Goal: Communication & Community: Answer question/provide support

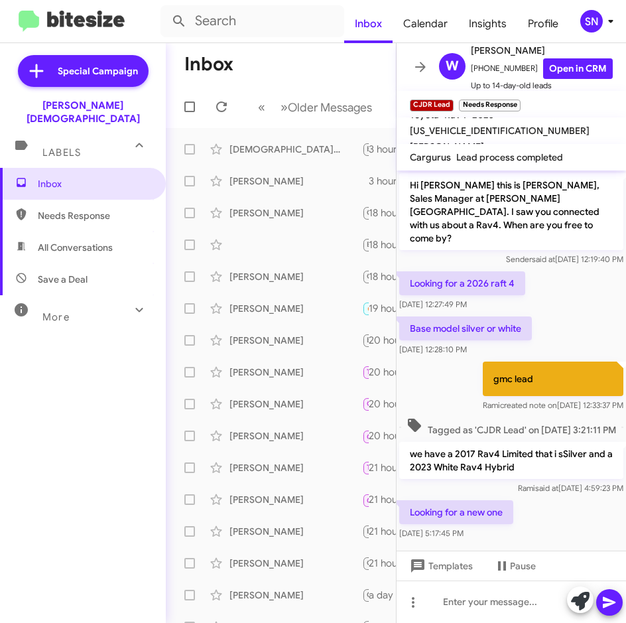
scroll to position [15, 0]
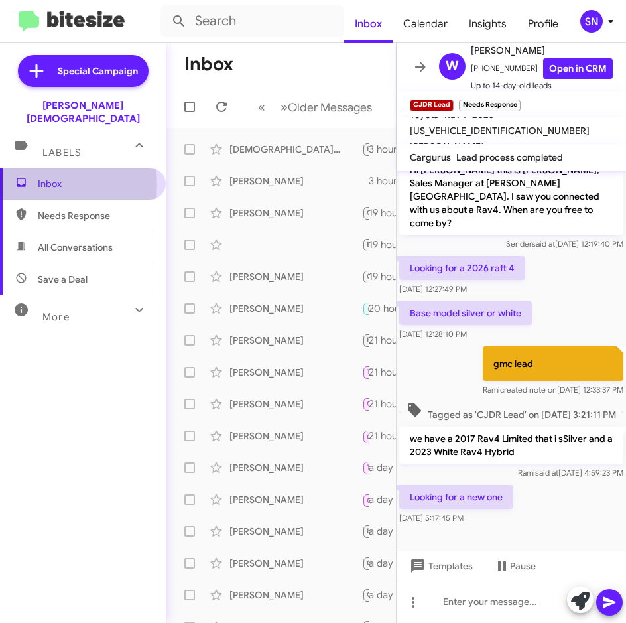
click at [46, 177] on span "Inbox" at bounding box center [94, 183] width 113 height 13
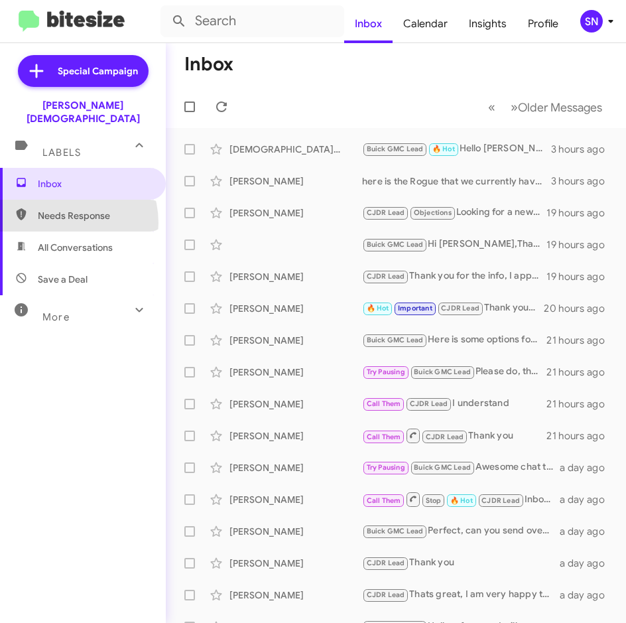
click at [59, 210] on span "Needs Response" at bounding box center [83, 216] width 166 height 32
type input "in:needs-response"
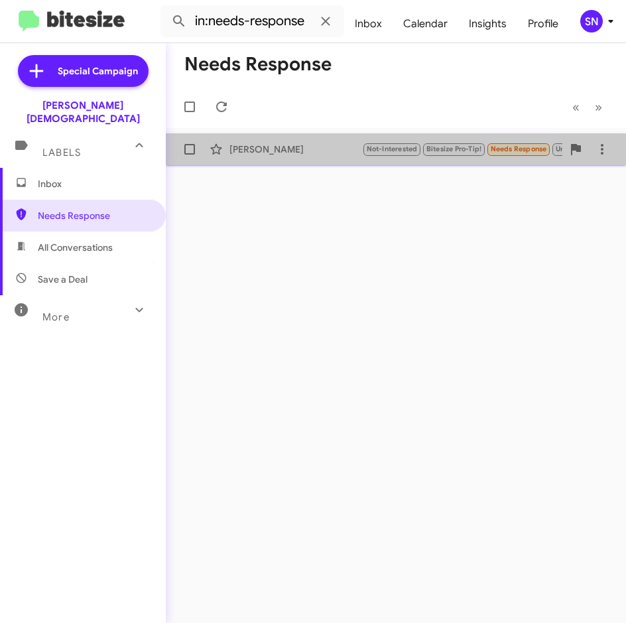
click at [255, 156] on div "[PERSON_NAME] Not-Interested Bitesize Pro-Tip! Needs Response Unfinished No I c…" at bounding box center [395, 149] width 439 height 27
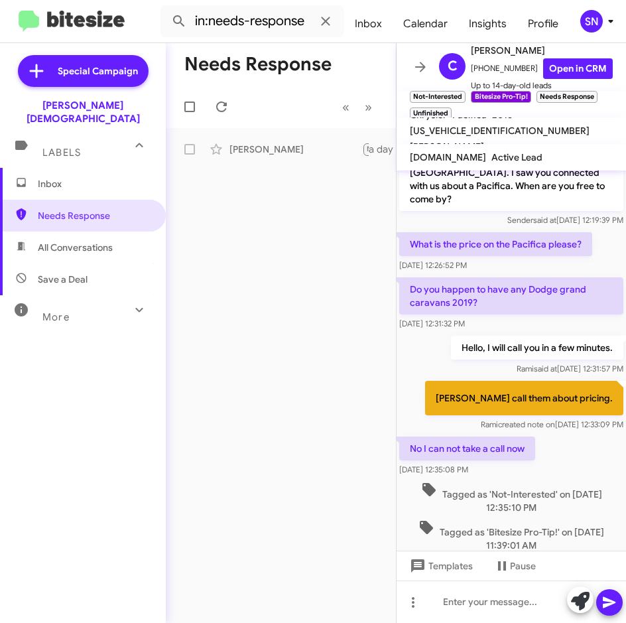
scroll to position [6, 0]
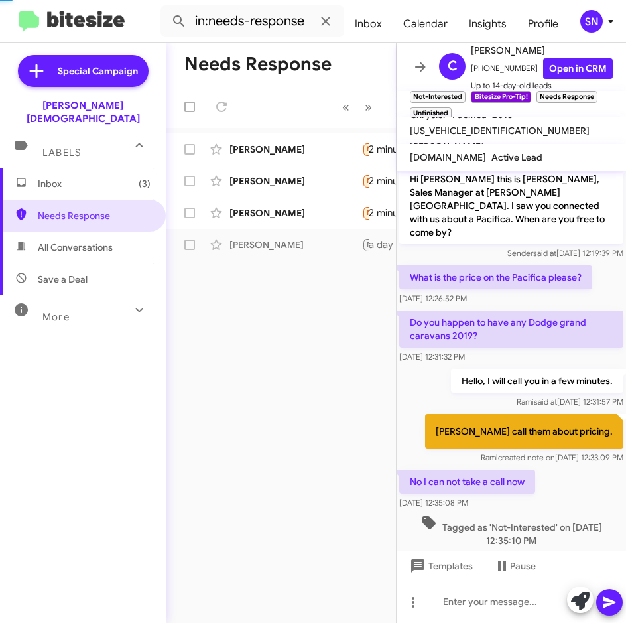
click at [86, 177] on span "Inbox (3)" at bounding box center [94, 183] width 113 height 13
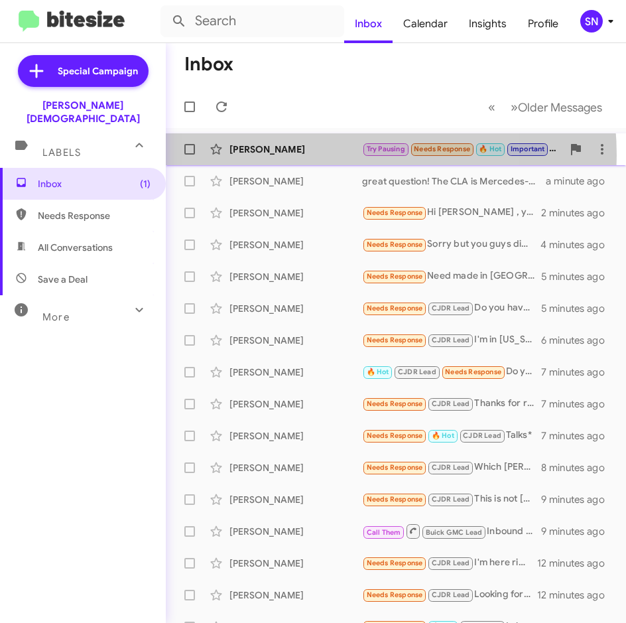
click at [315, 155] on div "[PERSON_NAME]" at bounding box center [295, 149] width 133 height 13
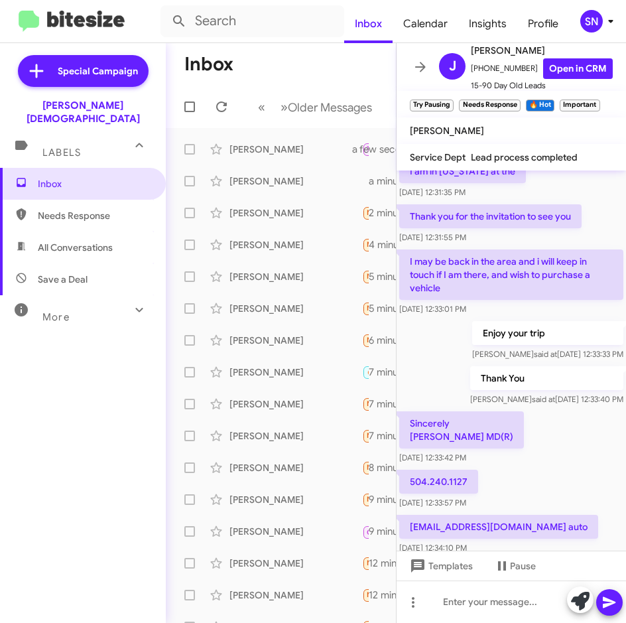
scroll to position [91, 0]
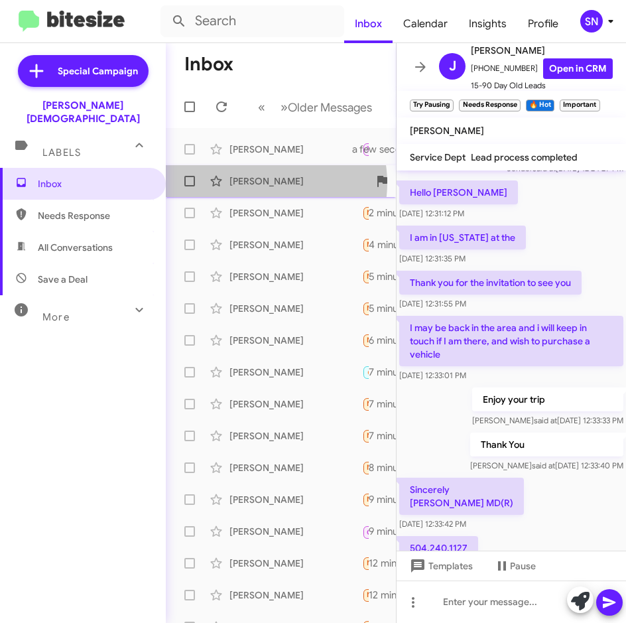
click at [261, 183] on div "[PERSON_NAME]" at bounding box center [295, 180] width 133 height 13
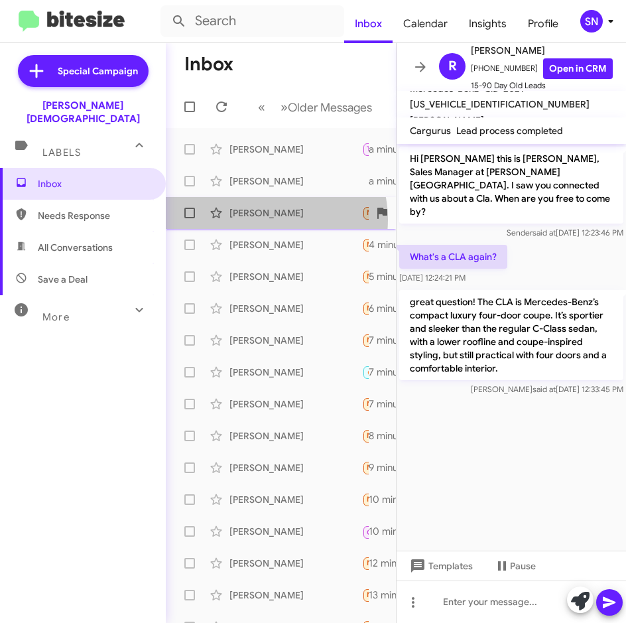
click at [264, 219] on div "[PERSON_NAME] Needs Response Hi [PERSON_NAME] , yes I did . How long ago did I …" at bounding box center [280, 213] width 209 height 27
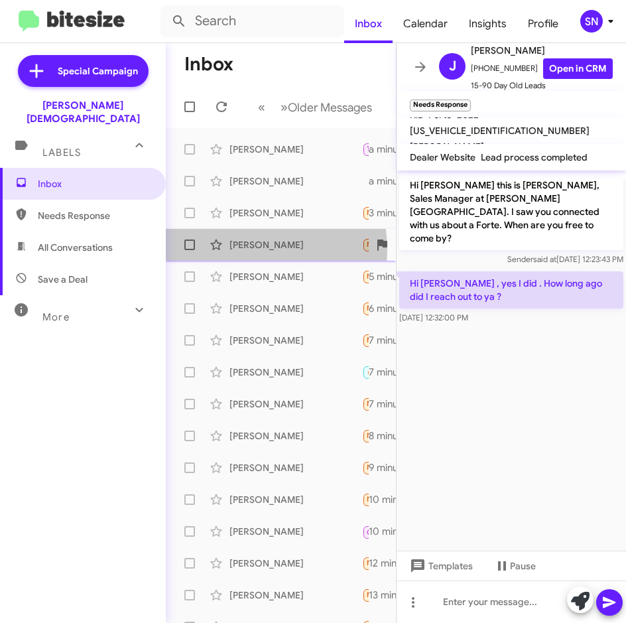
click at [261, 249] on div "[PERSON_NAME]" at bounding box center [295, 244] width 133 height 13
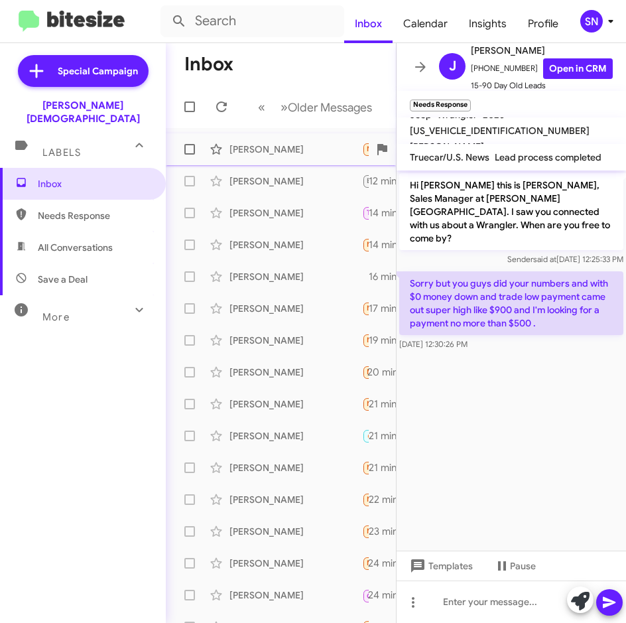
click at [267, 156] on div "[PERSON_NAME] Needs Response Sure 12 minutes ago" at bounding box center [280, 149] width 209 height 27
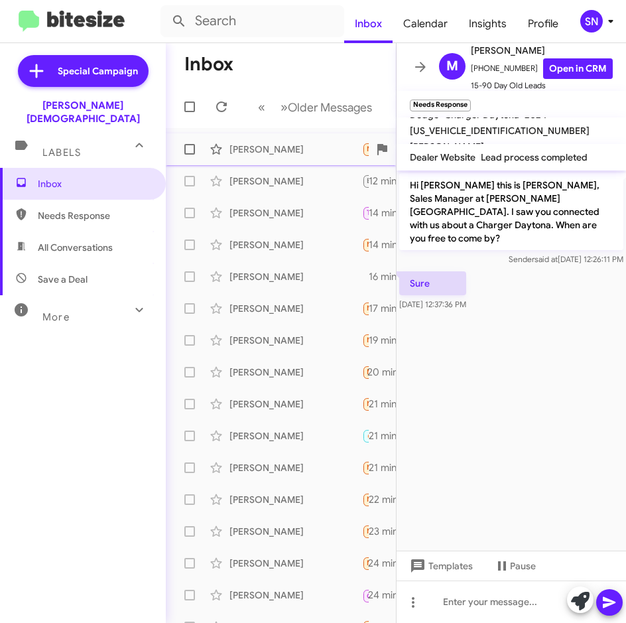
click at [266, 155] on div "[PERSON_NAME]" at bounding box center [295, 149] width 133 height 13
click at [266, 177] on div "[PERSON_NAME]" at bounding box center [295, 180] width 133 height 13
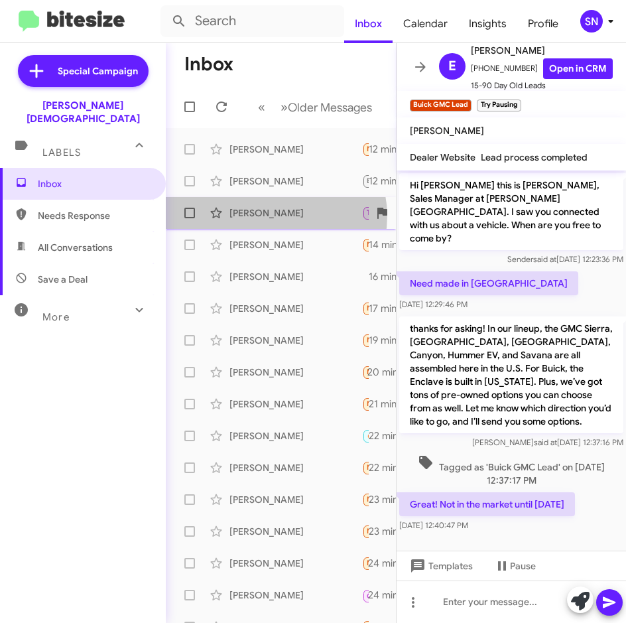
click at [271, 216] on div "[PERSON_NAME]" at bounding box center [295, 212] width 133 height 13
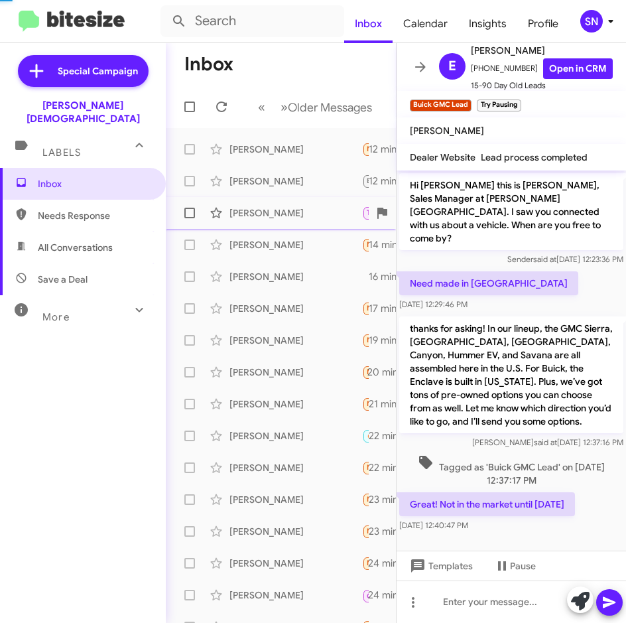
scroll to position [280, 0]
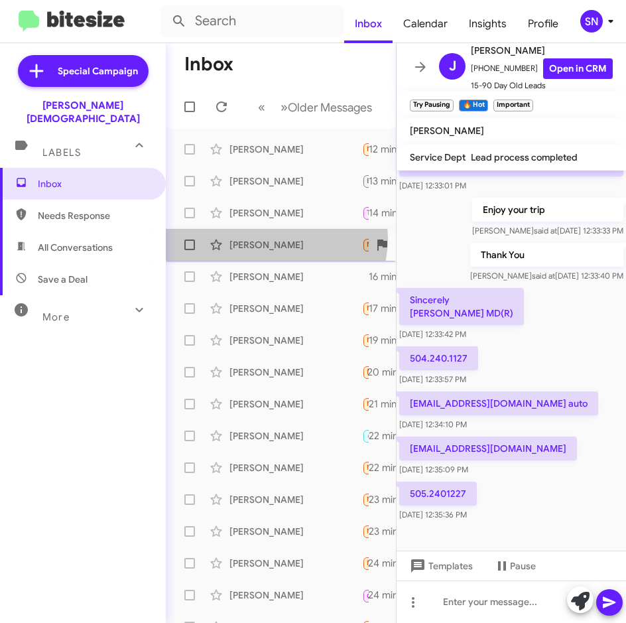
click at [273, 238] on div "[PERSON_NAME]" at bounding box center [295, 244] width 133 height 13
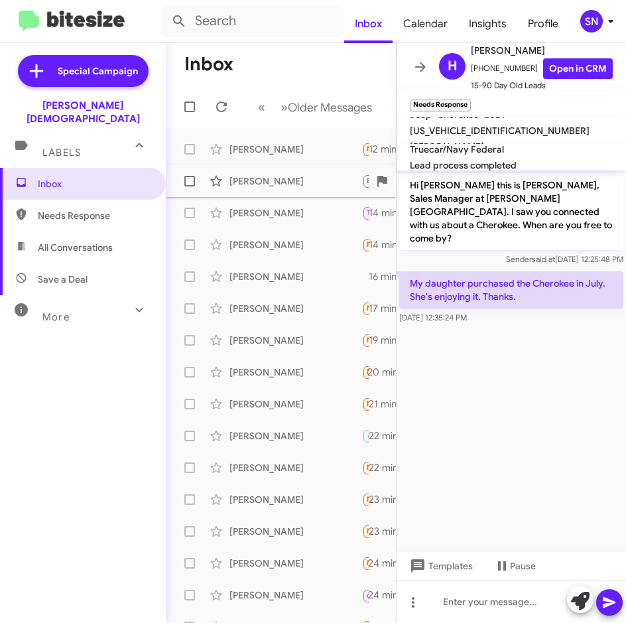
click at [270, 183] on div "[PERSON_NAME]" at bounding box center [295, 180] width 133 height 13
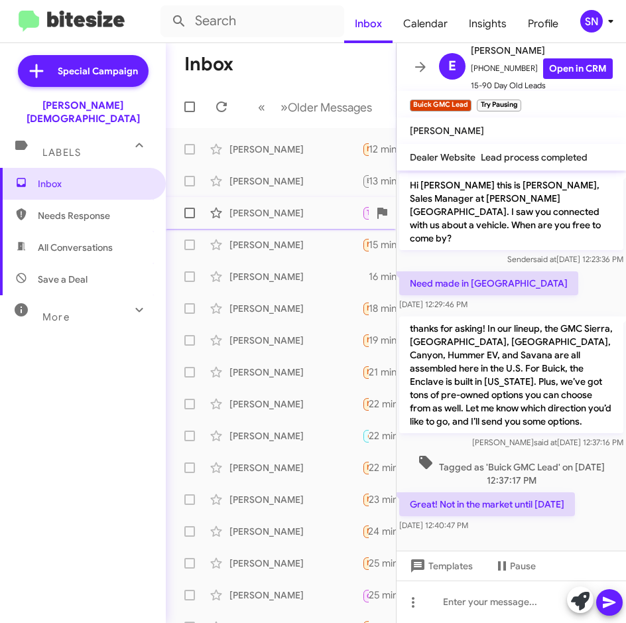
click at [271, 210] on div "[PERSON_NAME]" at bounding box center [295, 212] width 133 height 13
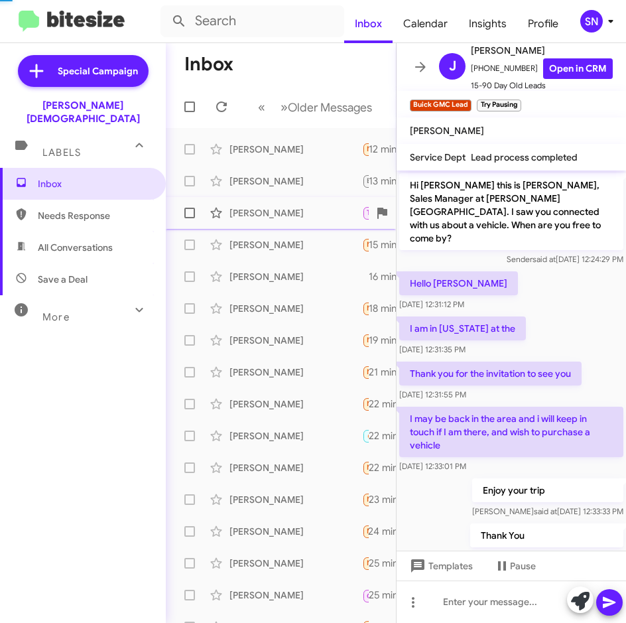
scroll to position [280, 0]
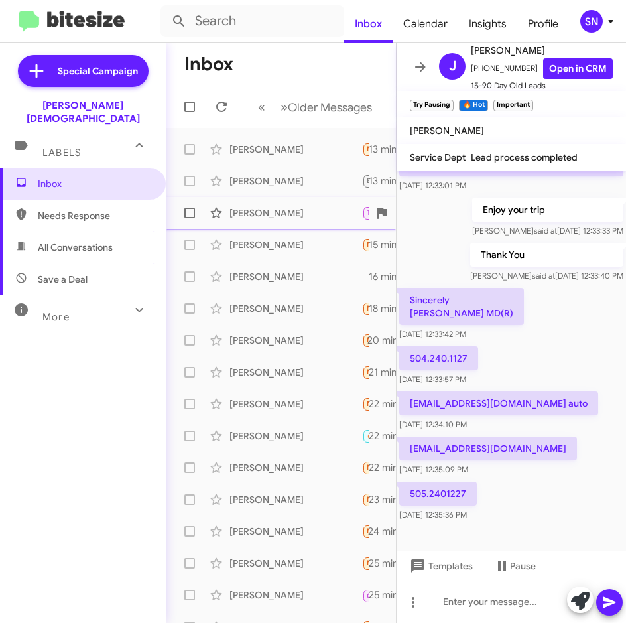
click at [279, 208] on div "[PERSON_NAME]" at bounding box center [295, 212] width 133 height 13
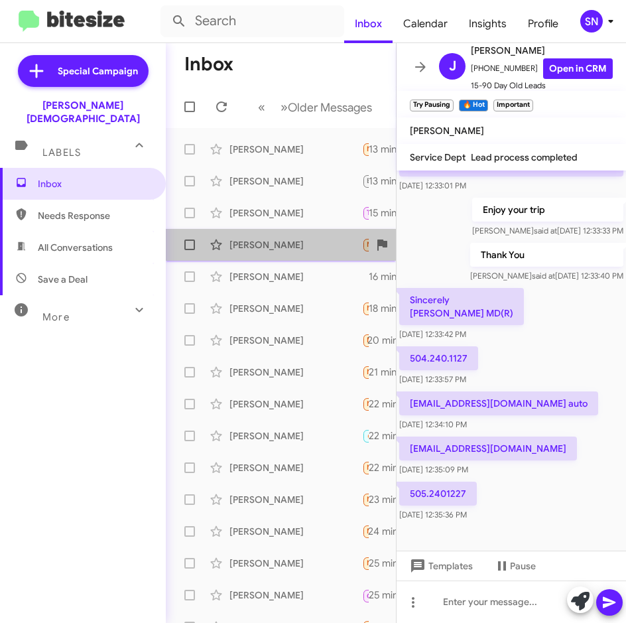
click at [281, 249] on div "[PERSON_NAME]" at bounding box center [295, 244] width 133 height 13
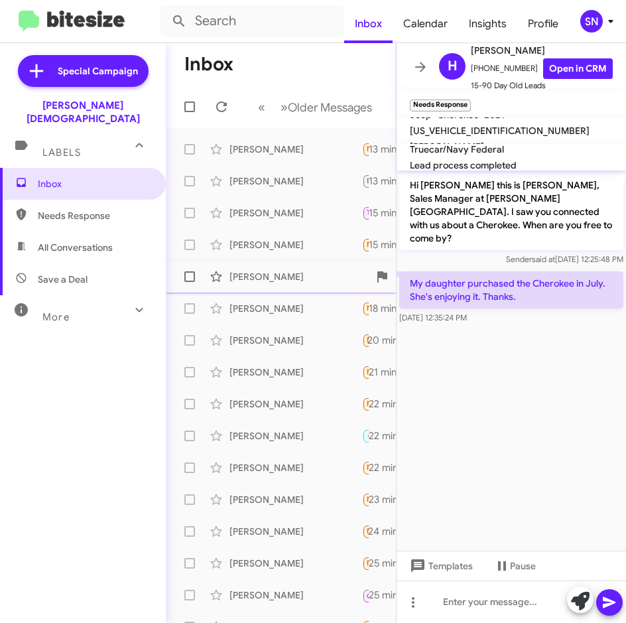
click at [281, 275] on div "[PERSON_NAME]" at bounding box center [295, 276] width 133 height 13
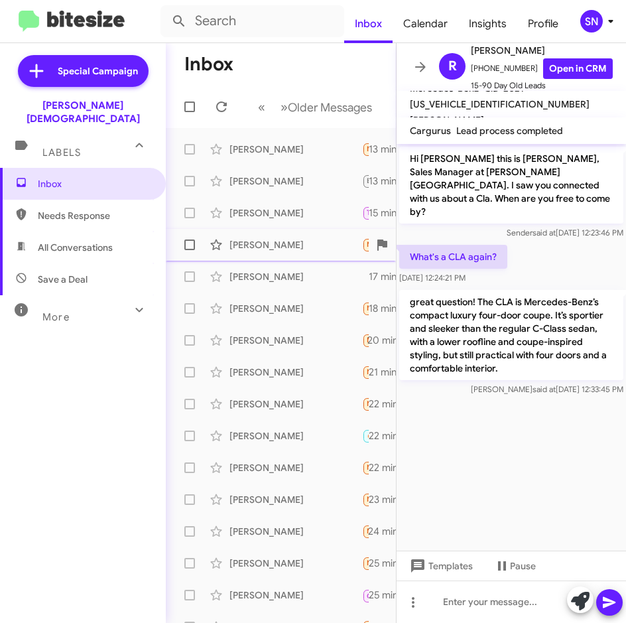
click at [282, 247] on div "[PERSON_NAME]" at bounding box center [295, 244] width 133 height 13
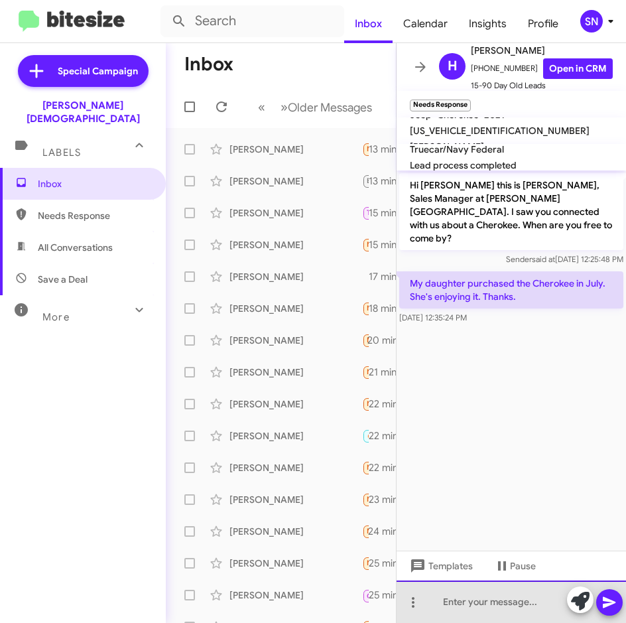
click at [480, 606] on div at bounding box center [511, 601] width 229 height 42
drag, startPoint x: 486, startPoint y: 605, endPoint x: 499, endPoint y: 601, distance: 13.7
click at [486, 605] on div "Thats awsome. Thank" at bounding box center [511, 601] width 229 height 42
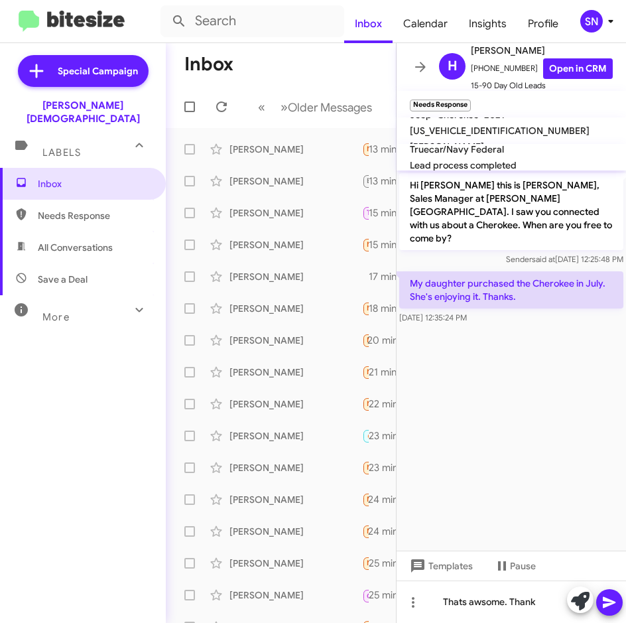
drag, startPoint x: 489, startPoint y: 607, endPoint x: 465, endPoint y: 390, distance: 218.8
click at [465, 390] on cdk-virtual-scroll-viewport "Hi [PERSON_NAME] this is [PERSON_NAME], Sales Manager at [PERSON_NAME][GEOGRAPH…" at bounding box center [511, 360] width 229 height 380
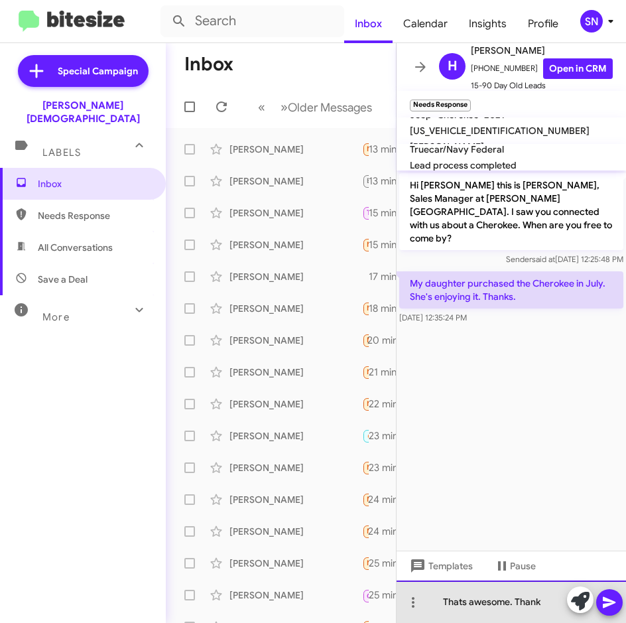
click at [540, 605] on div "Thats awesome. Thank" at bounding box center [511, 601] width 229 height 42
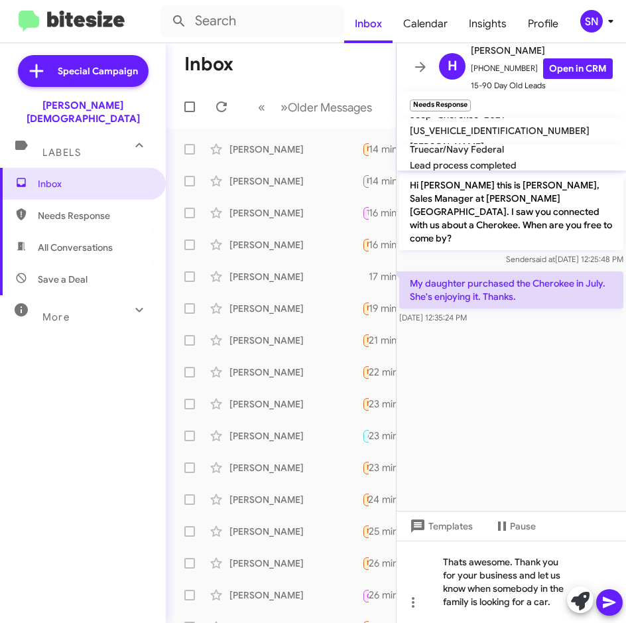
click at [614, 601] on icon at bounding box center [609, 602] width 16 height 16
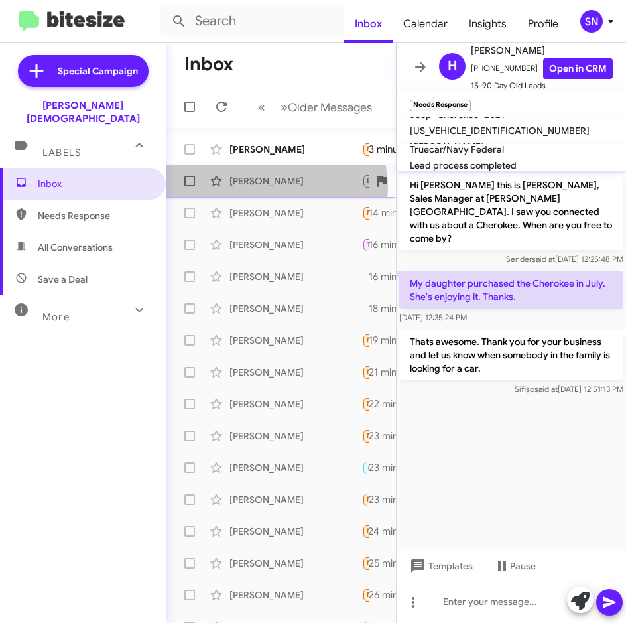
click at [266, 188] on div "[PERSON_NAME] Buick GMC Lead Try Pausing Great! Not in the market until [DATE] …" at bounding box center [280, 181] width 209 height 27
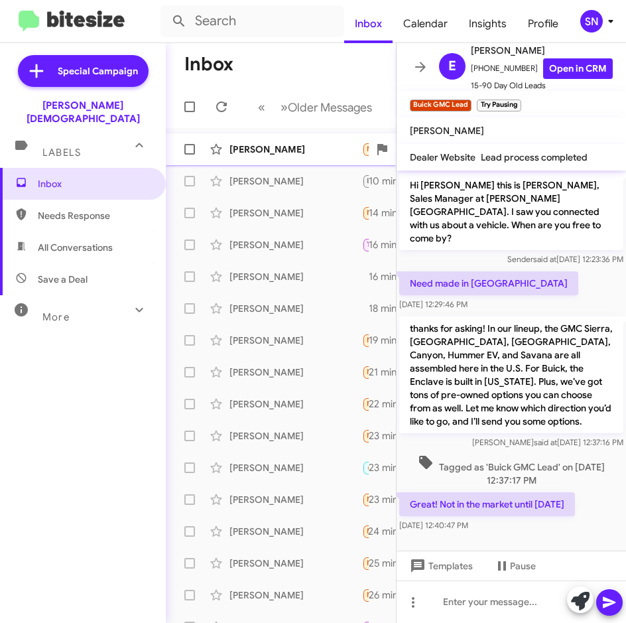
click at [274, 153] on div "[PERSON_NAME]" at bounding box center [295, 149] width 133 height 13
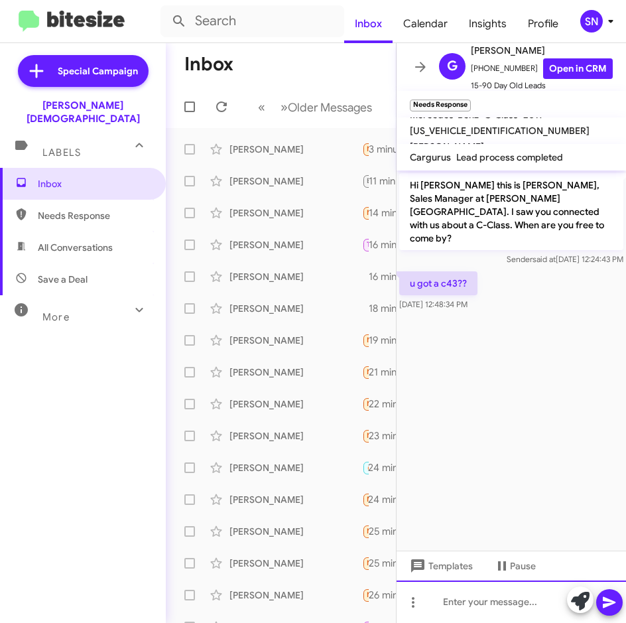
click at [479, 601] on div at bounding box center [511, 601] width 229 height 42
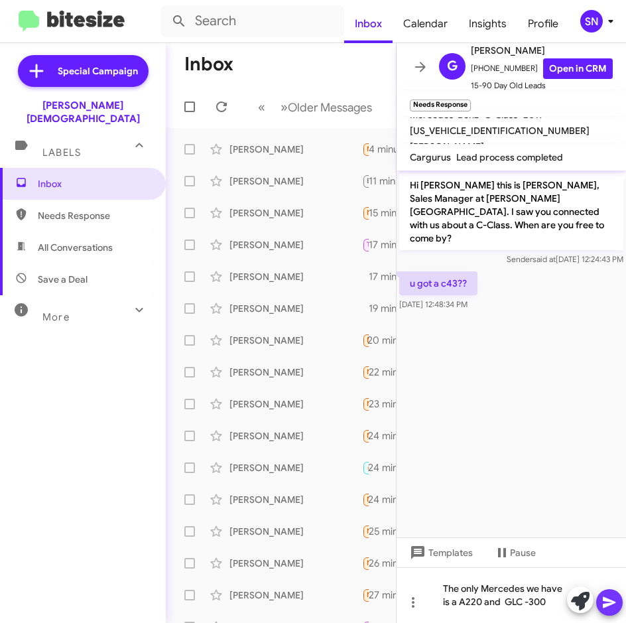
click at [616, 609] on icon at bounding box center [609, 602] width 16 height 16
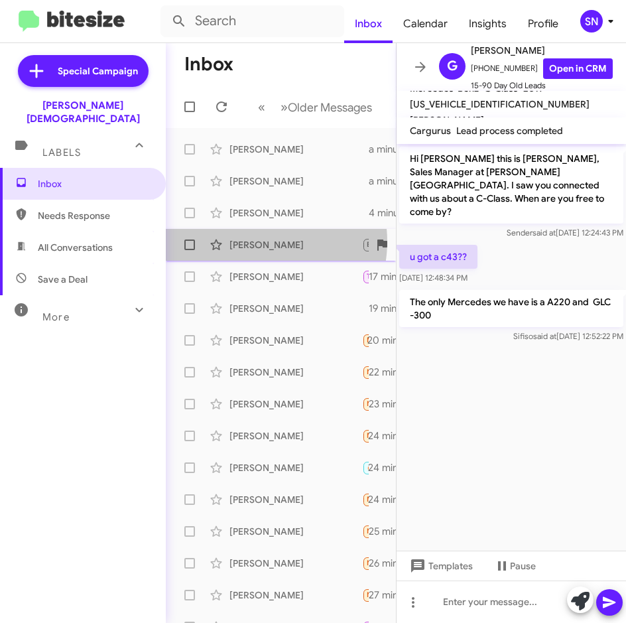
click at [253, 241] on div "[PERSON_NAME]" at bounding box center [295, 244] width 133 height 13
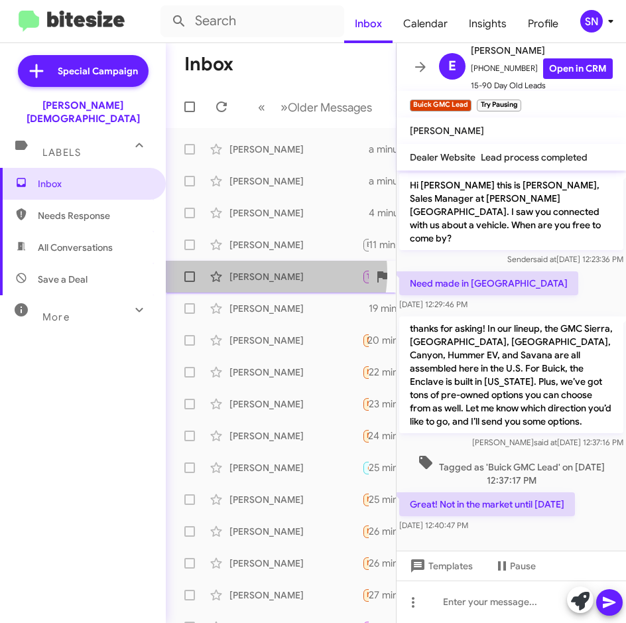
click at [245, 273] on div "[PERSON_NAME]" at bounding box center [295, 276] width 133 height 13
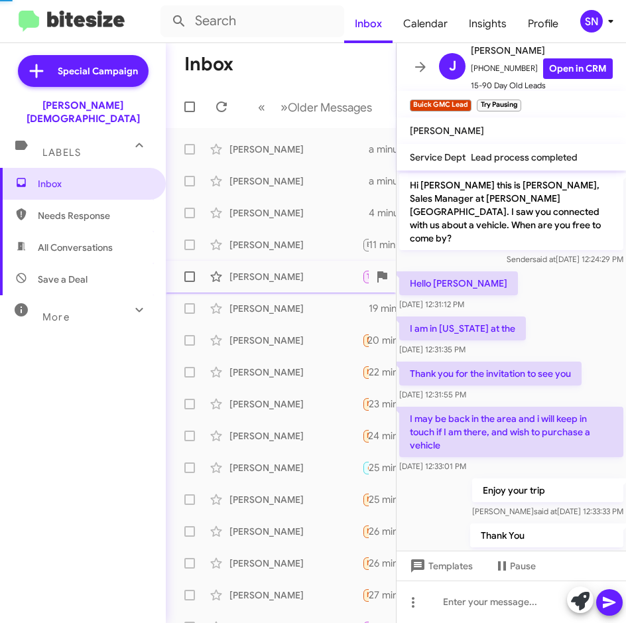
scroll to position [280, 0]
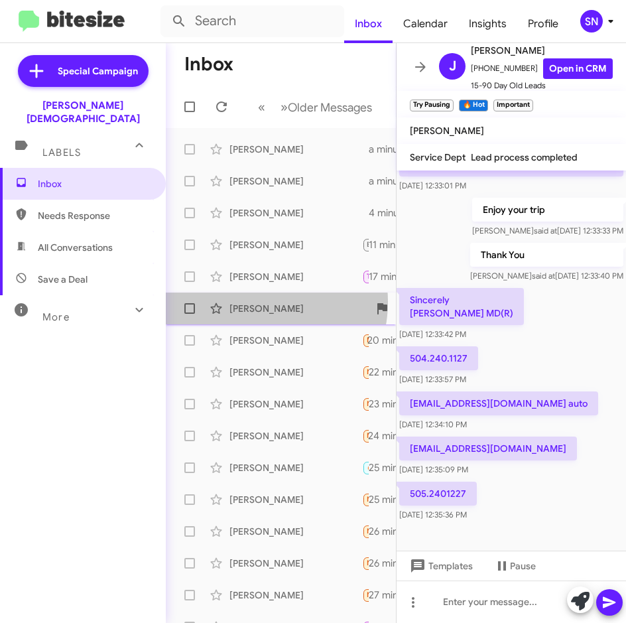
click at [253, 302] on div "[PERSON_NAME]" at bounding box center [295, 308] width 133 height 13
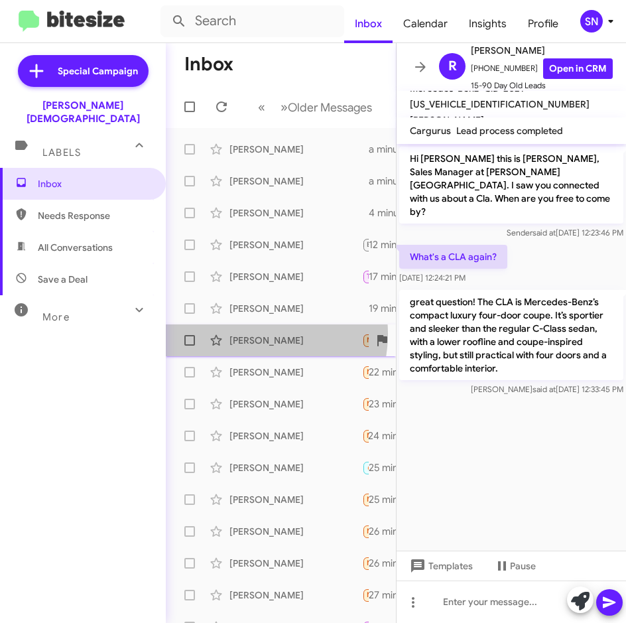
click at [251, 334] on div "[PERSON_NAME]" at bounding box center [295, 340] width 133 height 13
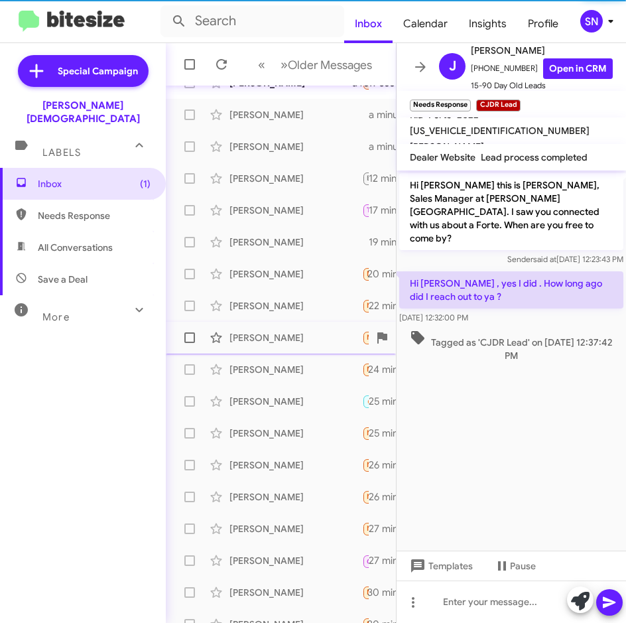
scroll to position [98, 0]
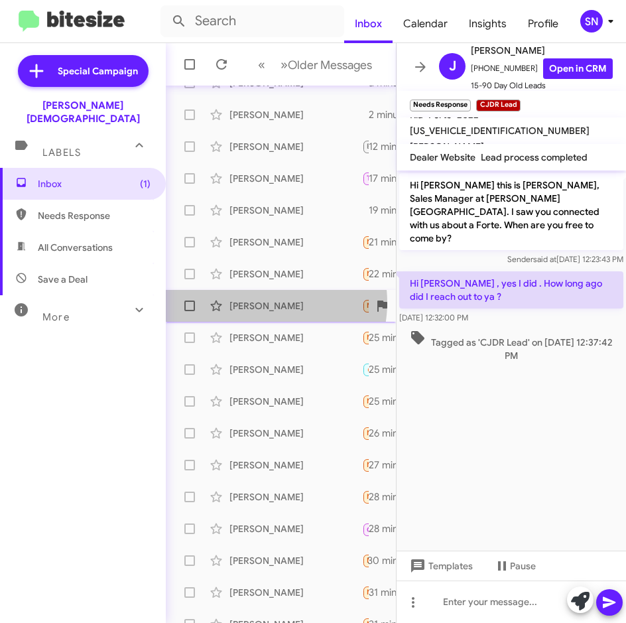
click at [257, 302] on div "[PERSON_NAME]" at bounding box center [295, 305] width 133 height 13
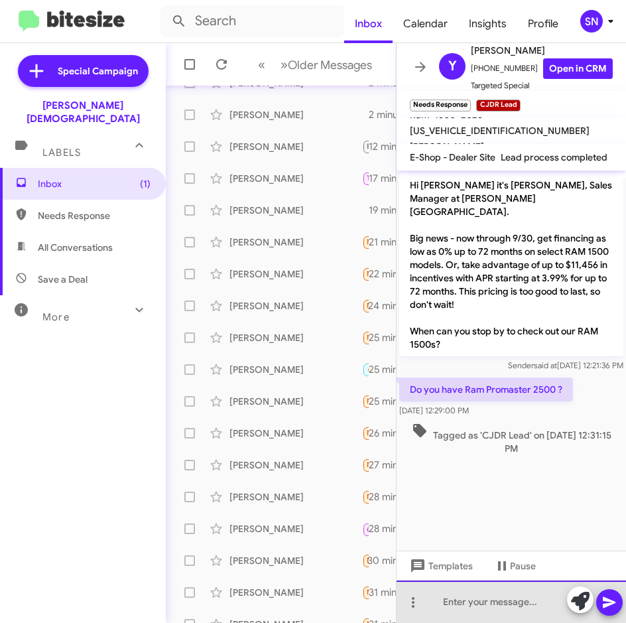
click at [450, 607] on div at bounding box center [511, 601] width 229 height 42
click at [478, 609] on div at bounding box center [511, 601] width 229 height 42
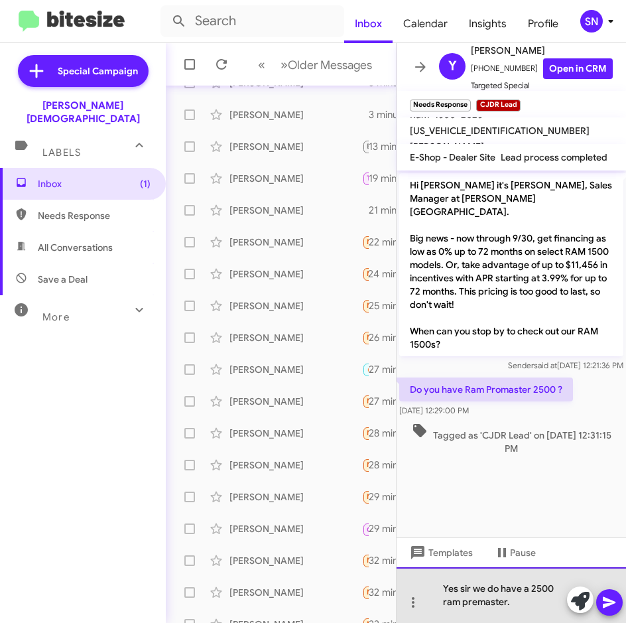
click at [521, 604] on div "Yes sir we do have a 2500 ram premaster." at bounding box center [511, 595] width 229 height 56
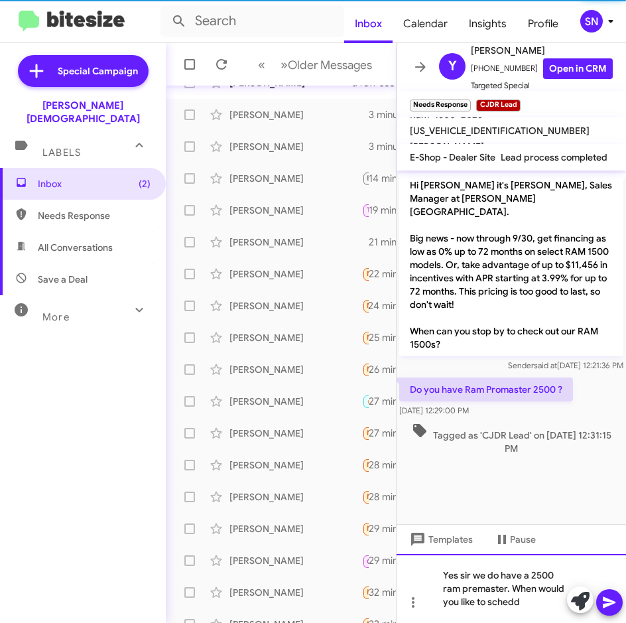
scroll to position [130, 0]
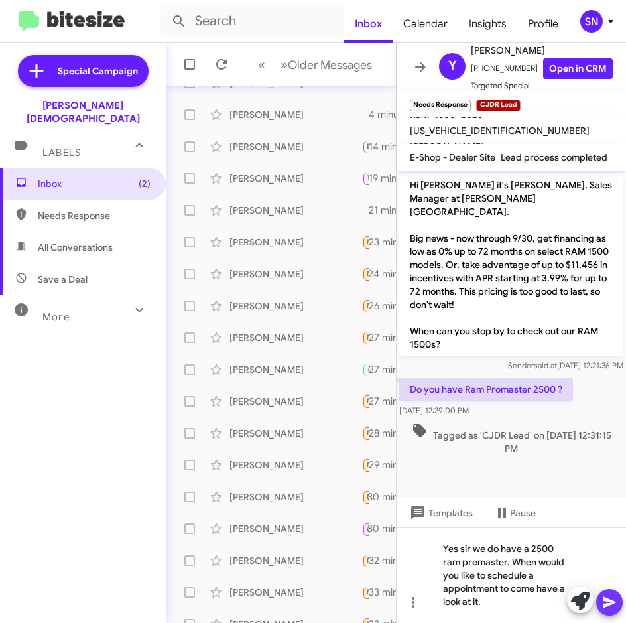
click at [605, 603] on icon at bounding box center [609, 602] width 16 height 16
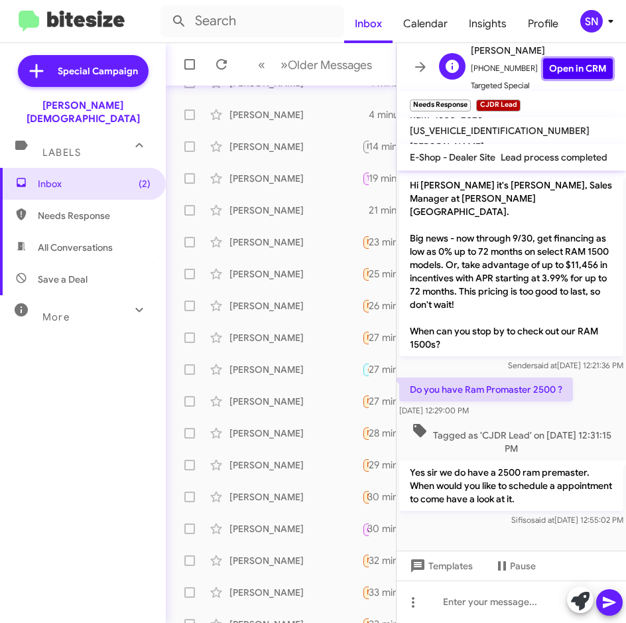
click at [548, 69] on link "Open in CRM" at bounding box center [578, 68] width 70 height 21
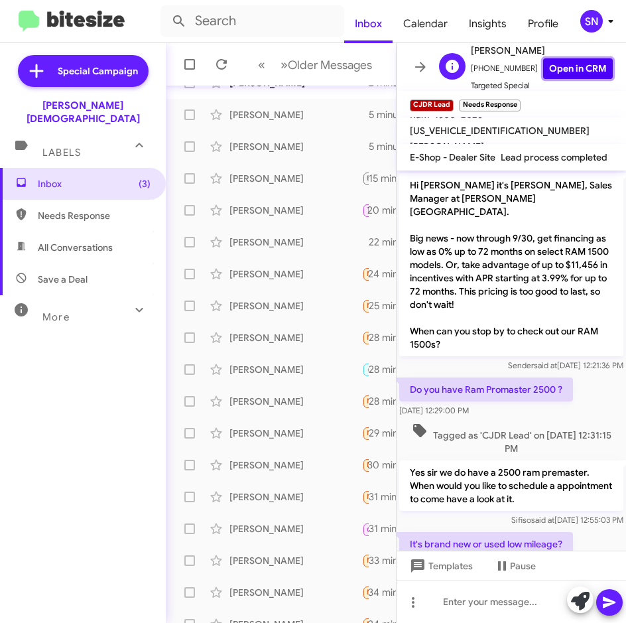
scroll to position [147, 0]
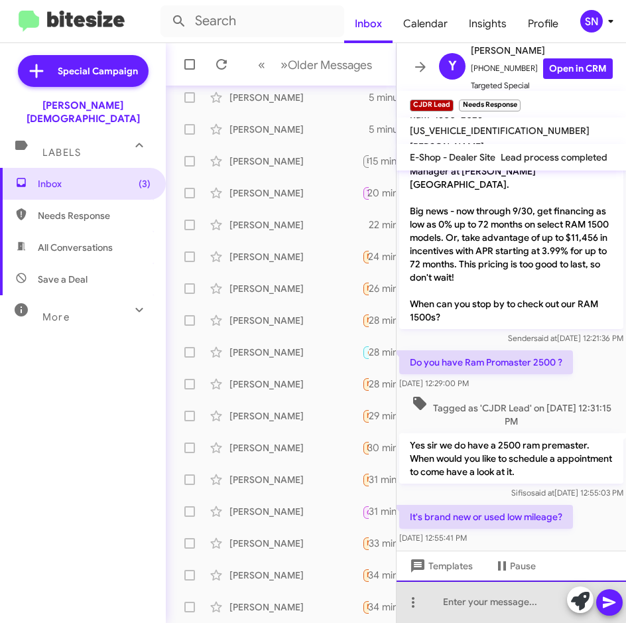
click at [451, 600] on div at bounding box center [511, 601] width 229 height 42
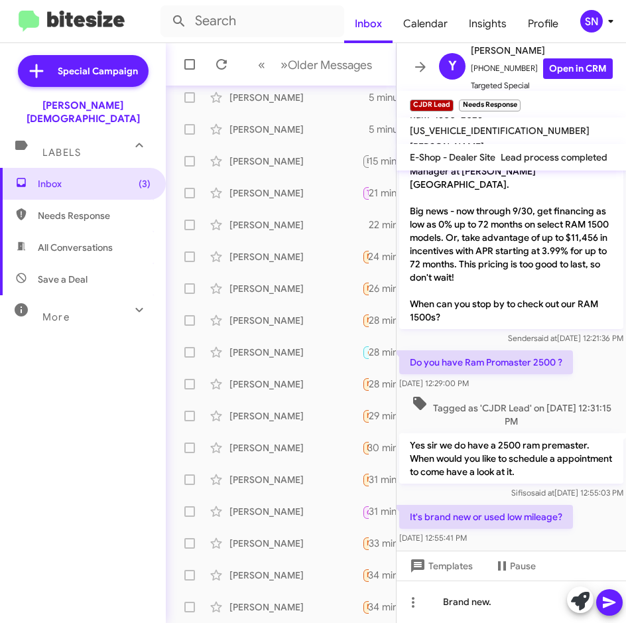
click at [611, 605] on icon at bounding box center [609, 602] width 16 height 16
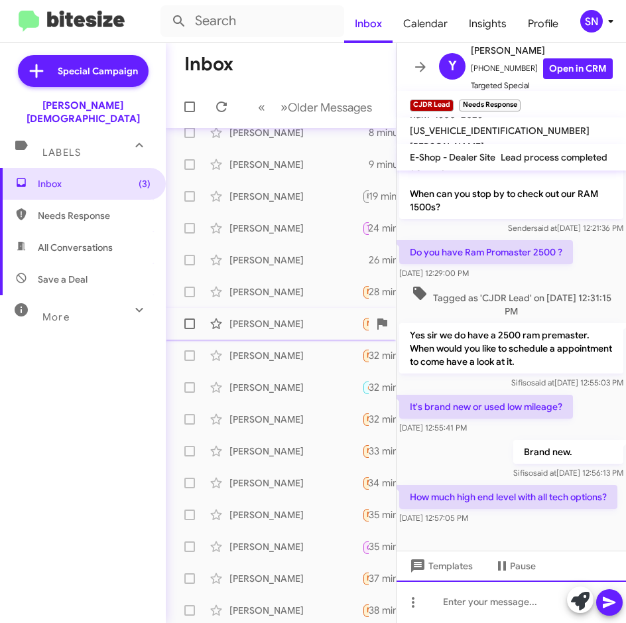
scroll to position [81, 0]
click at [483, 609] on div at bounding box center [511, 601] width 229 height 42
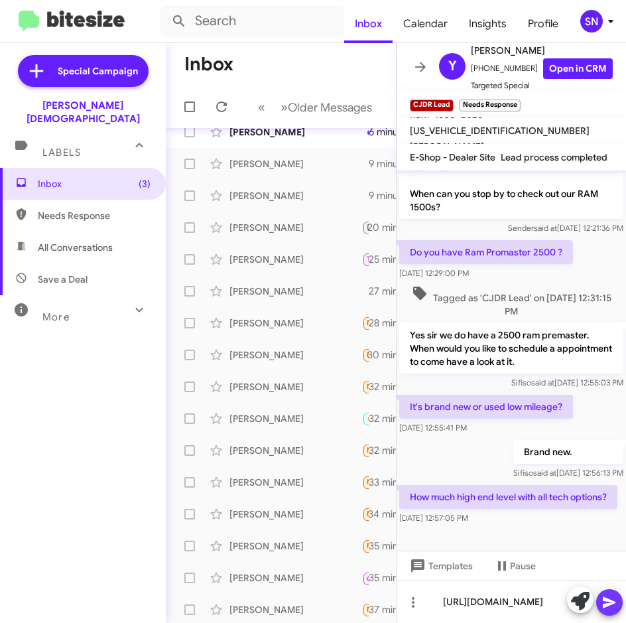
click at [612, 600] on icon at bounding box center [609, 602] width 16 height 16
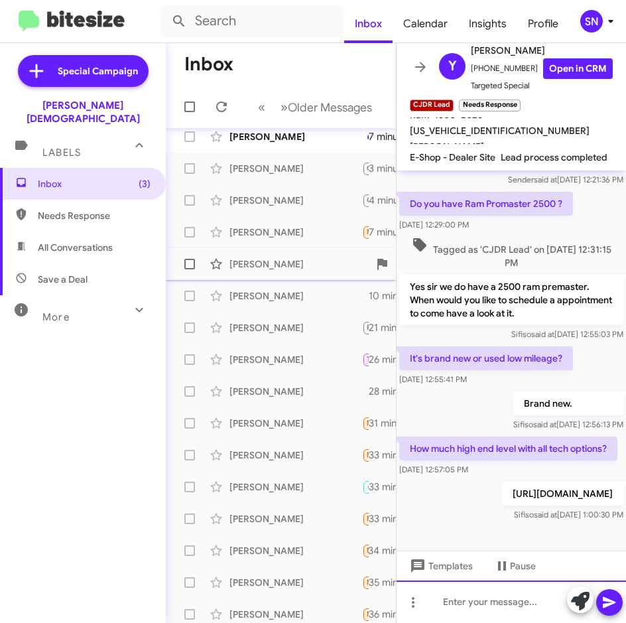
scroll to position [12, 0]
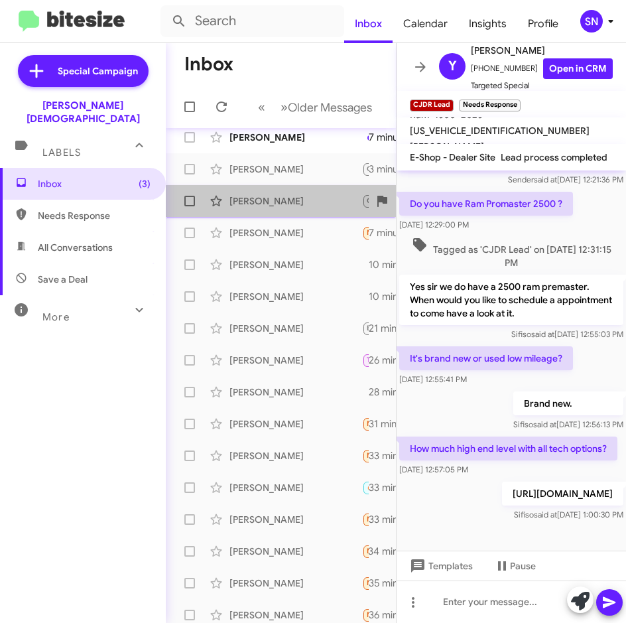
click at [293, 208] on div "[PERSON_NAME] CJDR Lead How much high end level with all tech options? 4 minute…" at bounding box center [280, 201] width 209 height 27
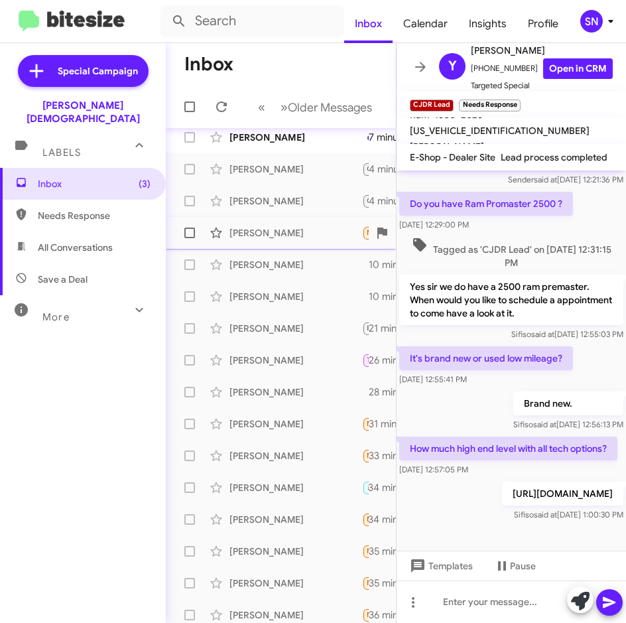
click at [291, 223] on div "[PERSON_NAME] Needs Response Buenas tardes hablas español 7 minutes ago" at bounding box center [280, 232] width 209 height 27
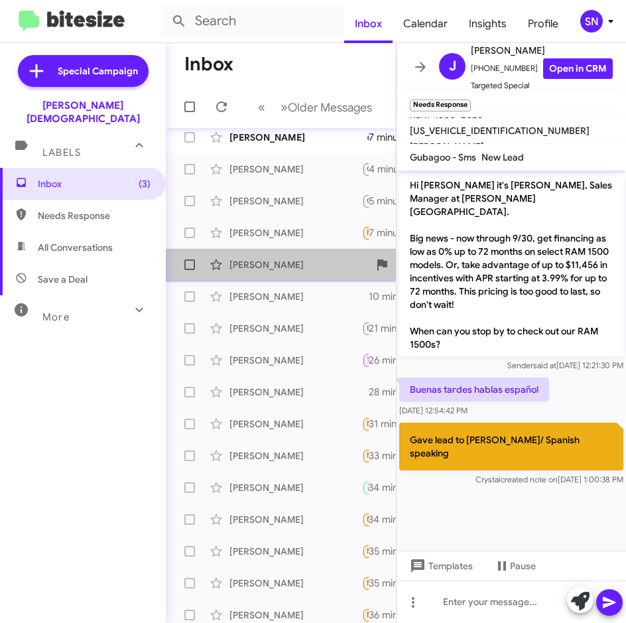
click at [296, 259] on div "[PERSON_NAME]" at bounding box center [295, 264] width 133 height 13
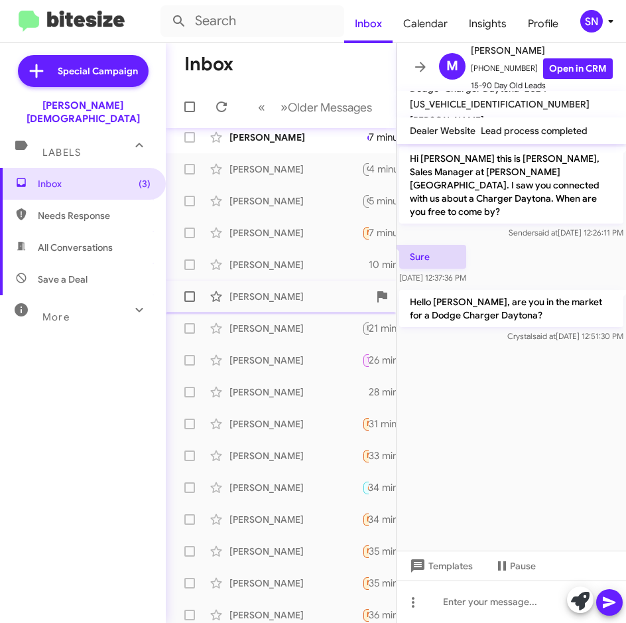
click at [294, 296] on div "[PERSON_NAME]" at bounding box center [295, 296] width 133 height 13
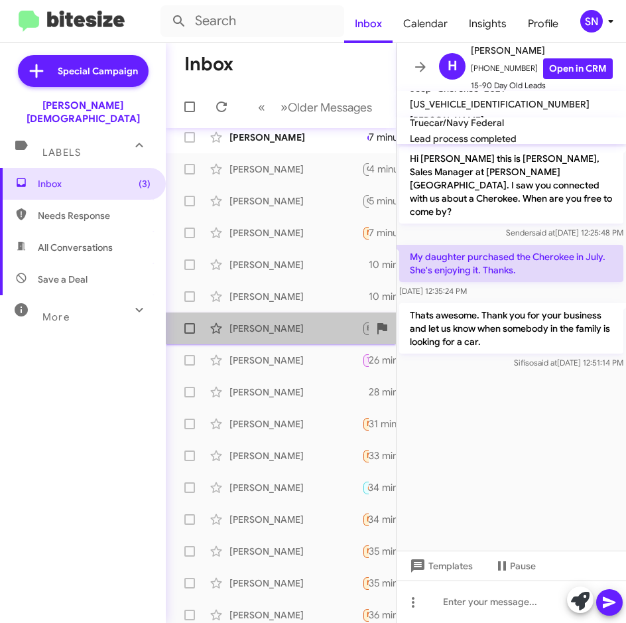
click at [289, 331] on div "[PERSON_NAME]" at bounding box center [295, 328] width 133 height 13
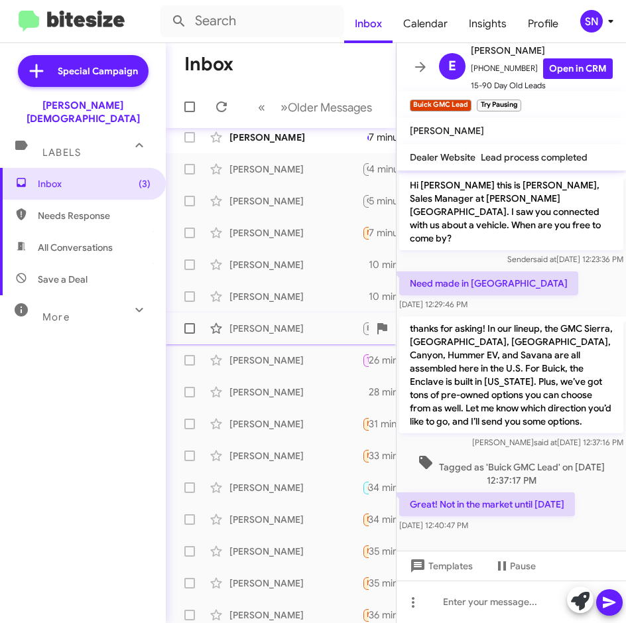
scroll to position [78, 0]
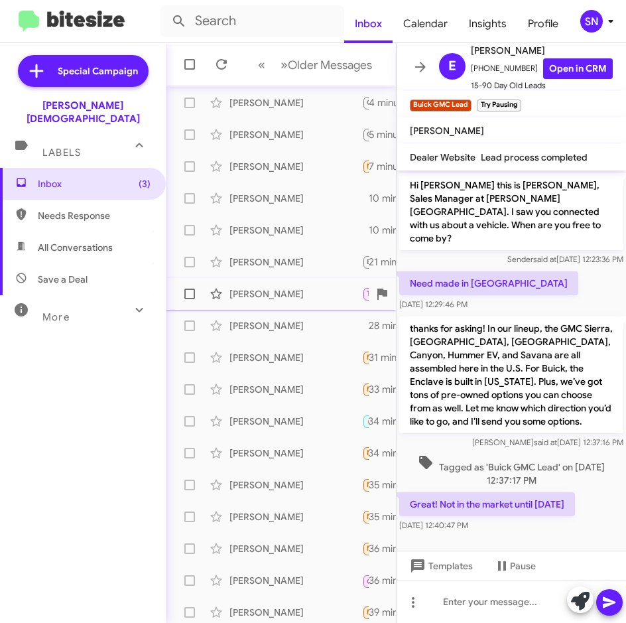
click at [288, 295] on div "[PERSON_NAME]" at bounding box center [295, 293] width 133 height 13
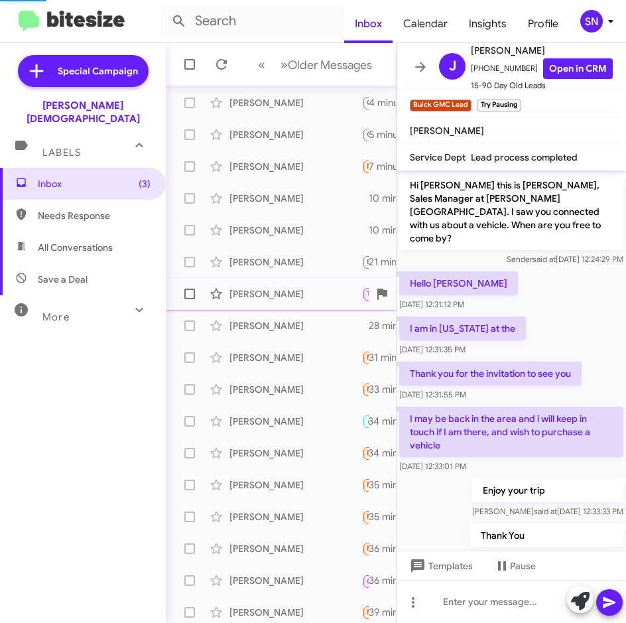
scroll to position [280, 0]
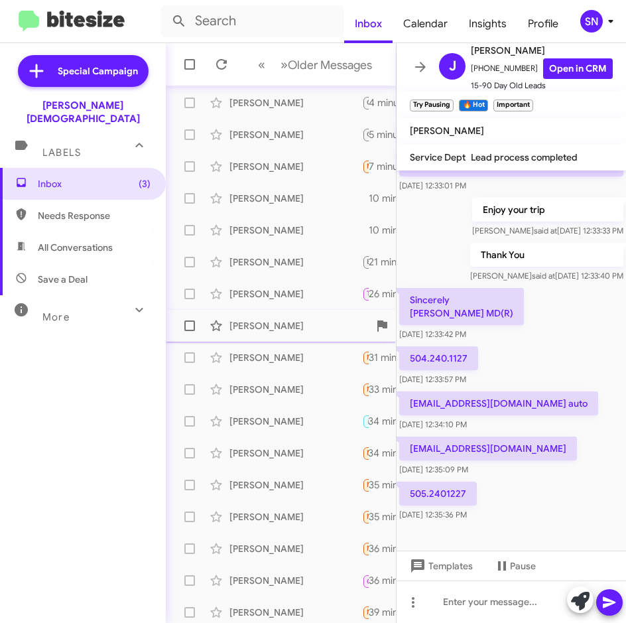
click at [280, 320] on div "[PERSON_NAME]" at bounding box center [295, 325] width 133 height 13
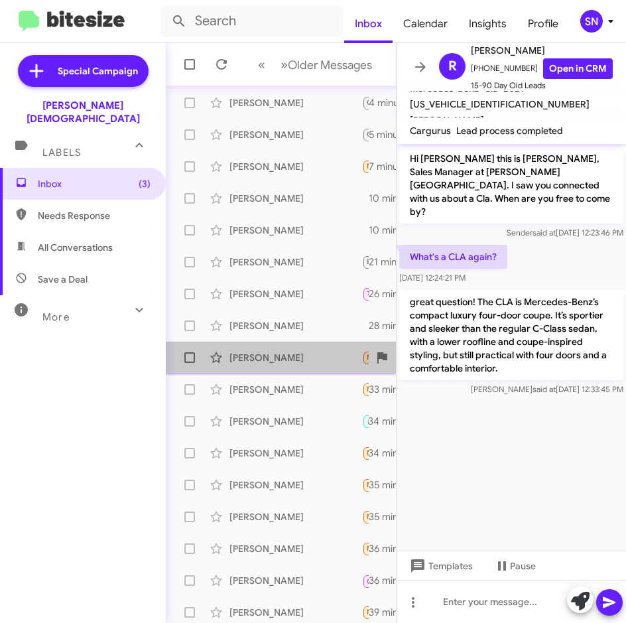
click at [282, 352] on div "[PERSON_NAME]" at bounding box center [295, 357] width 133 height 13
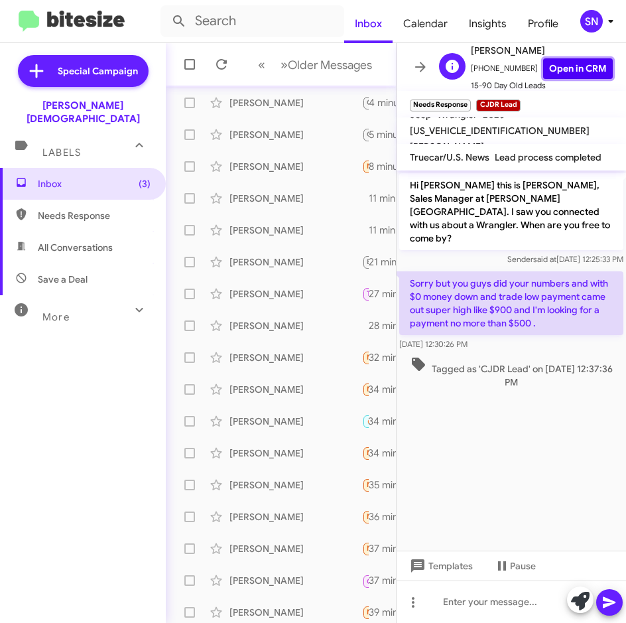
click at [551, 67] on link "Open in CRM" at bounding box center [578, 68] width 70 height 21
click at [263, 365] on div "[PERSON_NAME] Needs Response CJDR Lead I'm in [US_STATE]. Where are you at ? 34…" at bounding box center [280, 357] width 209 height 27
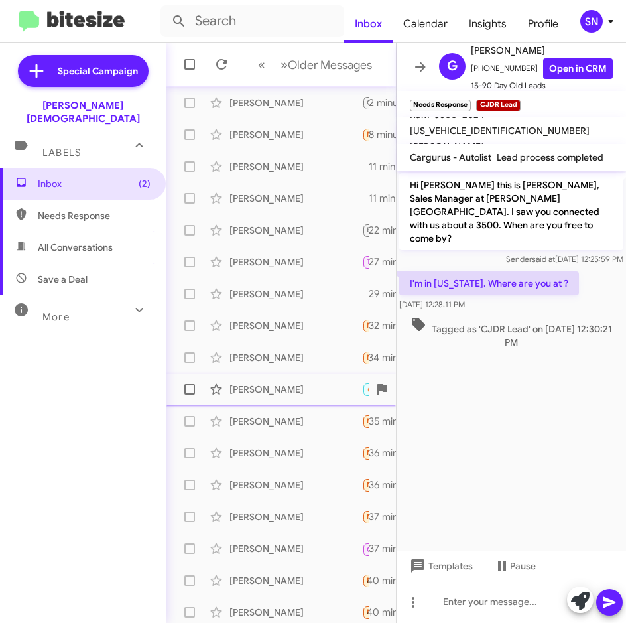
click at [269, 390] on div "[PERSON_NAME]" at bounding box center [295, 389] width 133 height 13
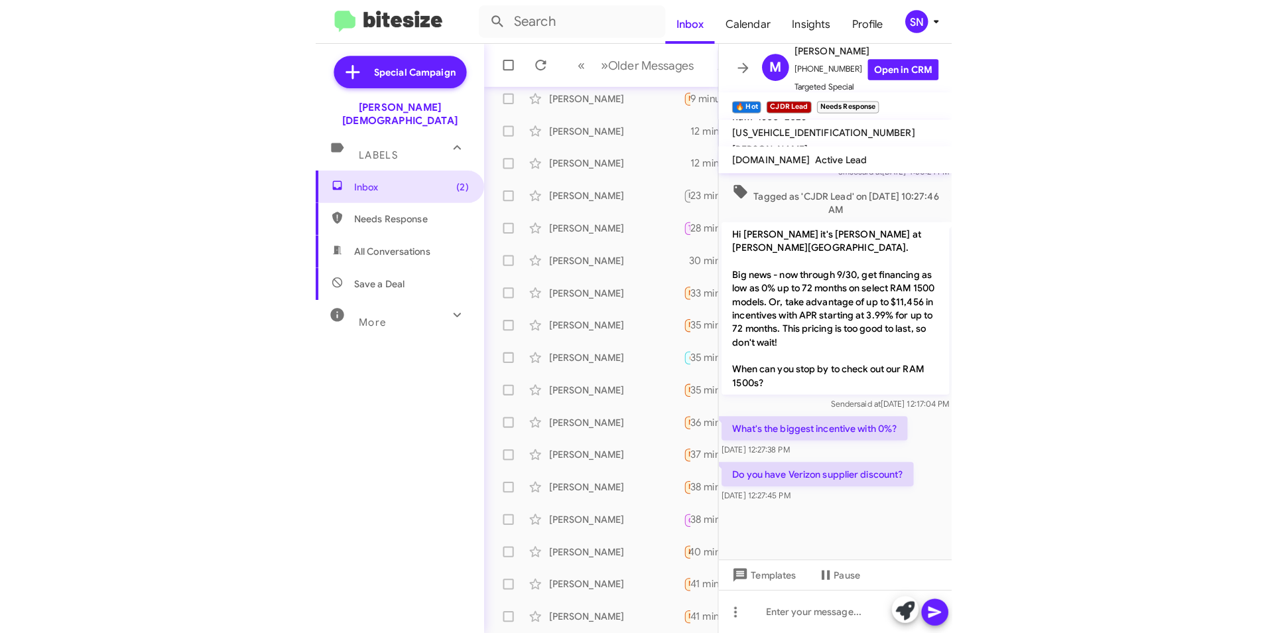
scroll to position [901, 0]
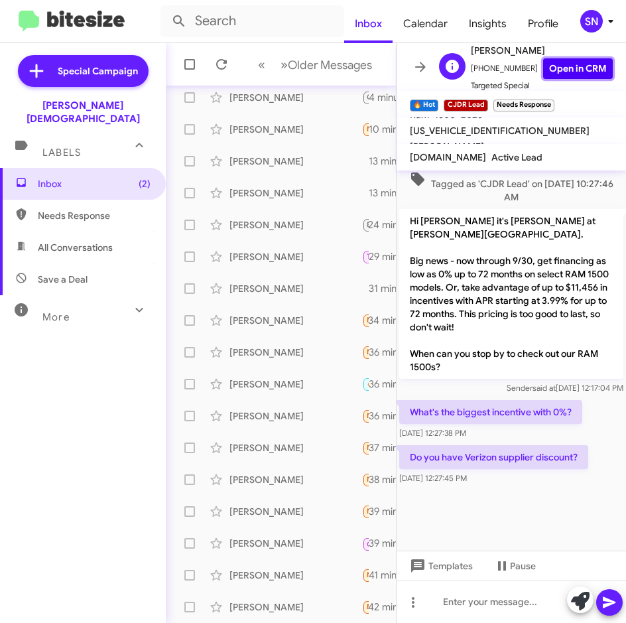
click at [550, 66] on link "Open in CRM" at bounding box center [578, 68] width 70 height 21
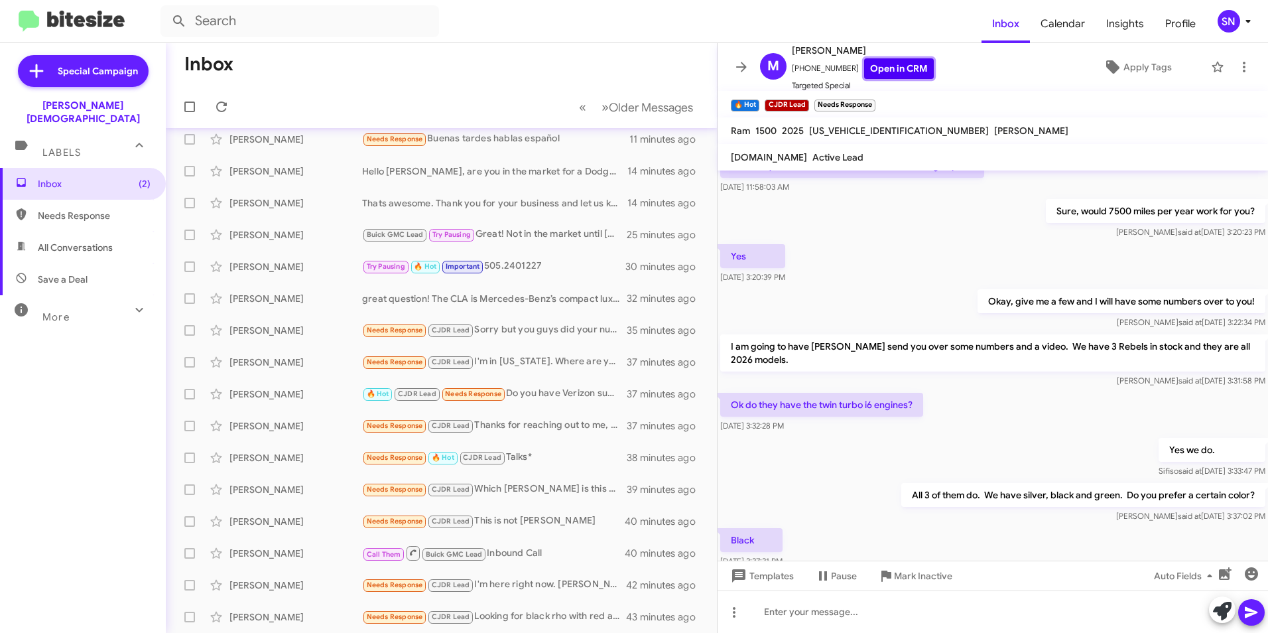
scroll to position [0, 0]
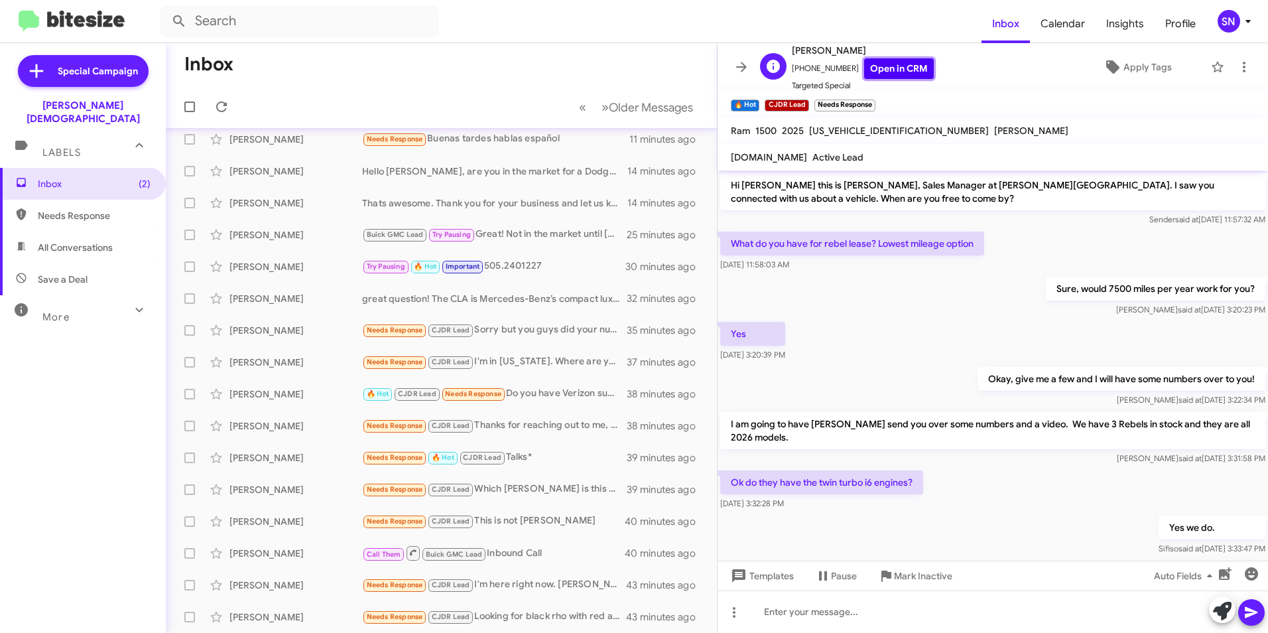
click at [625, 68] on link "Open in CRM" at bounding box center [899, 68] width 70 height 21
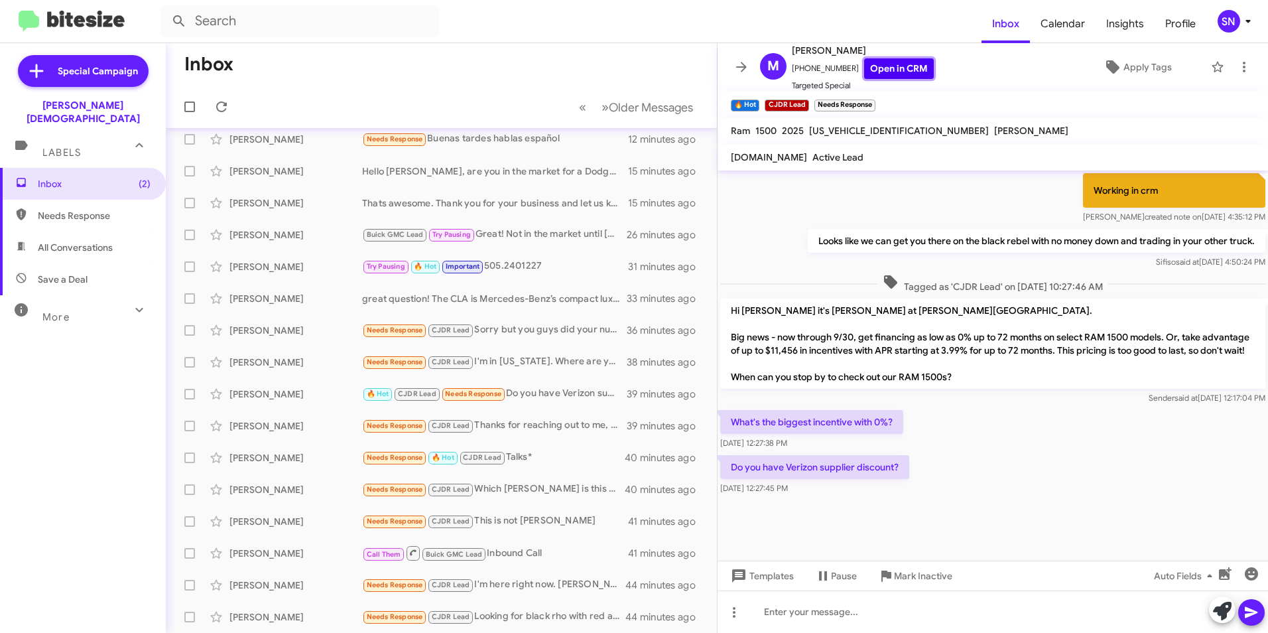
scroll to position [626, 0]
click at [625, 612] on div at bounding box center [992, 611] width 550 height 42
click at [625, 602] on div "I" at bounding box center [992, 611] width 550 height 42
click at [625, 619] on div "I" at bounding box center [992, 611] width 550 height 42
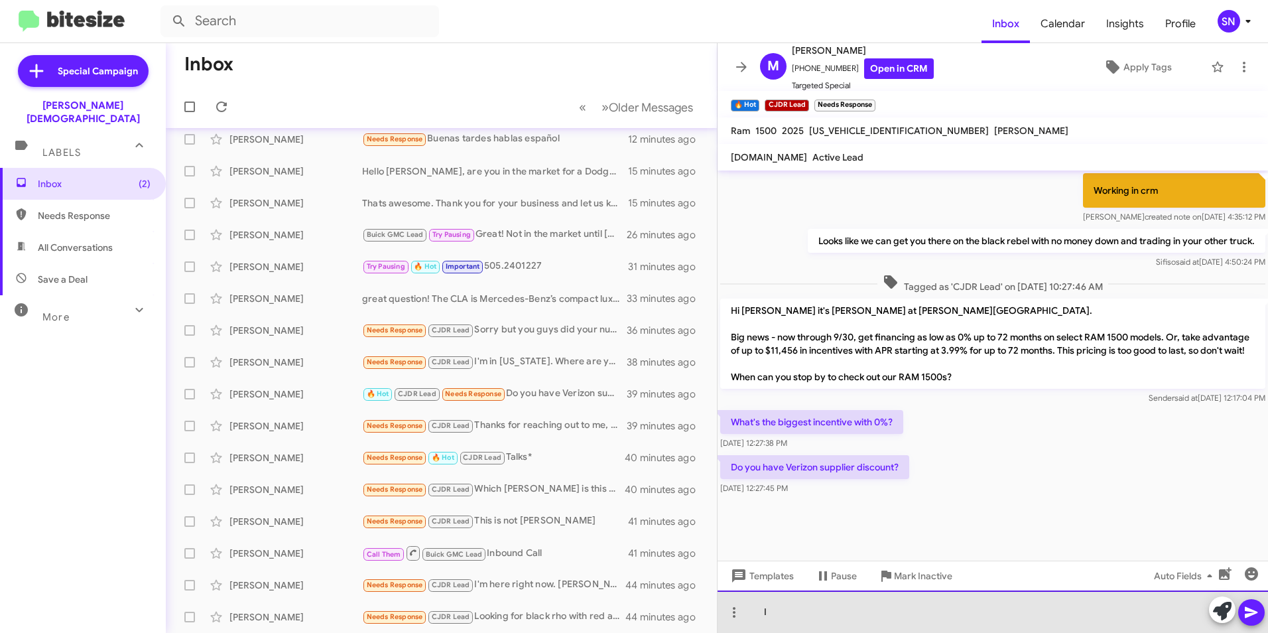
click at [625, 610] on div "I" at bounding box center [992, 611] width 550 height 42
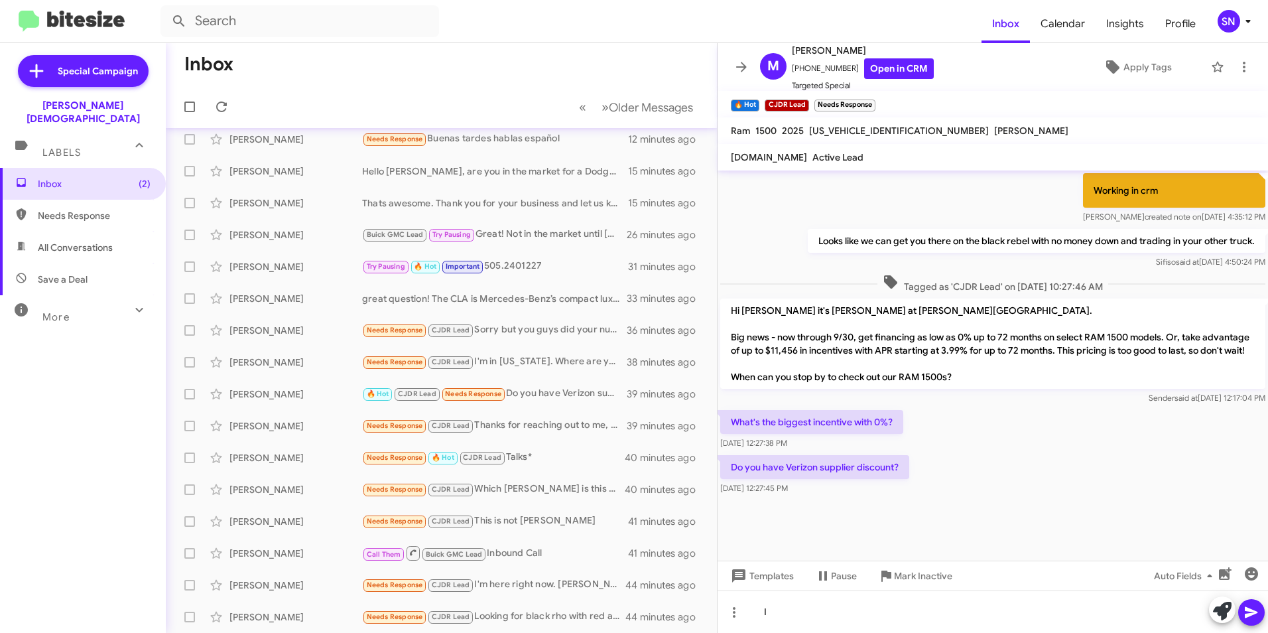
click at [625, 529] on div at bounding box center [992, 528] width 550 height 63
click at [625, 622] on div "I" at bounding box center [992, 611] width 550 height 42
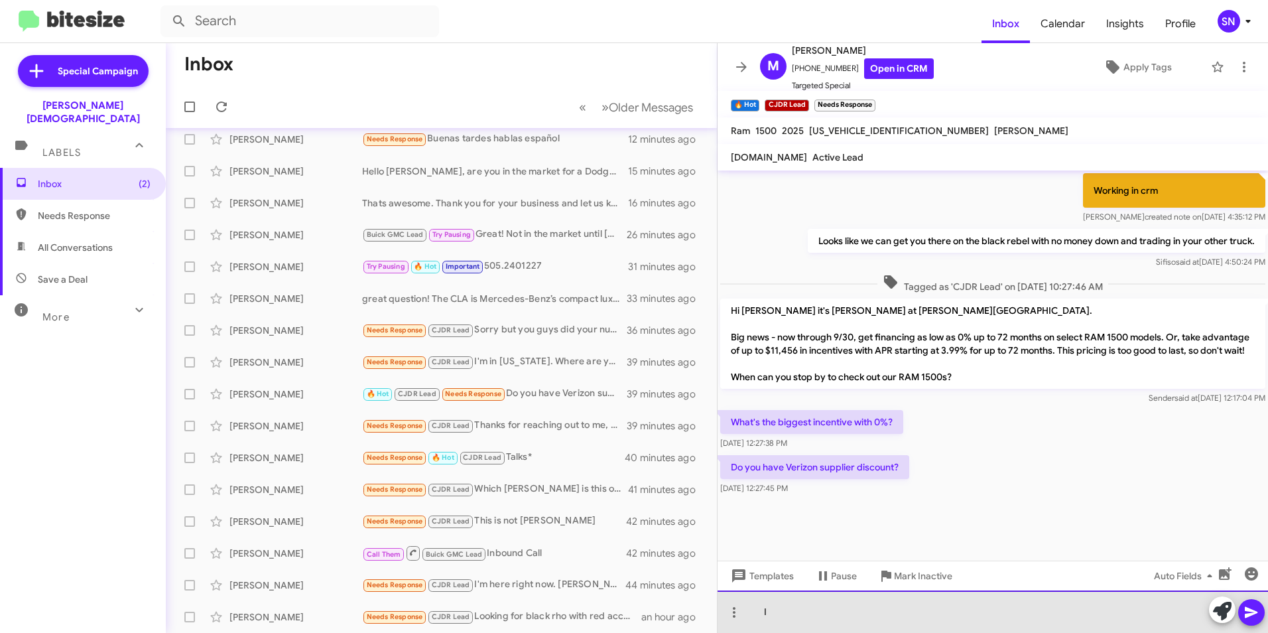
click at [625, 598] on div "I" at bounding box center [992, 611] width 550 height 42
click at [625, 599] on div "I" at bounding box center [992, 611] width 550 height 42
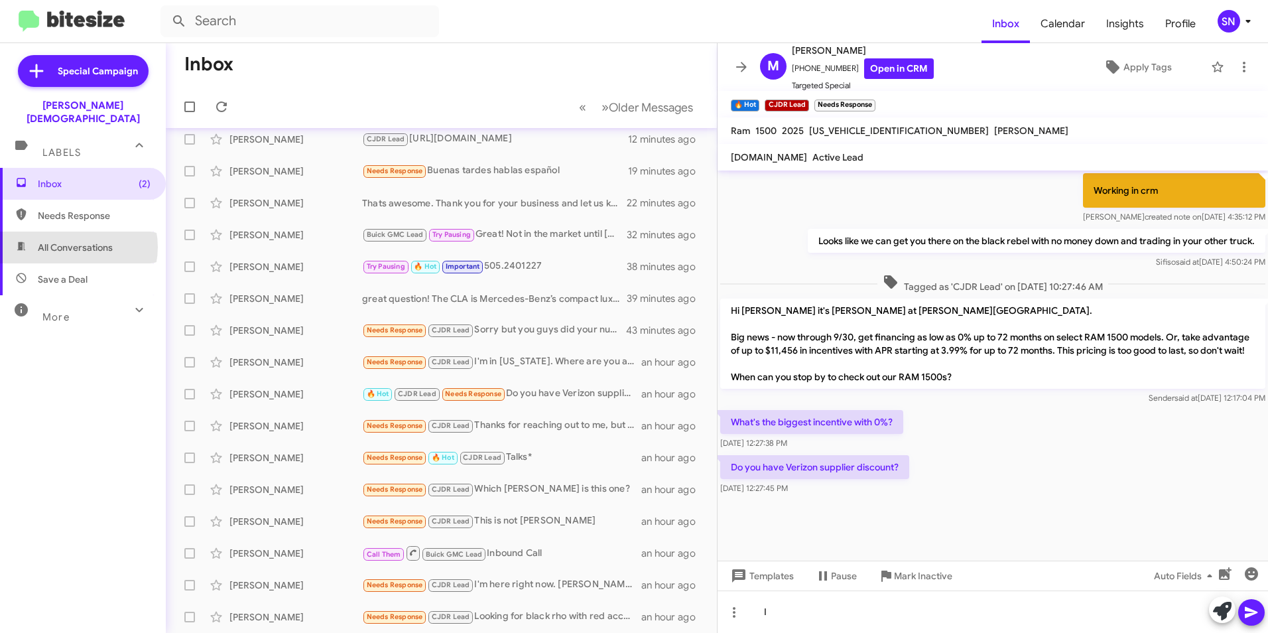
click at [74, 241] on span "All Conversations" at bounding box center [75, 247] width 75 height 13
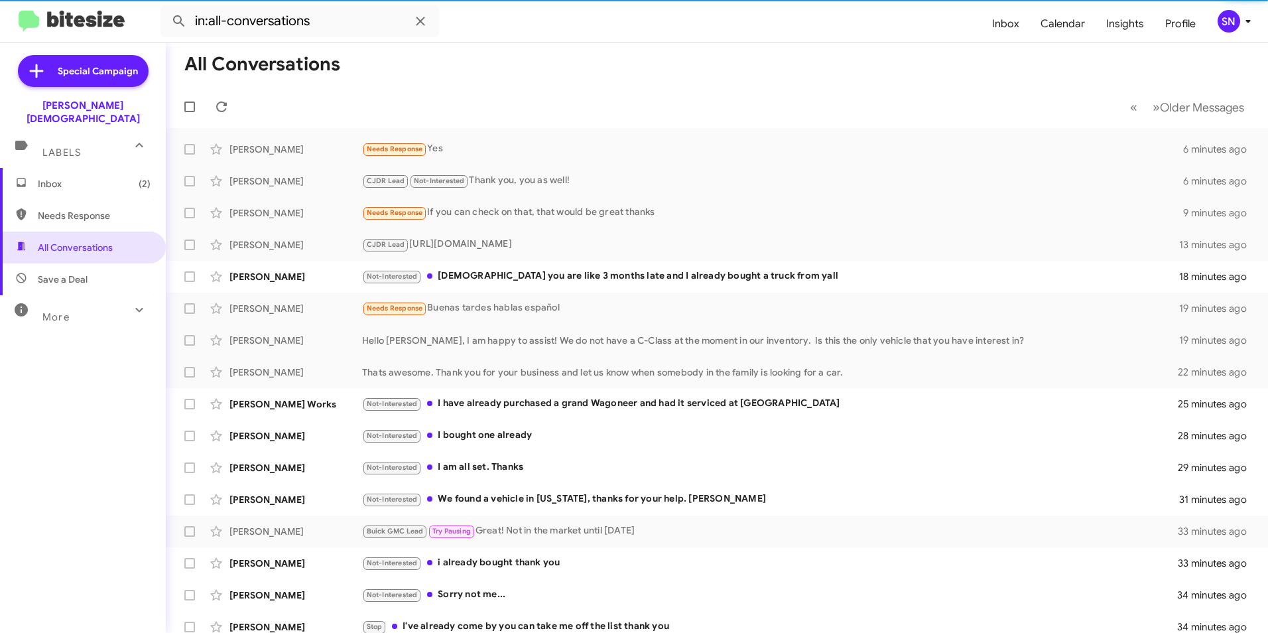
click at [70, 209] on span "Needs Response" at bounding box center [94, 215] width 113 height 13
type input "in:needs-response"
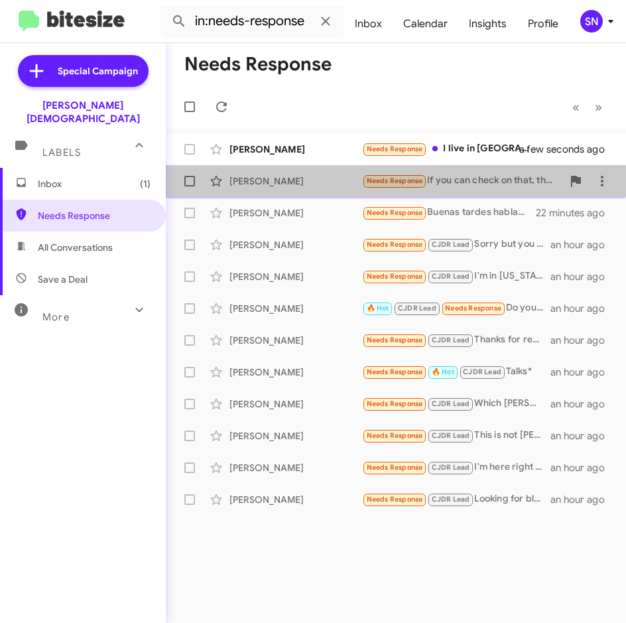
click at [279, 180] on div "[PERSON_NAME]" at bounding box center [295, 180] width 133 height 13
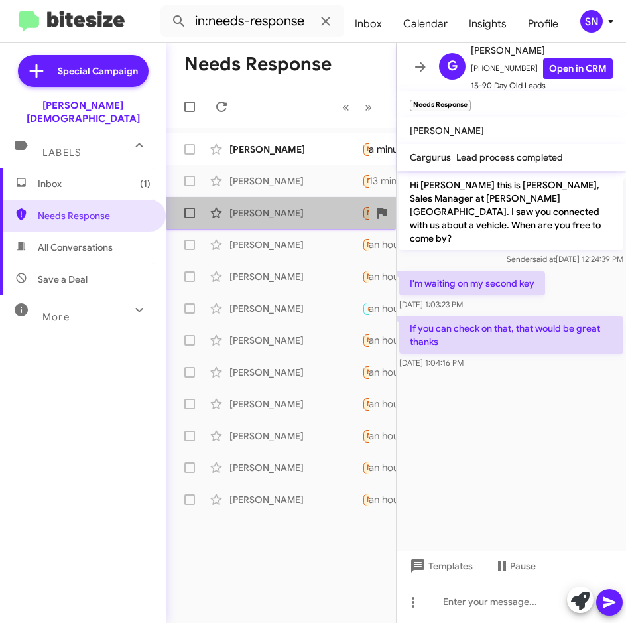
click at [313, 226] on span "[PERSON_NAME] Needs Response Buenas tardes hablas español 22 minutes ago" at bounding box center [281, 213] width 230 height 32
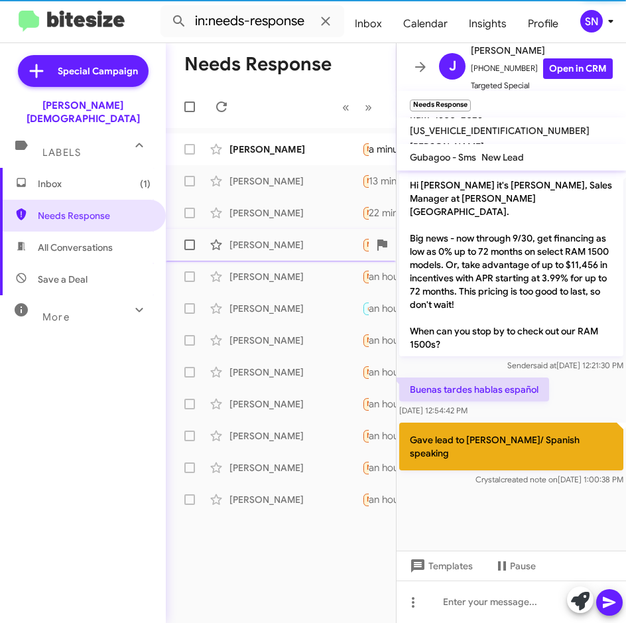
click at [312, 249] on div "[PERSON_NAME]" at bounding box center [295, 244] width 133 height 13
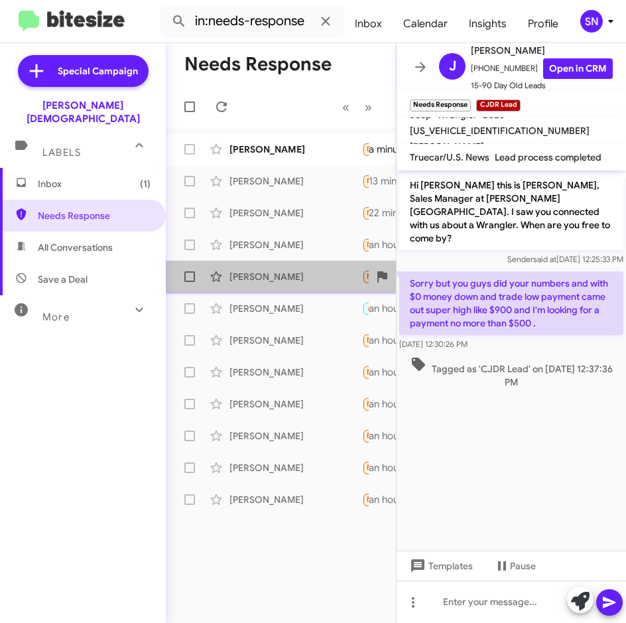
click at [301, 284] on div "[PERSON_NAME] Needs Response CJDR Lead I'm in [US_STATE]. Where are you at ? an…" at bounding box center [280, 276] width 209 height 27
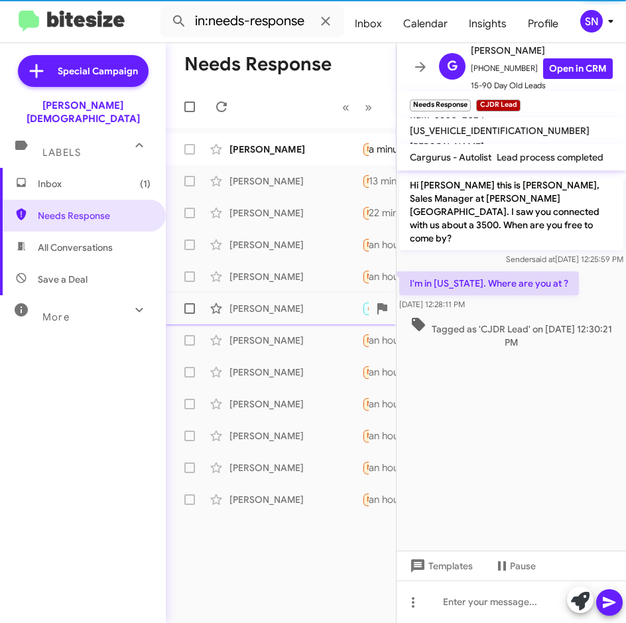
click at [294, 310] on div "[PERSON_NAME]" at bounding box center [295, 308] width 133 height 13
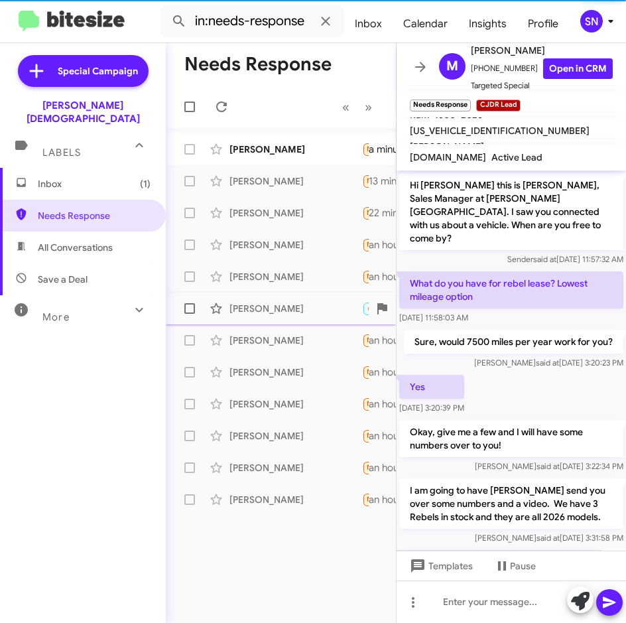
scroll to position [901, 0]
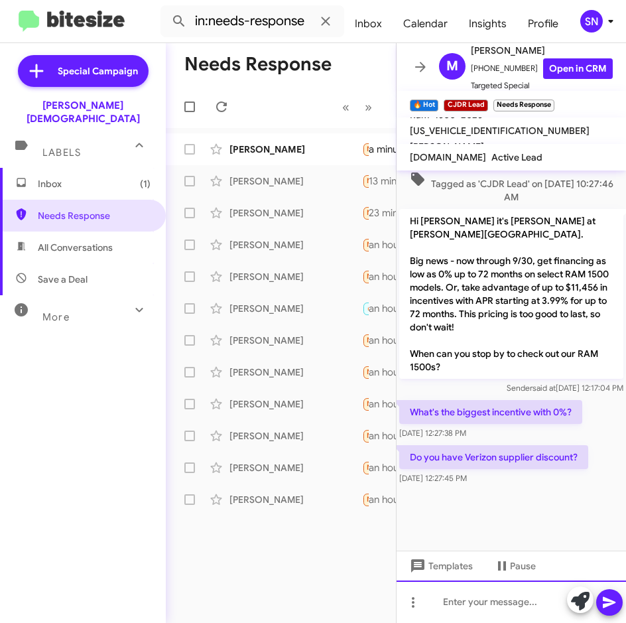
click at [480, 608] on div at bounding box center [511, 601] width 229 height 42
click at [499, 607] on div at bounding box center [511, 601] width 229 height 42
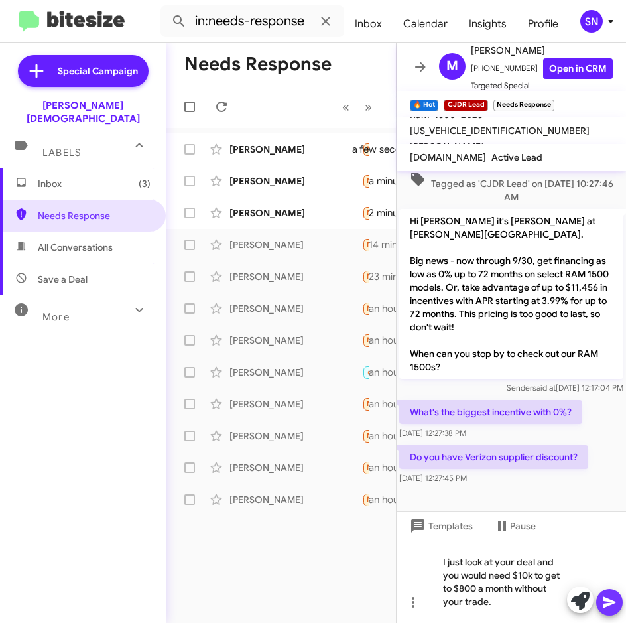
click at [614, 601] on icon at bounding box center [609, 602] width 13 height 11
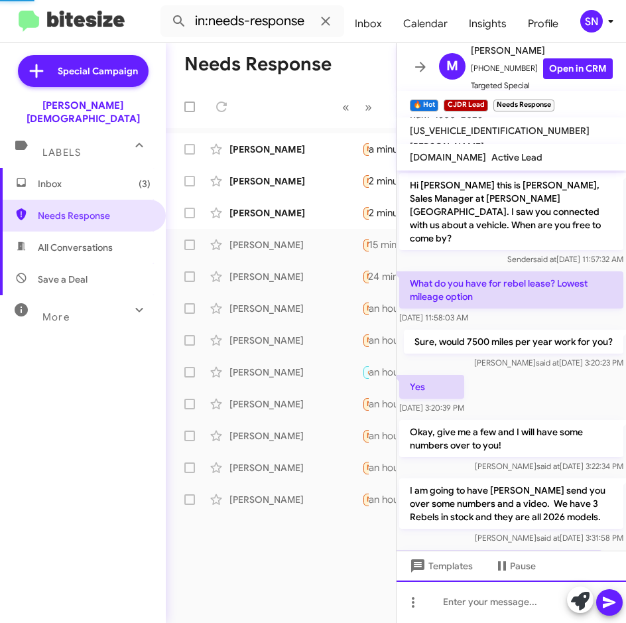
scroll to position [950, 0]
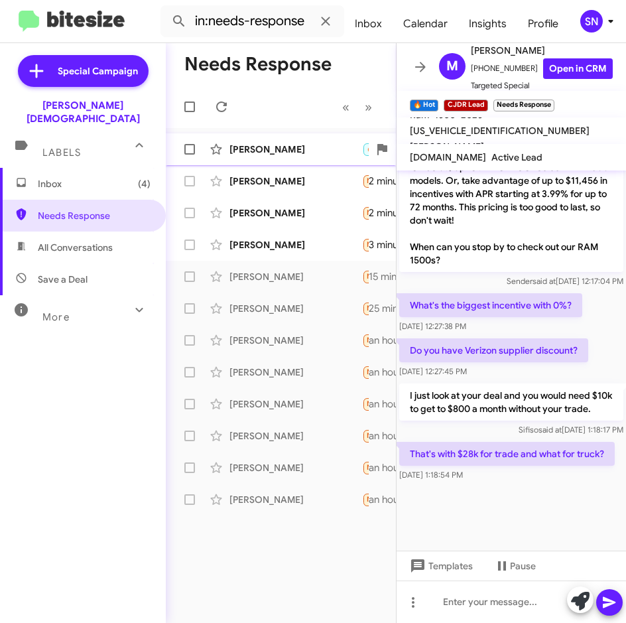
click at [271, 164] on span "[PERSON_NAME] 🔥 Hot CJDR Lead Needs Response That's with $28k for trade and wha…" at bounding box center [281, 149] width 230 height 32
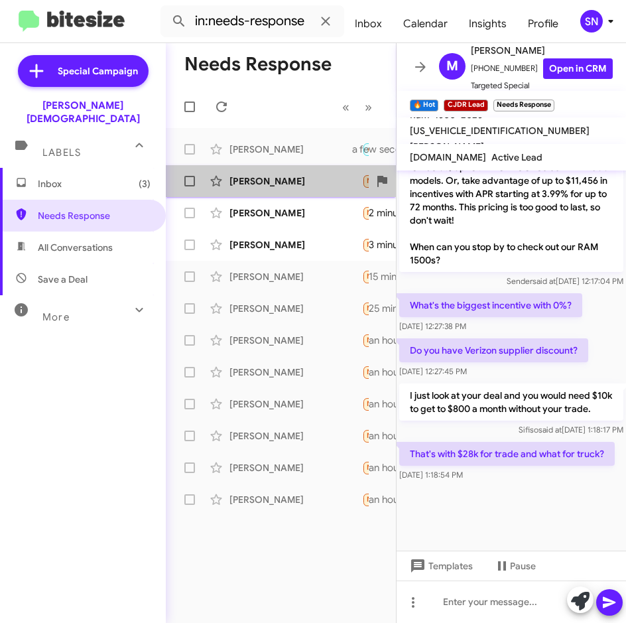
click at [292, 186] on div "[PERSON_NAME]" at bounding box center [295, 180] width 133 height 13
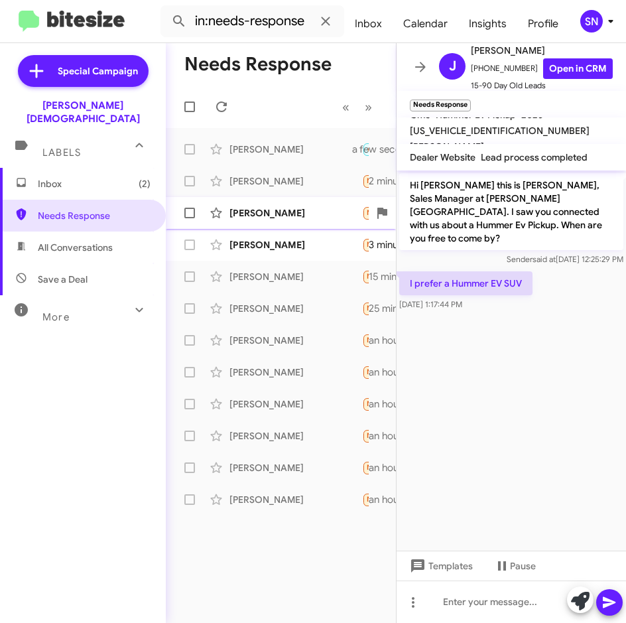
click at [287, 210] on div "[PERSON_NAME]" at bounding box center [295, 212] width 133 height 13
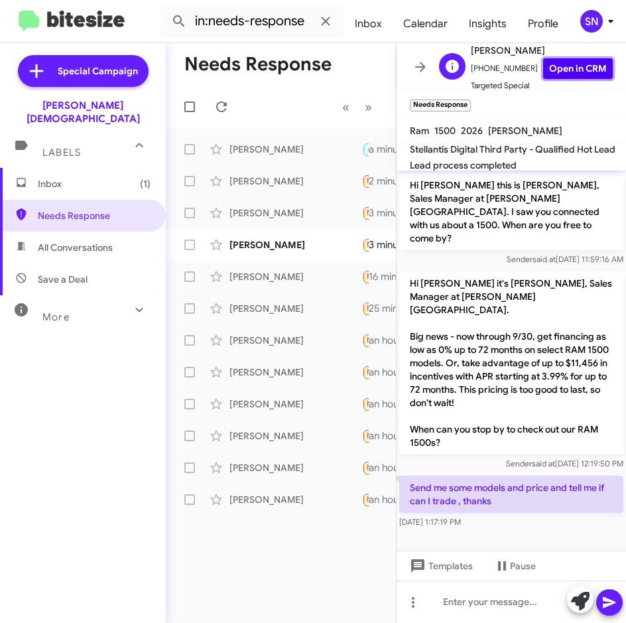
click at [547, 66] on link "Open in CRM" at bounding box center [578, 68] width 70 height 21
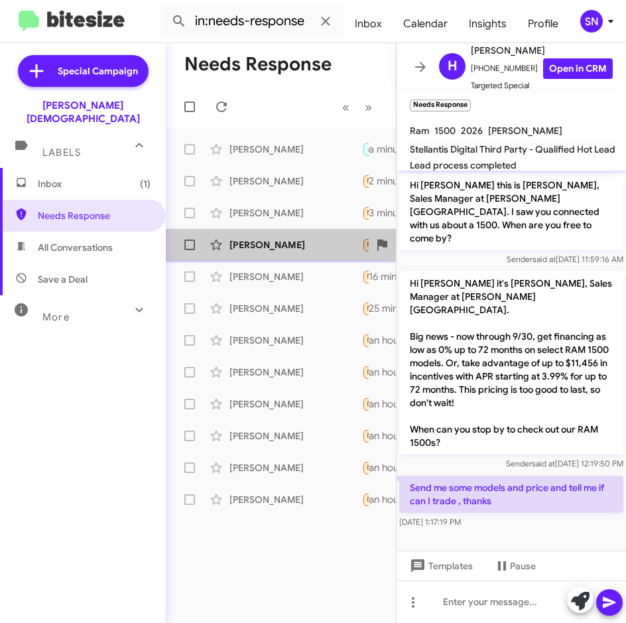
click at [272, 239] on div "[PERSON_NAME]" at bounding box center [295, 244] width 133 height 13
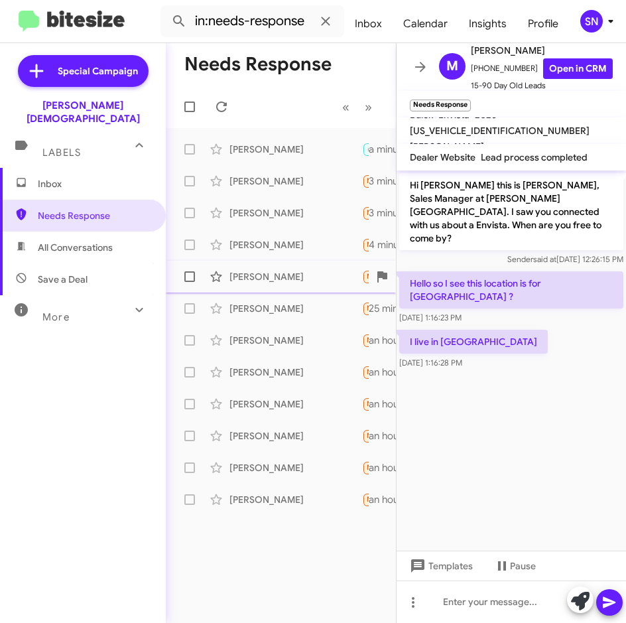
click at [272, 273] on div "[PERSON_NAME]" at bounding box center [295, 276] width 133 height 13
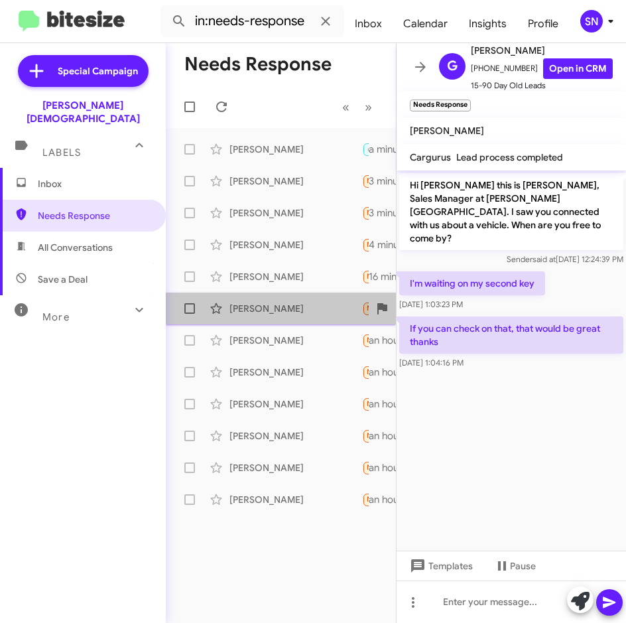
click at [275, 301] on div "[PERSON_NAME] Needs Response Buenas tardes hablas español 25 minutes ago" at bounding box center [280, 308] width 209 height 27
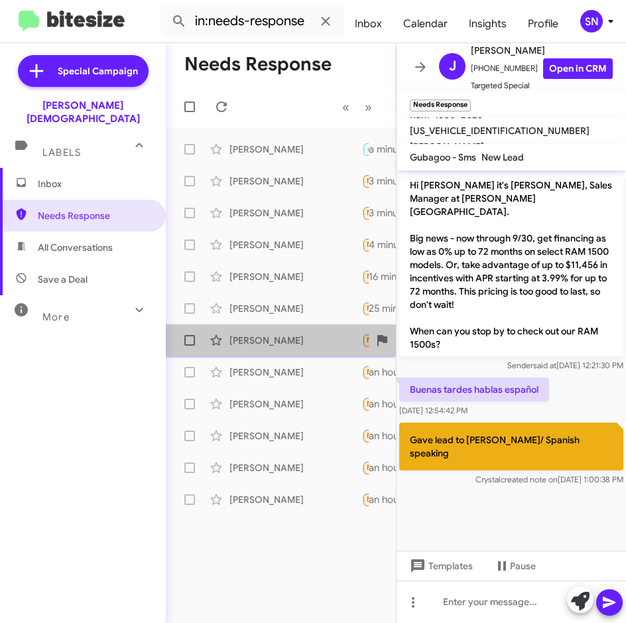
click at [273, 340] on div "[PERSON_NAME]" at bounding box center [295, 340] width 133 height 13
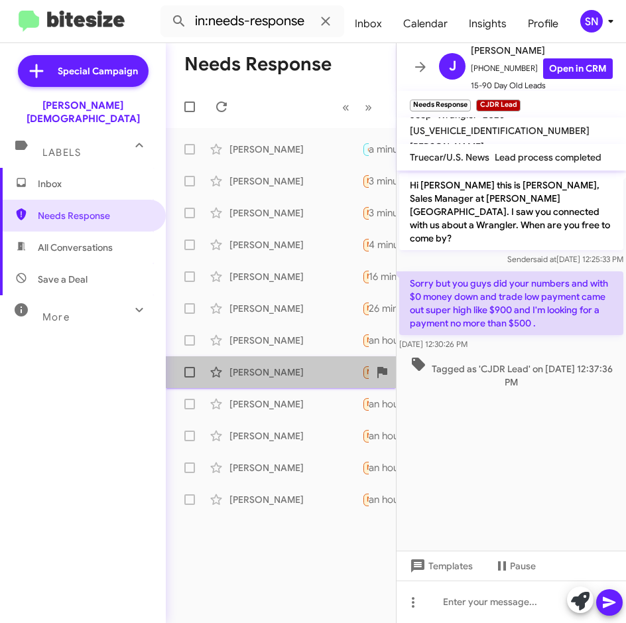
click at [269, 363] on div "[PERSON_NAME] Needs Response CJDR Lead I'm in [US_STATE]. Where are you at ? an…" at bounding box center [280, 372] width 209 height 27
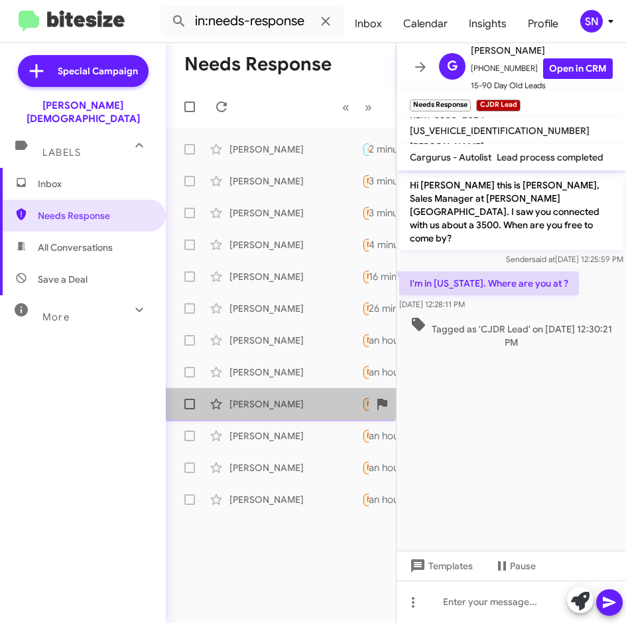
click at [269, 400] on div "[PERSON_NAME]" at bounding box center [295, 403] width 133 height 13
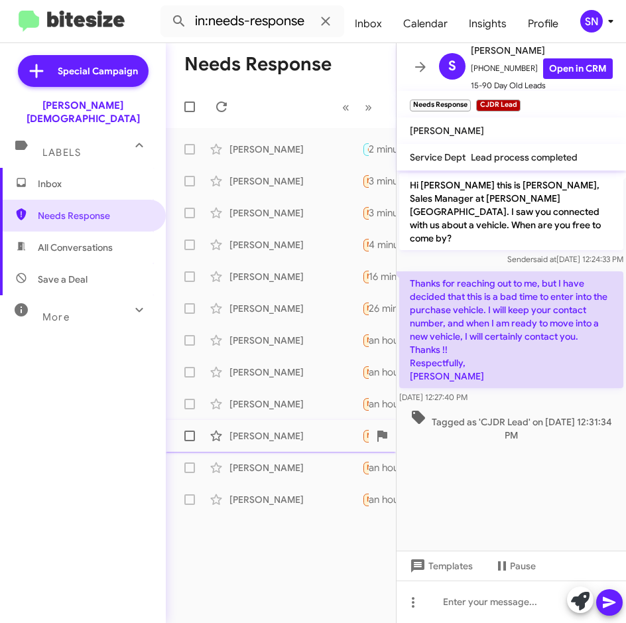
click at [273, 431] on div "[PERSON_NAME]" at bounding box center [295, 435] width 133 height 13
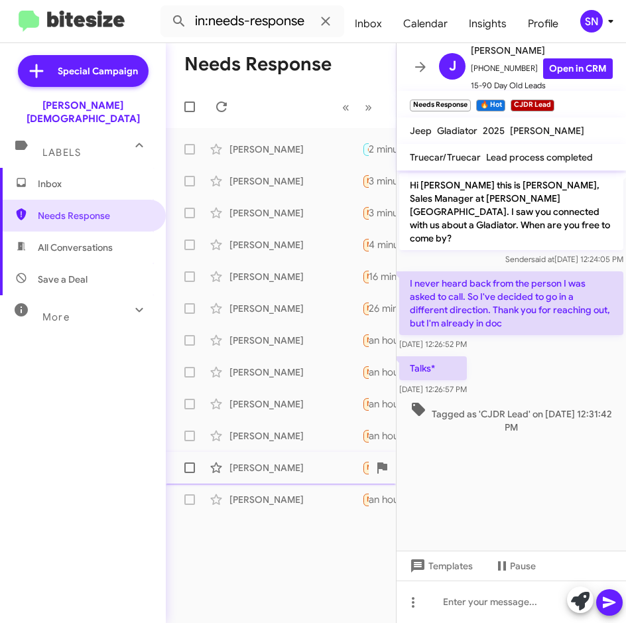
click at [284, 458] on div "[PERSON_NAME] Needs Response CJDR Lead Which [PERSON_NAME] is this one? an hour…" at bounding box center [280, 467] width 209 height 27
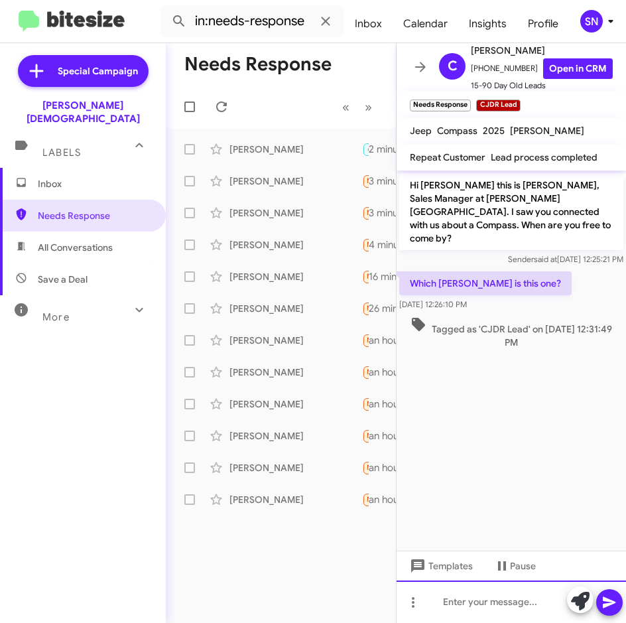
click at [454, 612] on div at bounding box center [511, 601] width 229 height 42
click at [601, 601] on button at bounding box center [609, 602] width 27 height 27
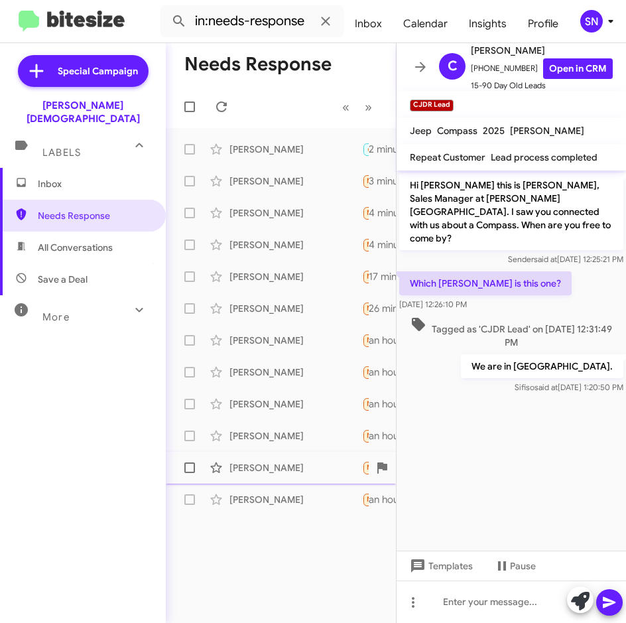
click at [265, 477] on div "[PERSON_NAME] Needs Response CJDR Lead This is not [PERSON_NAME] an hour ago" at bounding box center [280, 467] width 209 height 27
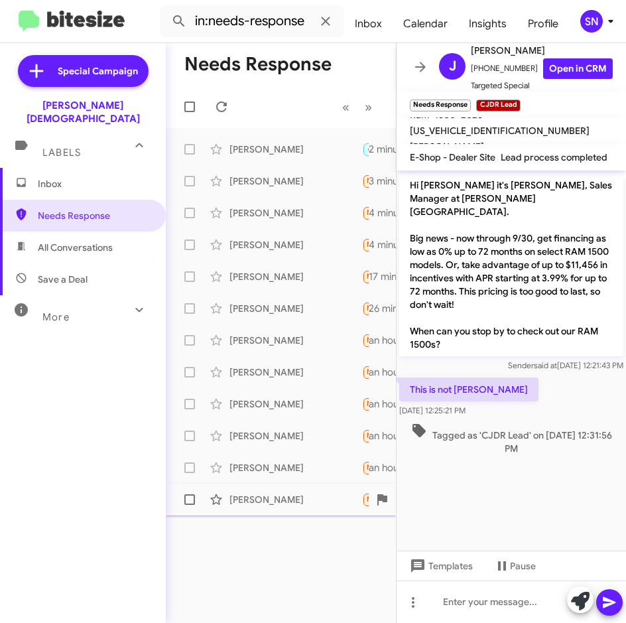
click at [265, 499] on div "[PERSON_NAME]" at bounding box center [295, 499] width 133 height 13
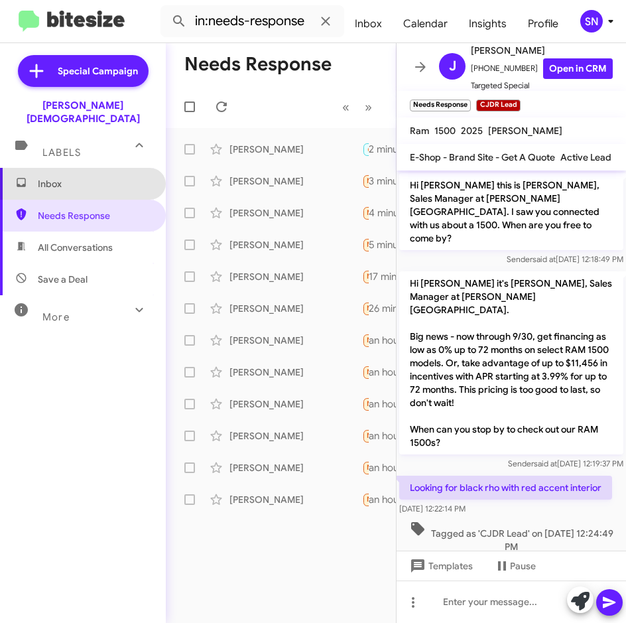
click at [90, 177] on span "Inbox" at bounding box center [94, 183] width 113 height 13
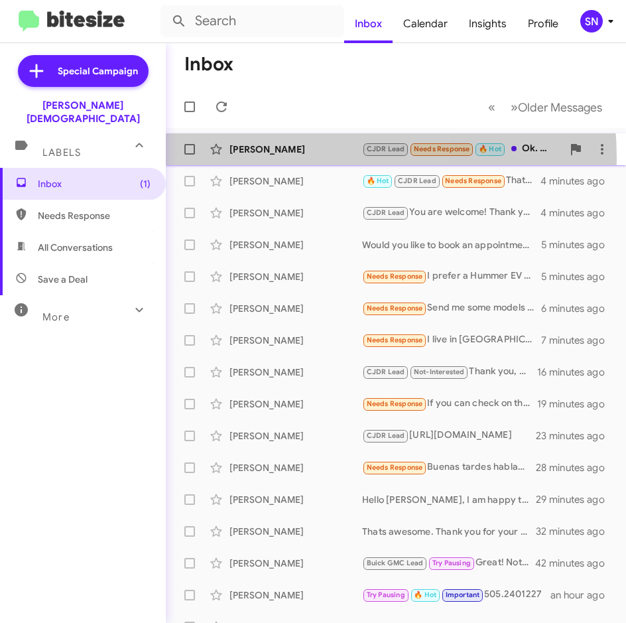
click at [280, 158] on div "[PERSON_NAME] CJDR Lead Needs Response 🔥 Hot Ok. Maybe this evening. 2 minutes …" at bounding box center [395, 149] width 439 height 27
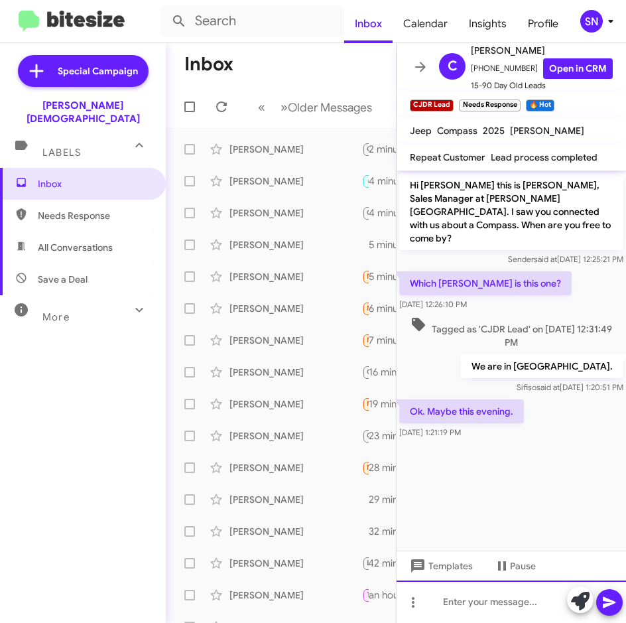
click at [467, 609] on div at bounding box center [511, 601] width 229 height 42
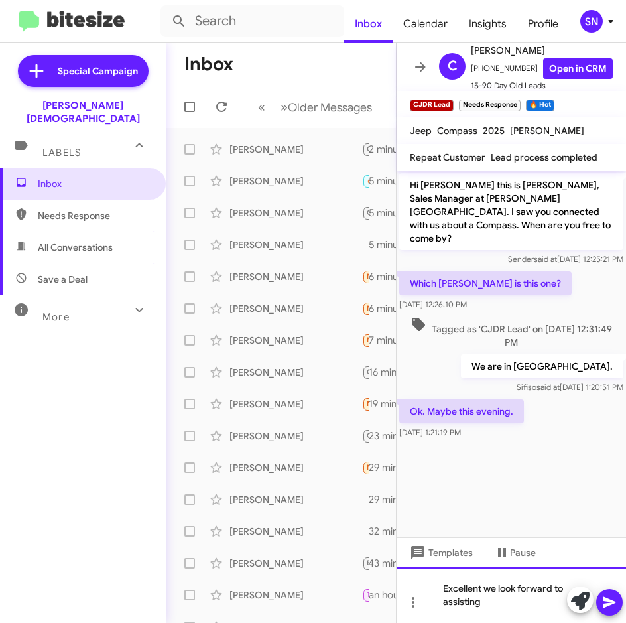
click at [485, 595] on div "Excellent we look forward to assisting" at bounding box center [511, 595] width 229 height 56
click at [617, 612] on span at bounding box center [609, 602] width 16 height 27
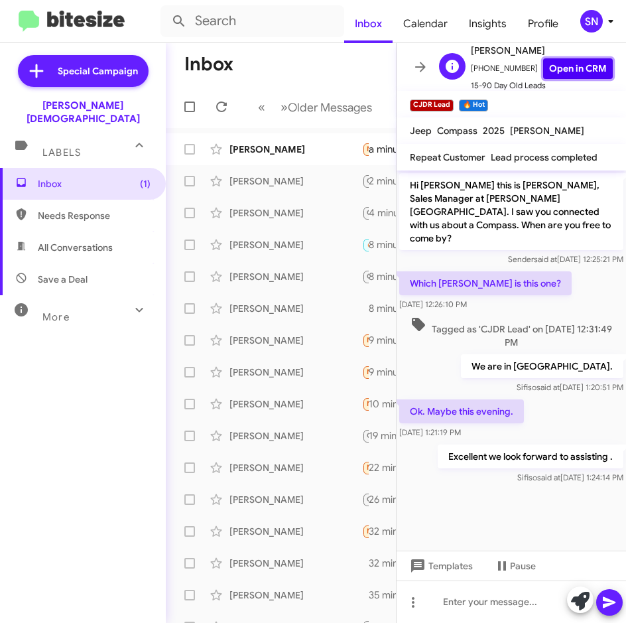
click at [552, 70] on link "Open in CRM" at bounding box center [578, 68] width 70 height 21
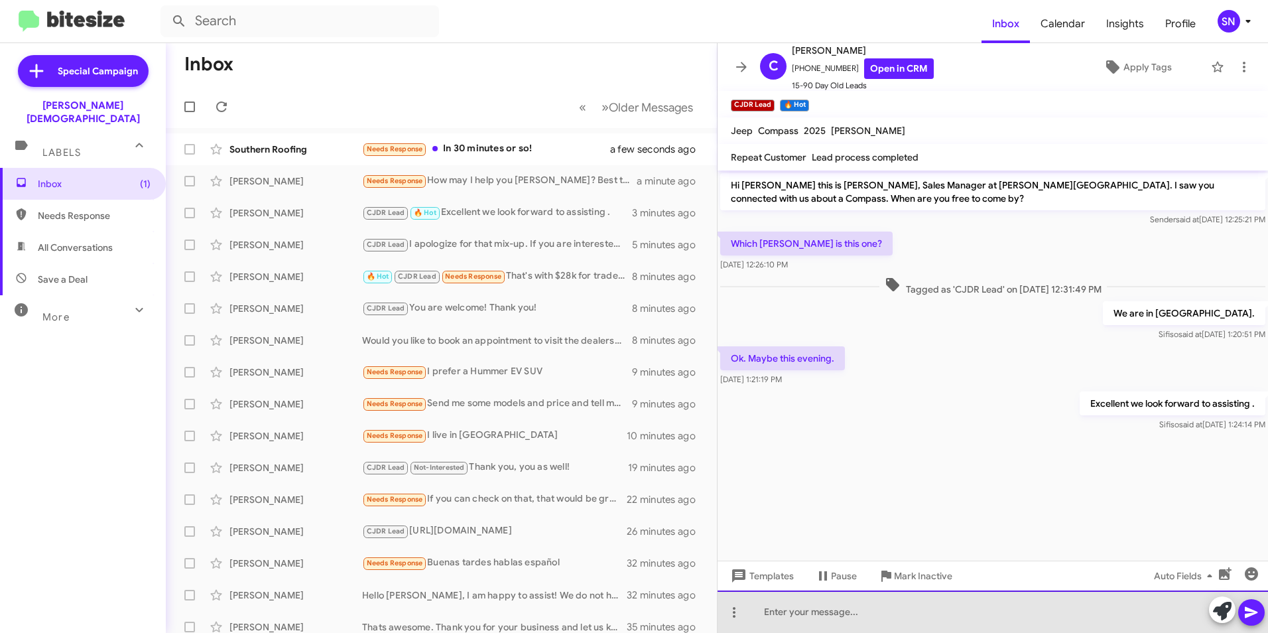
click at [625, 620] on div at bounding box center [992, 611] width 550 height 42
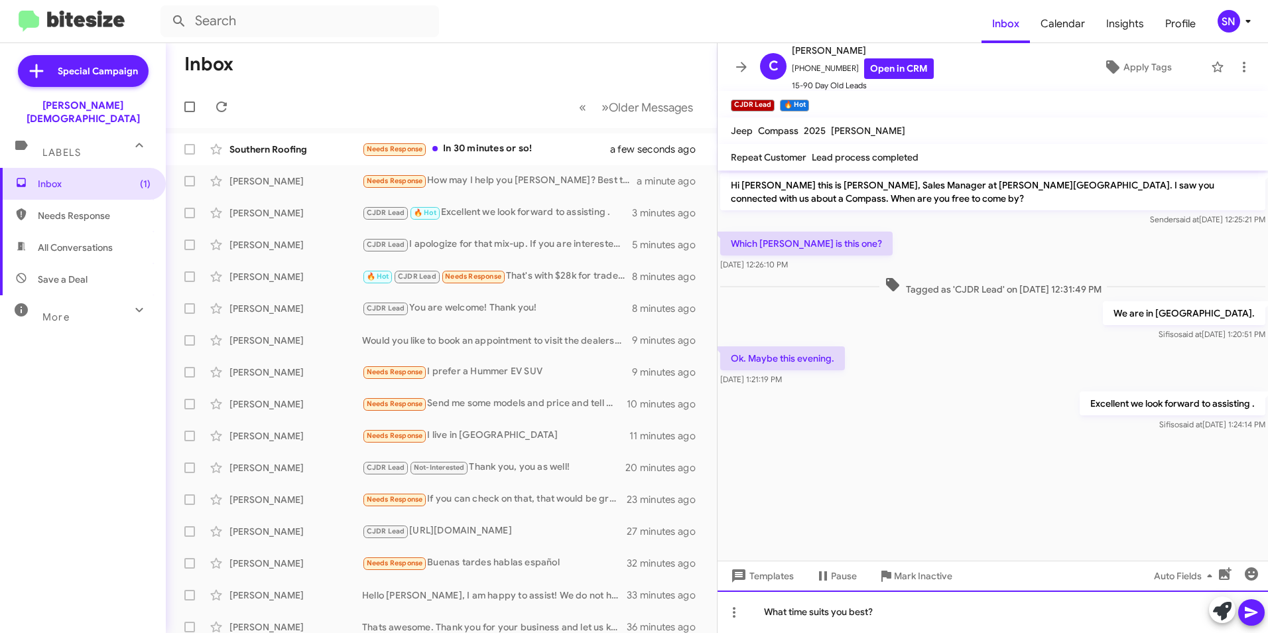
click at [625, 622] on div "What time suits you best?" at bounding box center [992, 611] width 550 height 42
click at [625, 614] on icon at bounding box center [1251, 612] width 13 height 11
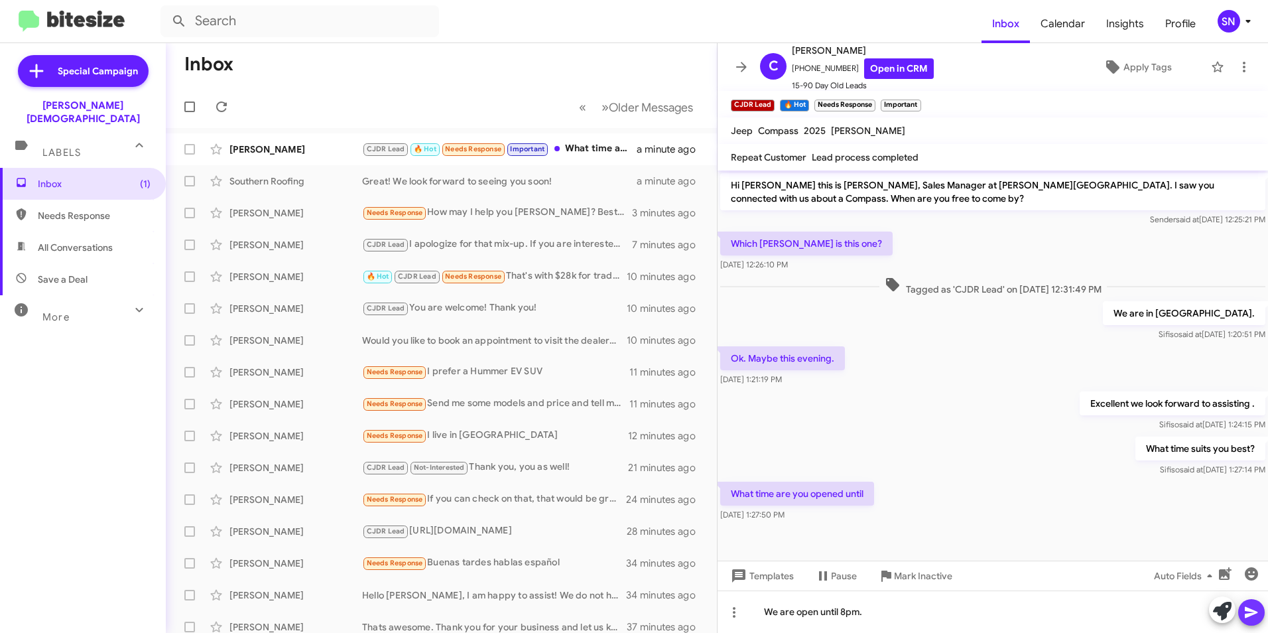
click at [625, 607] on icon at bounding box center [1251, 612] width 13 height 11
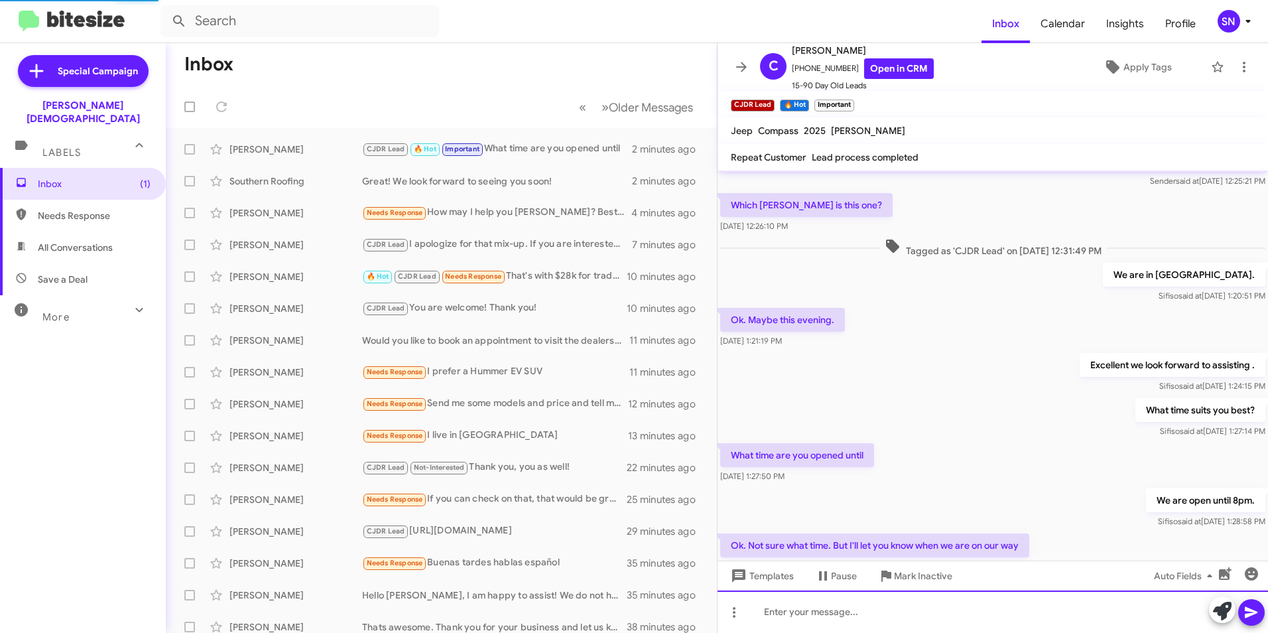
scroll to position [87, 0]
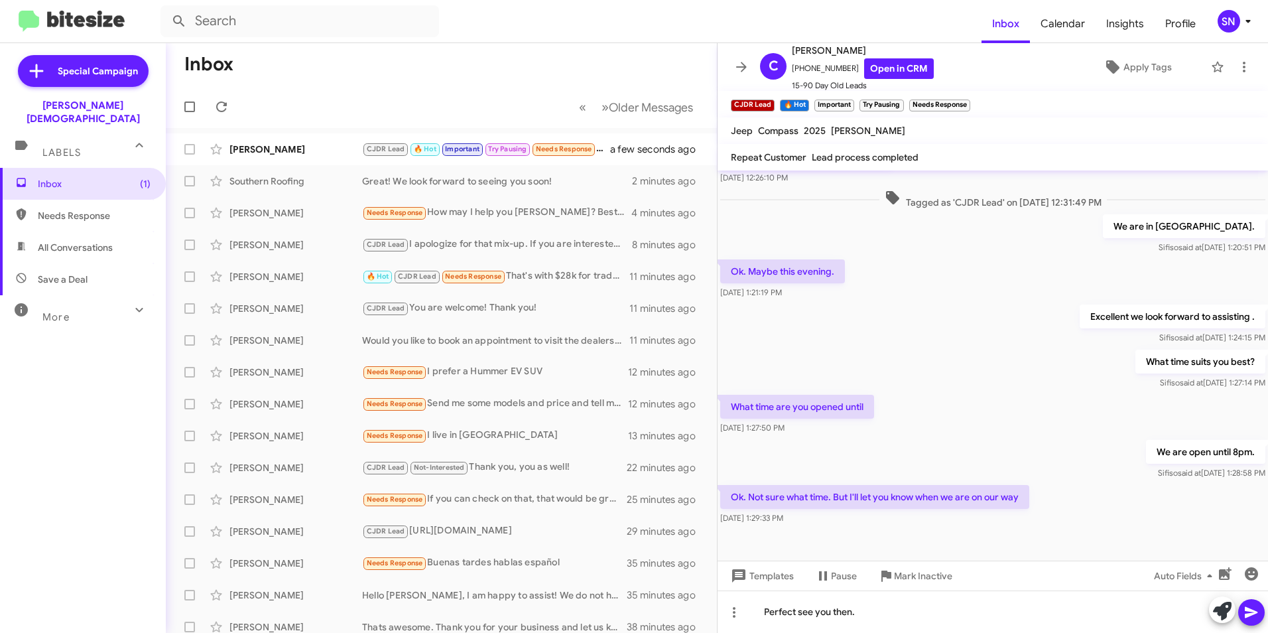
click at [625, 609] on icon at bounding box center [1251, 612] width 16 height 16
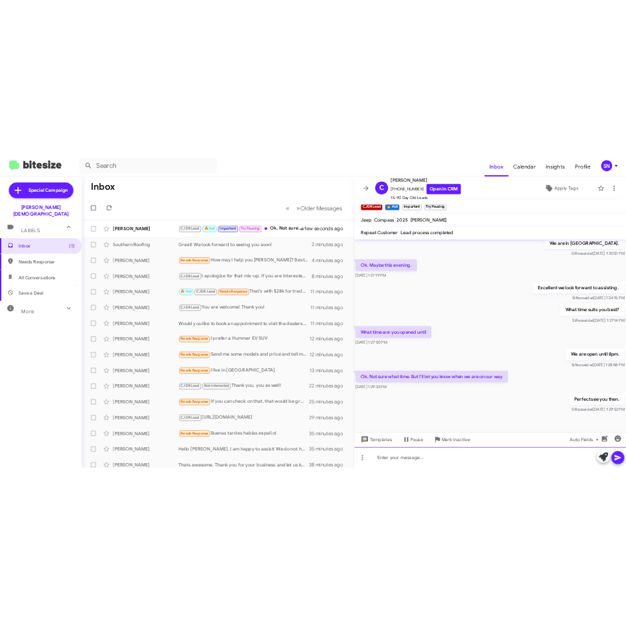
scroll to position [175, 0]
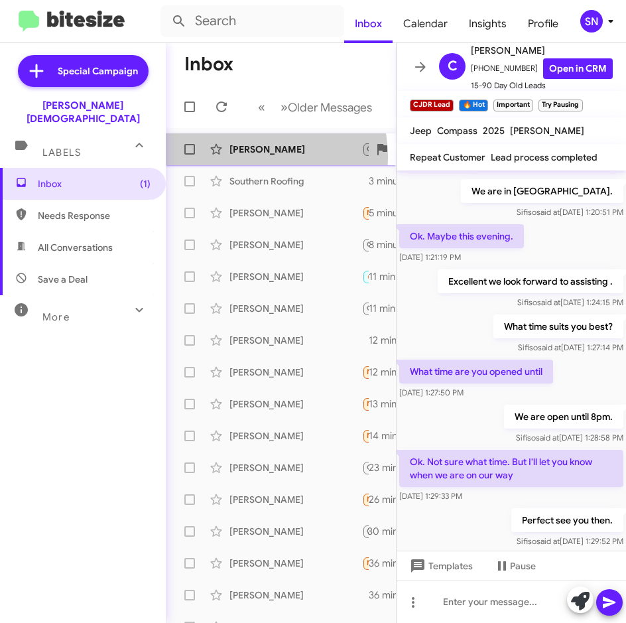
click at [241, 157] on div "[PERSON_NAME] CJDR Lead 🔥 Hot Important Try Pausing [PERSON_NAME]. Not sure wha…" at bounding box center [280, 149] width 209 height 27
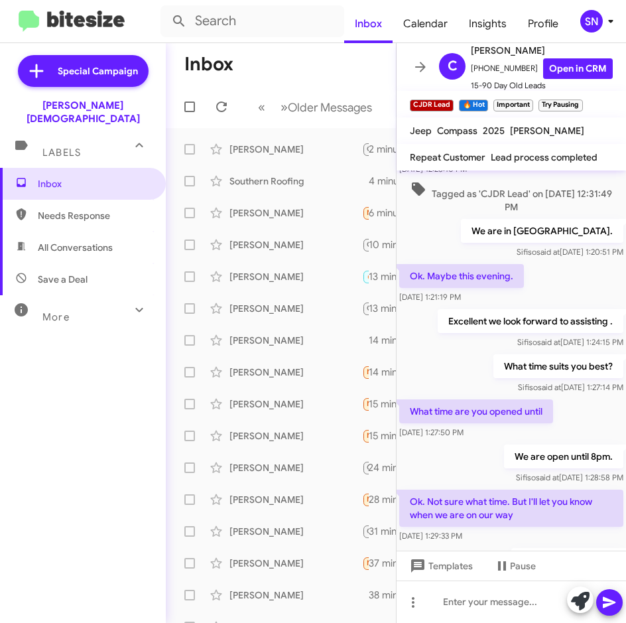
scroll to position [198, 0]
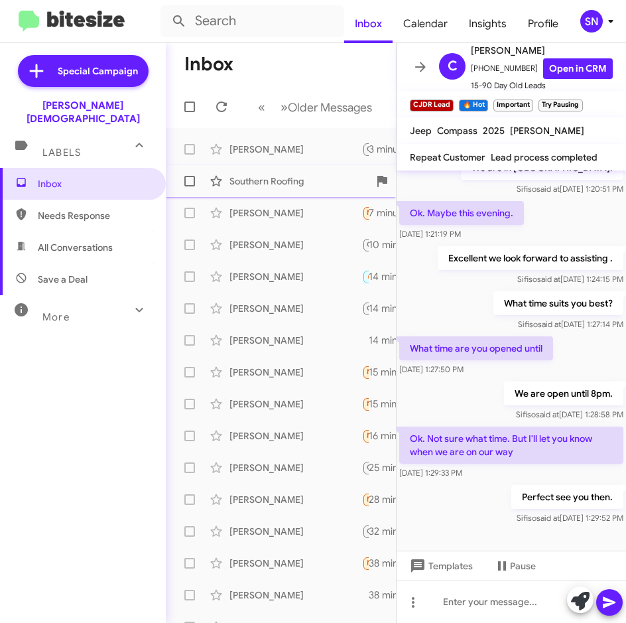
click at [288, 186] on div "Southern Roofing" at bounding box center [295, 180] width 133 height 13
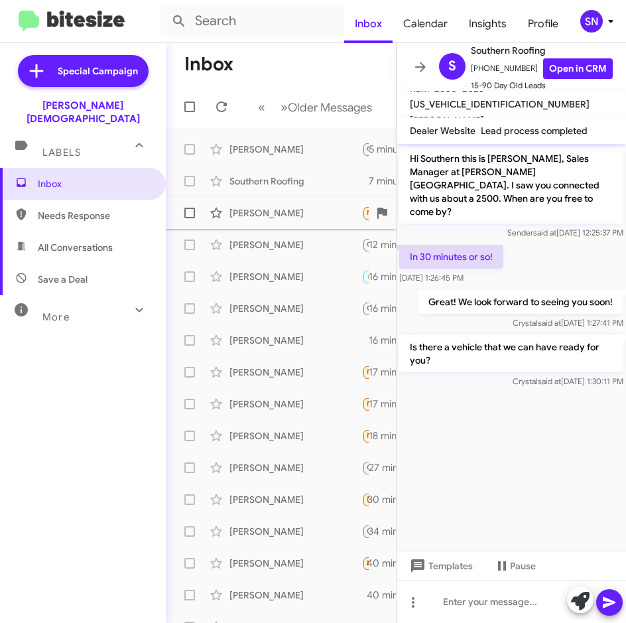
click at [265, 222] on div "[PERSON_NAME] Needs Response How may I help you [PERSON_NAME]? Best to my knowl…" at bounding box center [280, 213] width 209 height 27
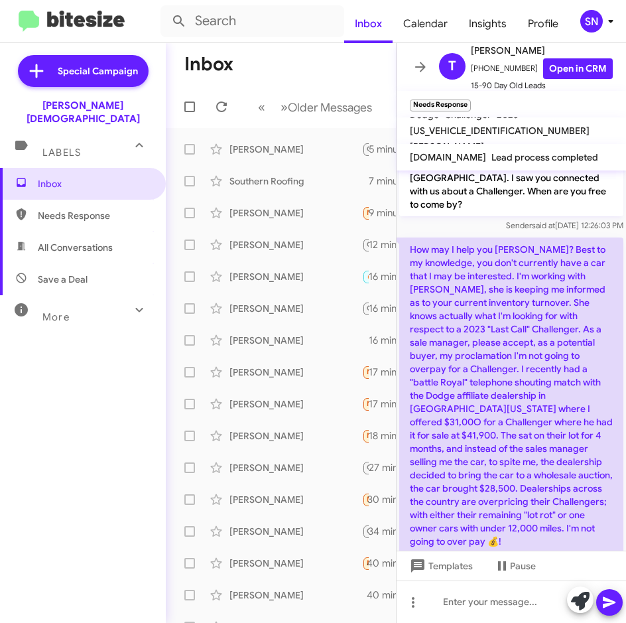
scroll to position [48, 0]
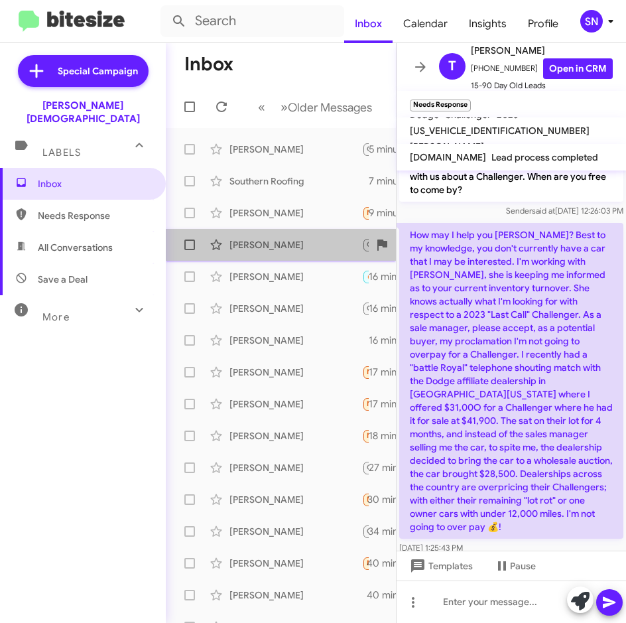
click at [288, 247] on div "[PERSON_NAME]" at bounding box center [295, 244] width 133 height 13
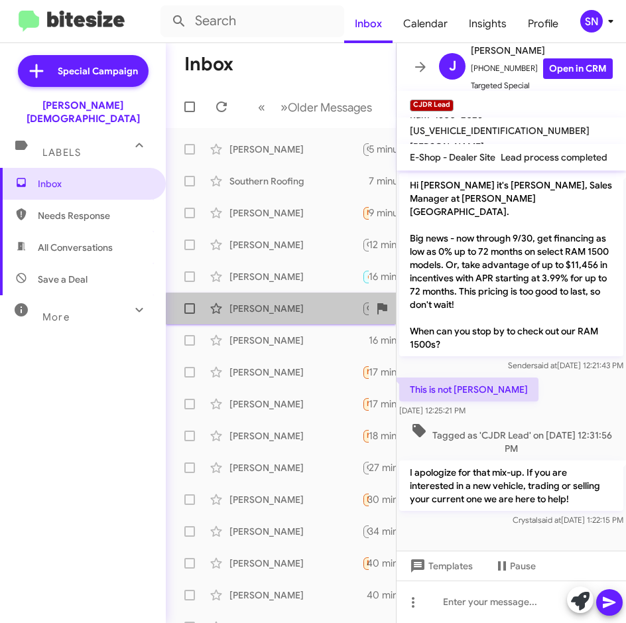
click at [282, 314] on div "[PERSON_NAME] CJDR Lead You are welcome! Thank you! 16 minutes ago" at bounding box center [280, 308] width 209 height 27
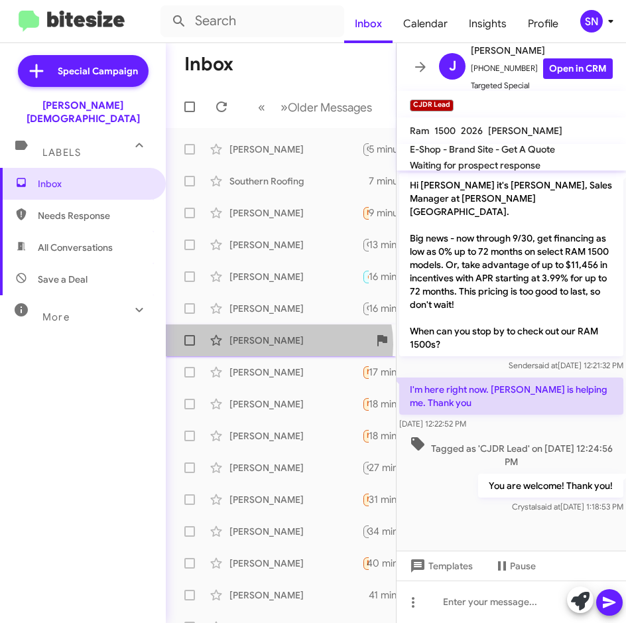
click at [279, 344] on div "[PERSON_NAME]" at bounding box center [295, 340] width 133 height 13
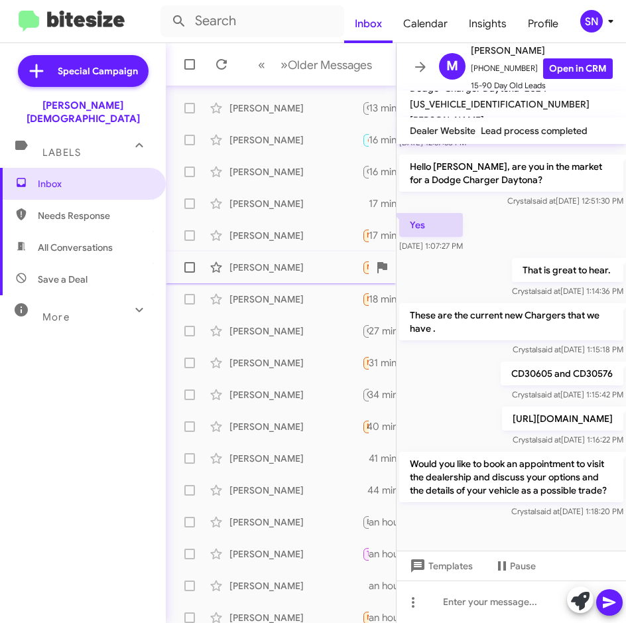
scroll to position [147, 0]
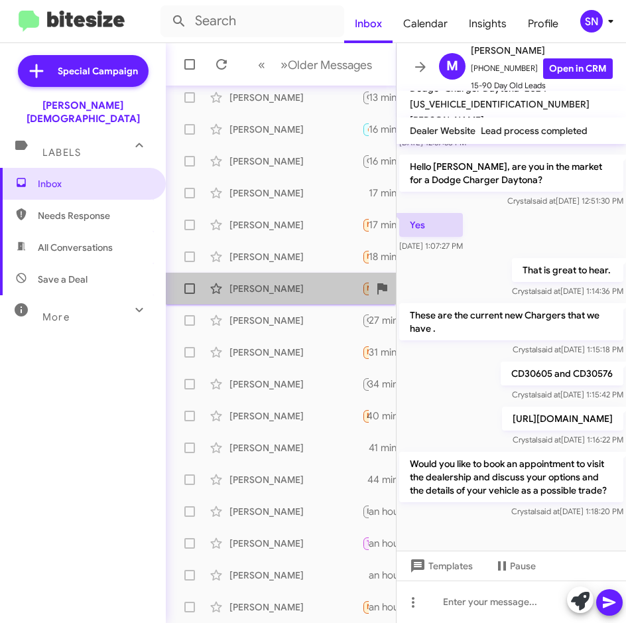
click at [288, 297] on div "[PERSON_NAME] Needs Response I live in [GEOGRAPHIC_DATA] 18 minutes ago" at bounding box center [280, 288] width 209 height 27
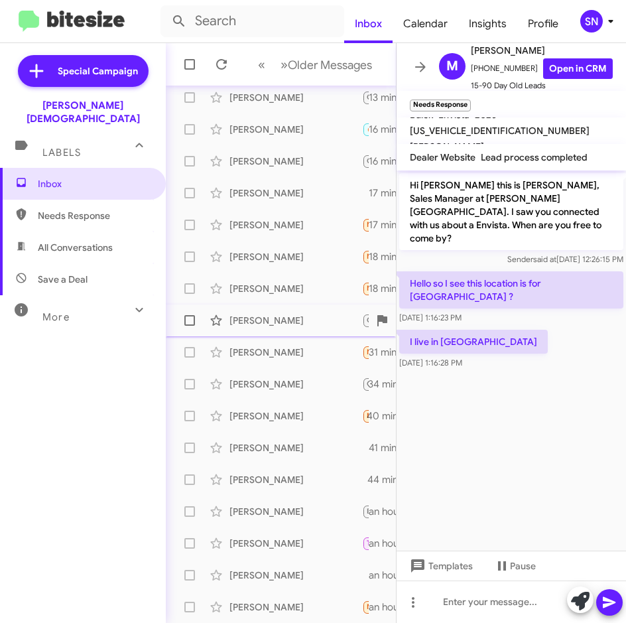
click at [284, 320] on div "[PERSON_NAME]" at bounding box center [295, 320] width 133 height 13
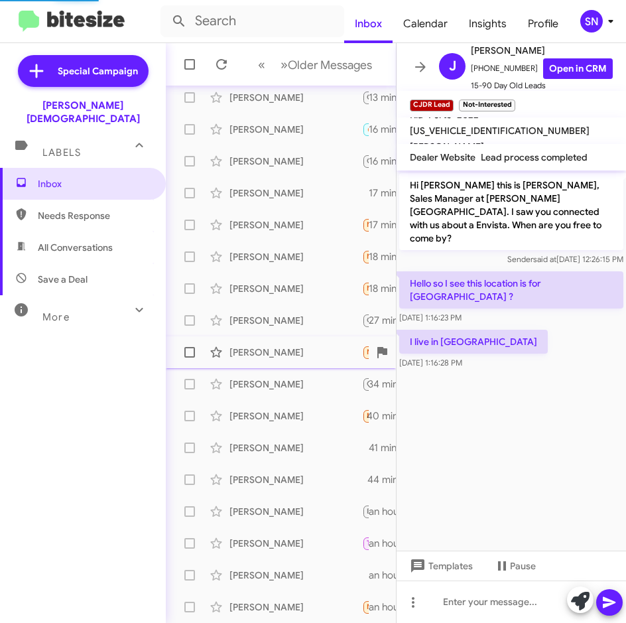
scroll to position [321, 0]
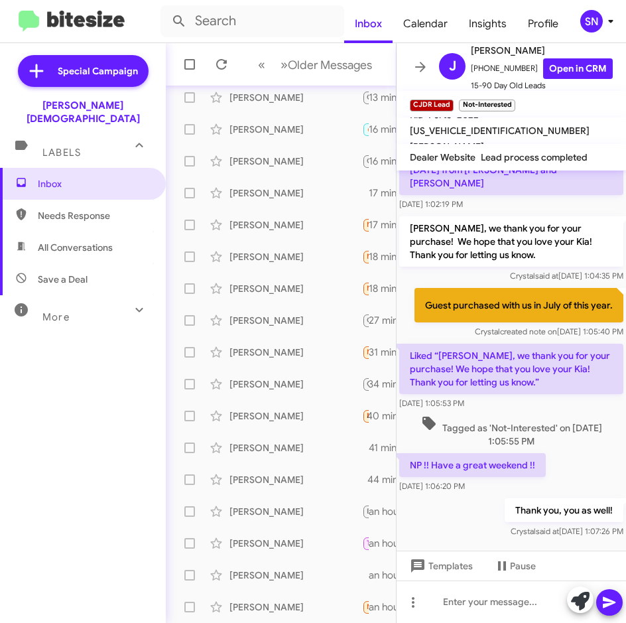
click at [90, 209] on span "Needs Response" at bounding box center [94, 215] width 113 height 13
type input "in:needs-response"
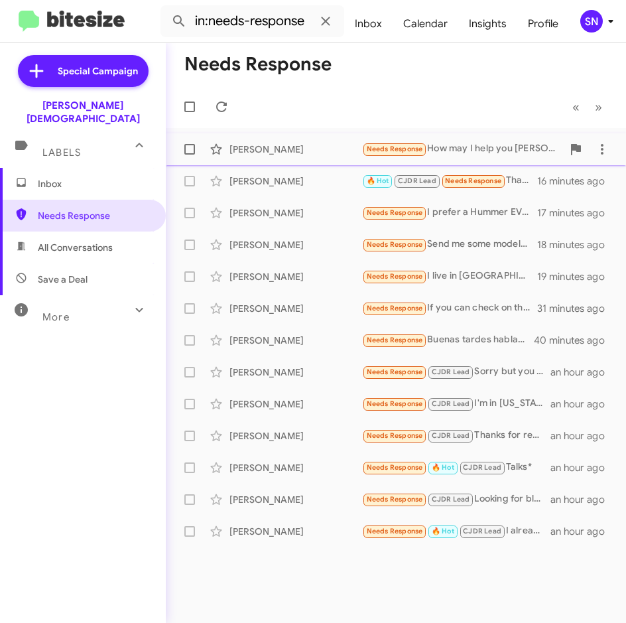
click at [273, 155] on div "[PERSON_NAME]" at bounding box center [295, 149] width 133 height 13
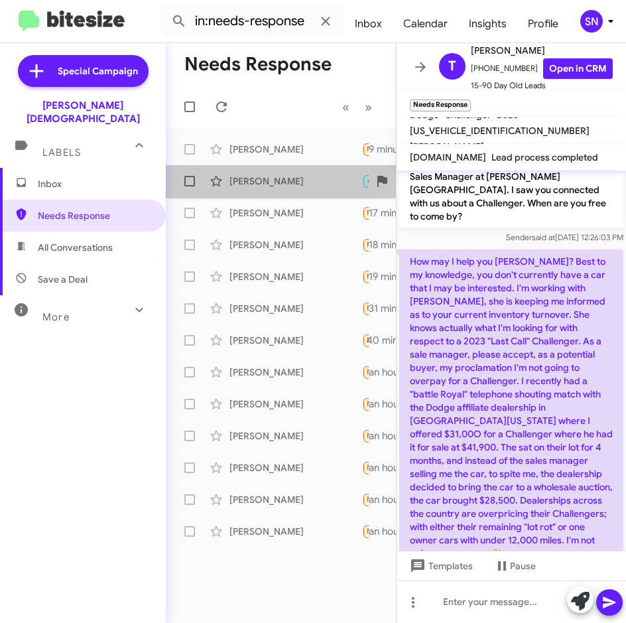
click at [279, 182] on div "[PERSON_NAME]" at bounding box center [295, 180] width 133 height 13
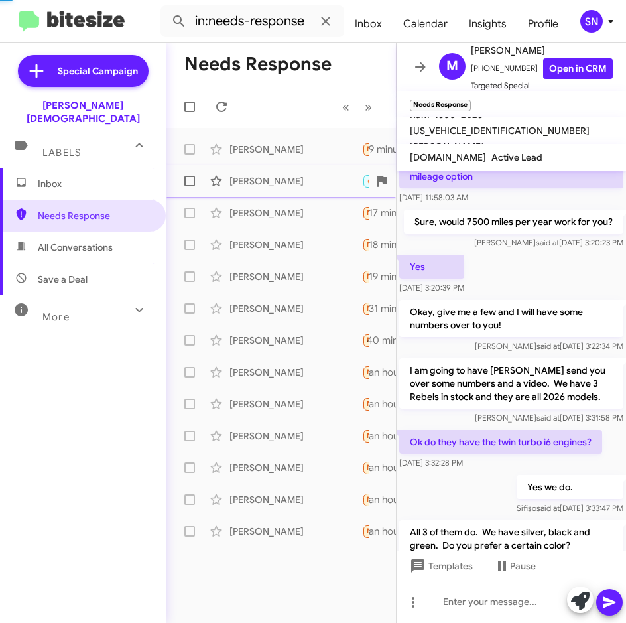
scroll to position [950, 0]
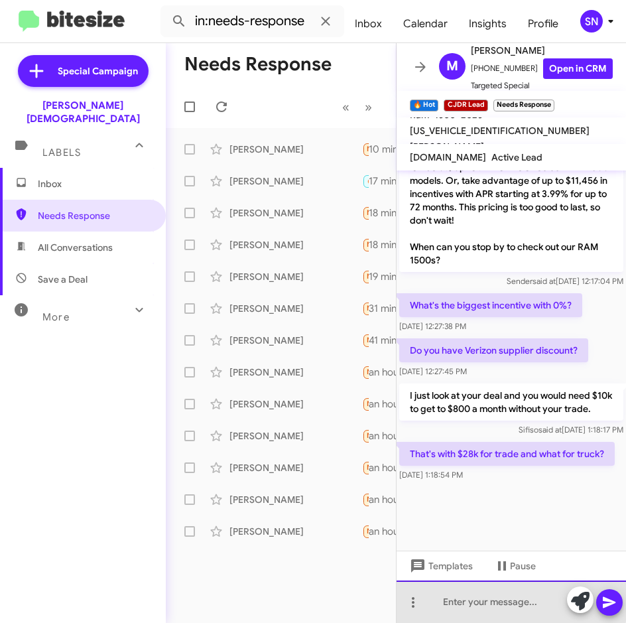
click at [452, 595] on div at bounding box center [511, 601] width 229 height 42
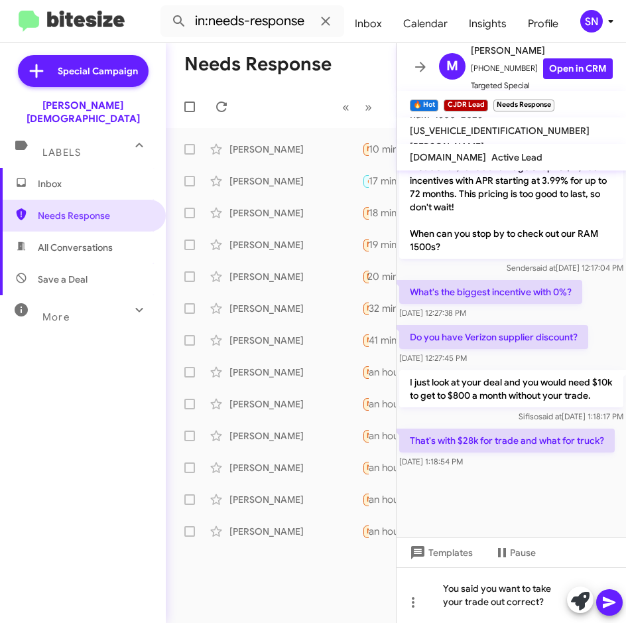
click at [603, 603] on icon at bounding box center [609, 602] width 16 height 16
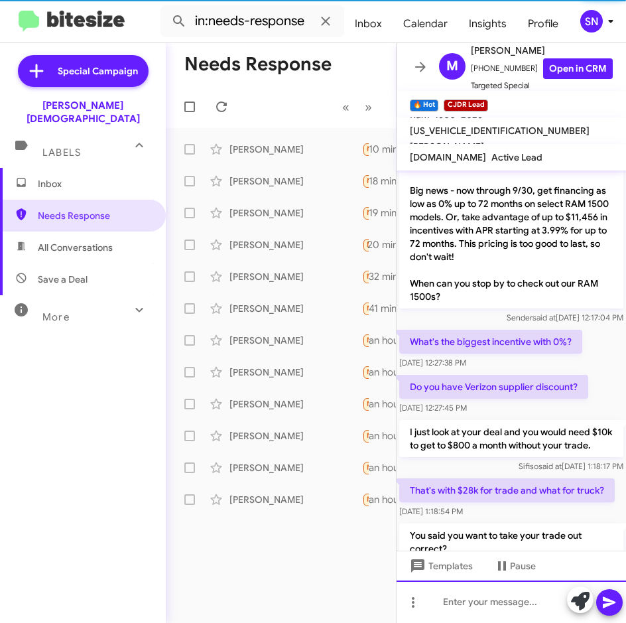
scroll to position [1028, 0]
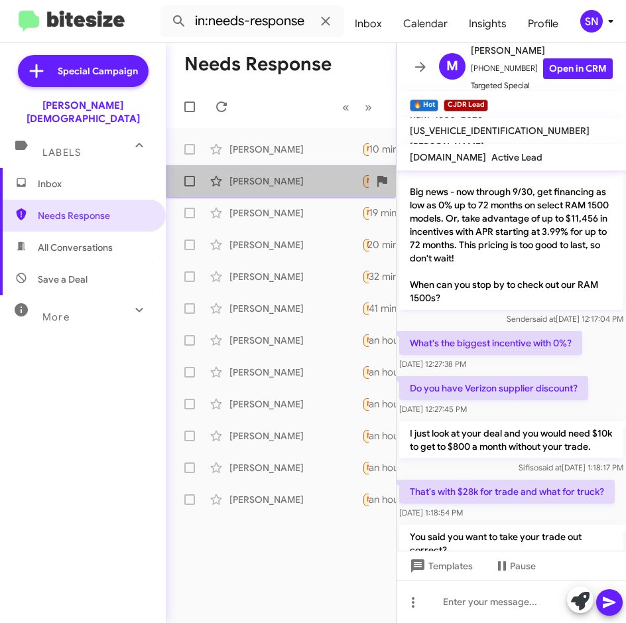
click at [263, 186] on div "[PERSON_NAME]" at bounding box center [295, 180] width 133 height 13
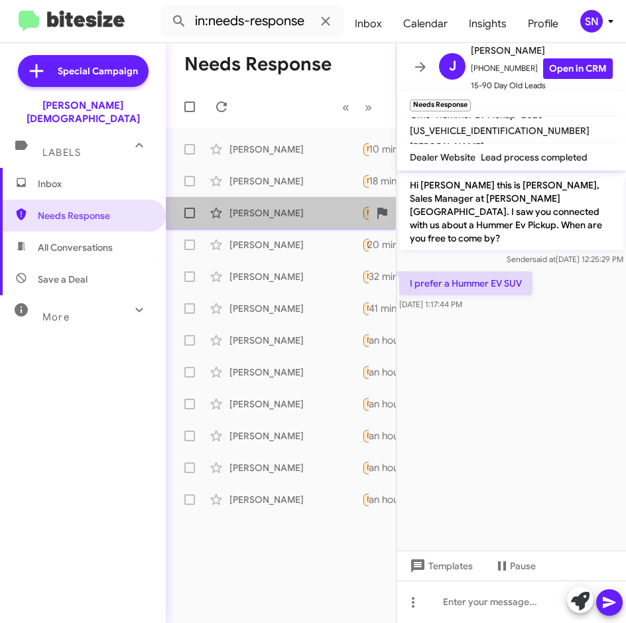
click at [264, 214] on div "[PERSON_NAME]" at bounding box center [295, 212] width 133 height 13
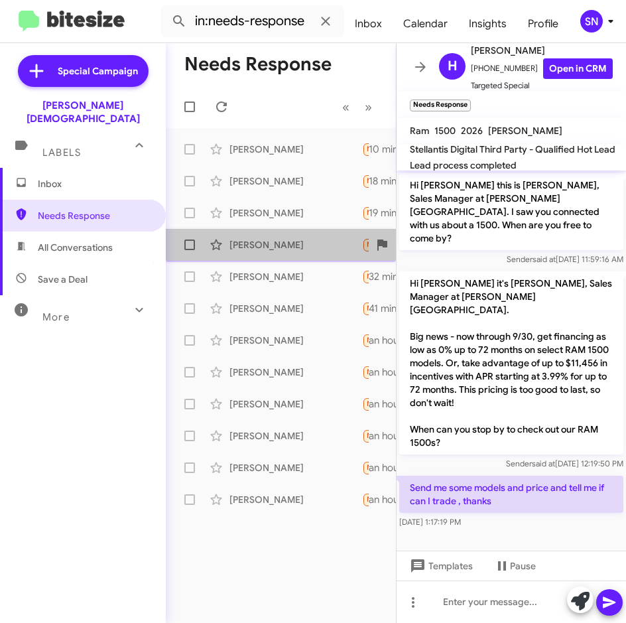
click at [264, 242] on div "[PERSON_NAME]" at bounding box center [295, 244] width 133 height 13
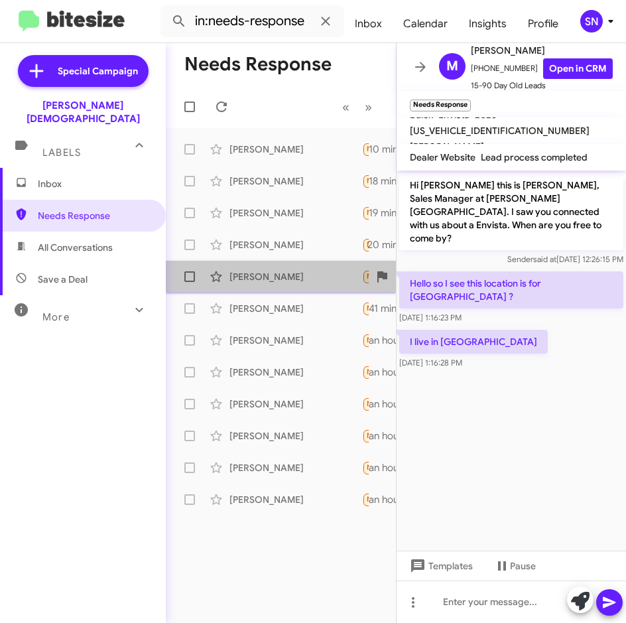
click at [260, 273] on div "[PERSON_NAME]" at bounding box center [295, 276] width 133 height 13
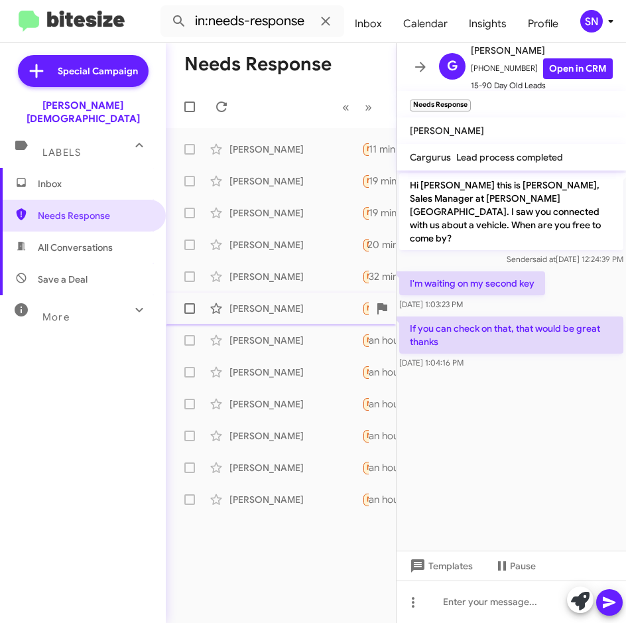
click at [258, 302] on div "[PERSON_NAME]" at bounding box center [295, 308] width 133 height 13
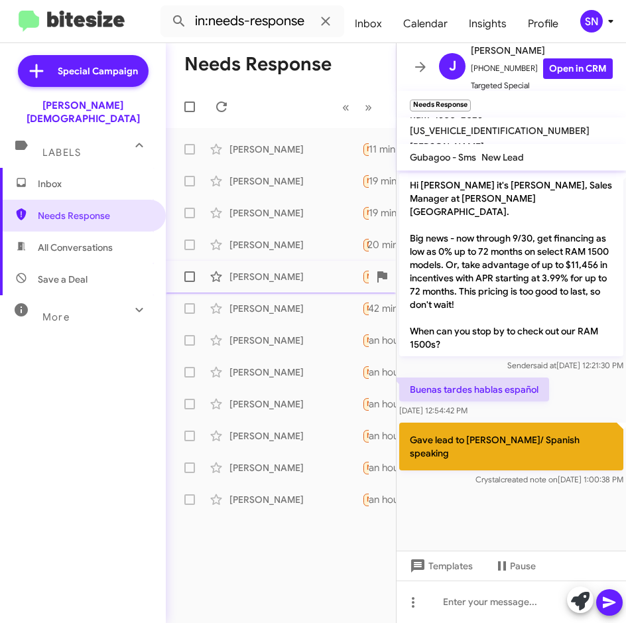
click at [257, 282] on div "[PERSON_NAME]" at bounding box center [295, 276] width 133 height 13
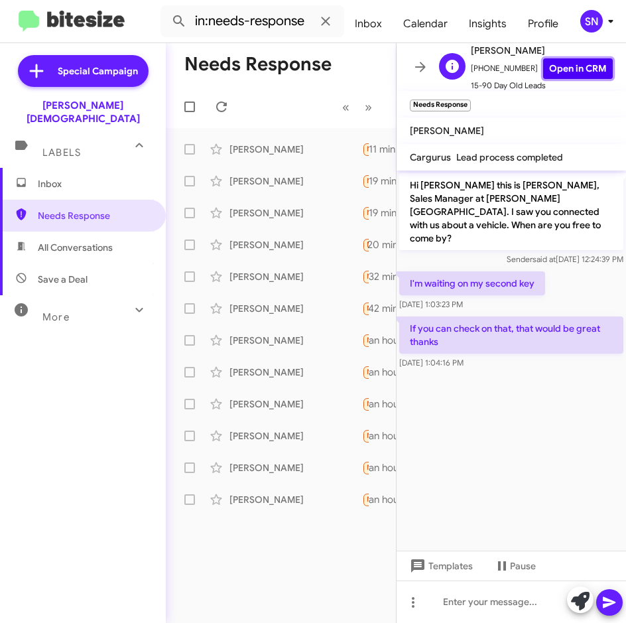
click at [545, 65] on link "Open in CRM" at bounding box center [578, 68] width 70 height 21
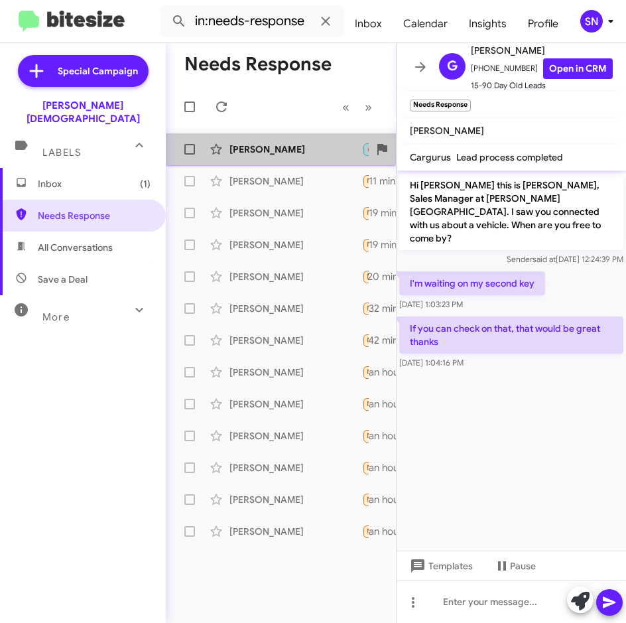
click at [269, 154] on div "[PERSON_NAME]" at bounding box center [295, 149] width 133 height 13
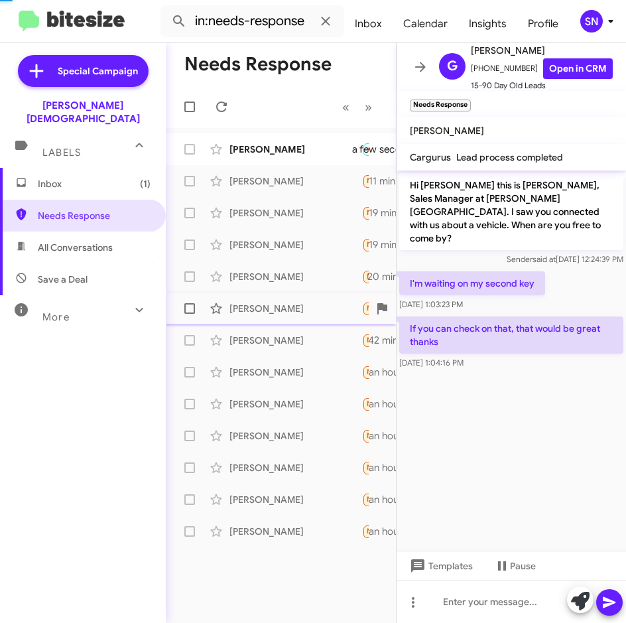
scroll to position [936, 0]
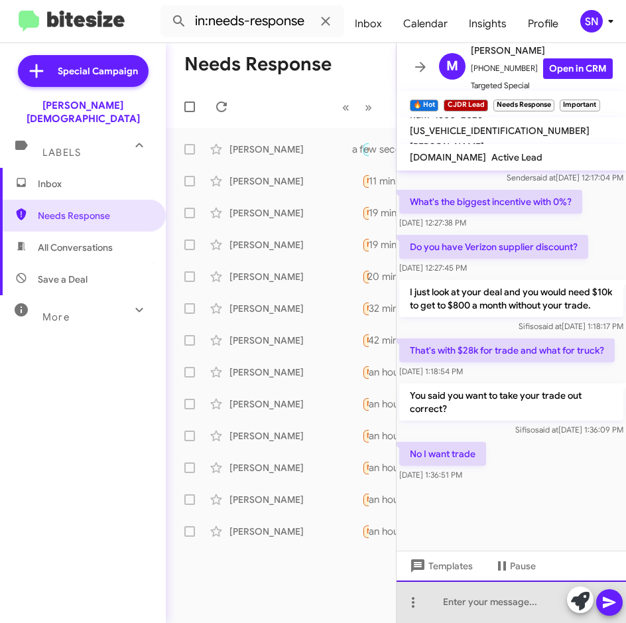
click at [458, 606] on div at bounding box center [511, 601] width 229 height 42
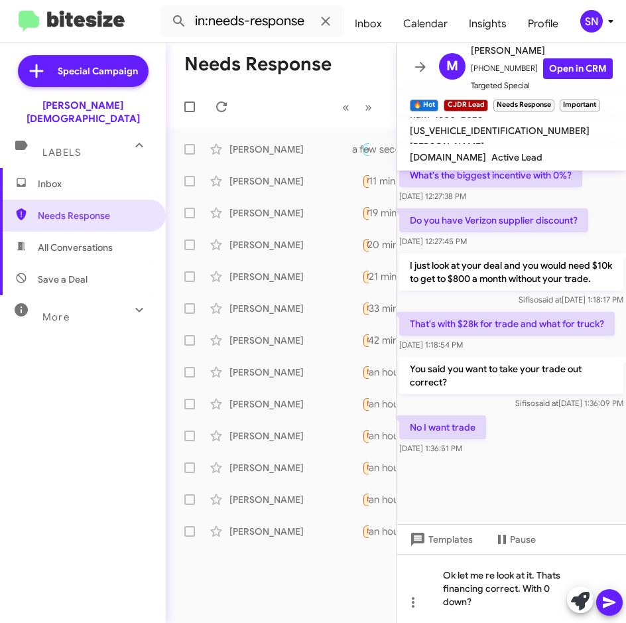
click at [611, 599] on icon at bounding box center [609, 602] width 16 height 16
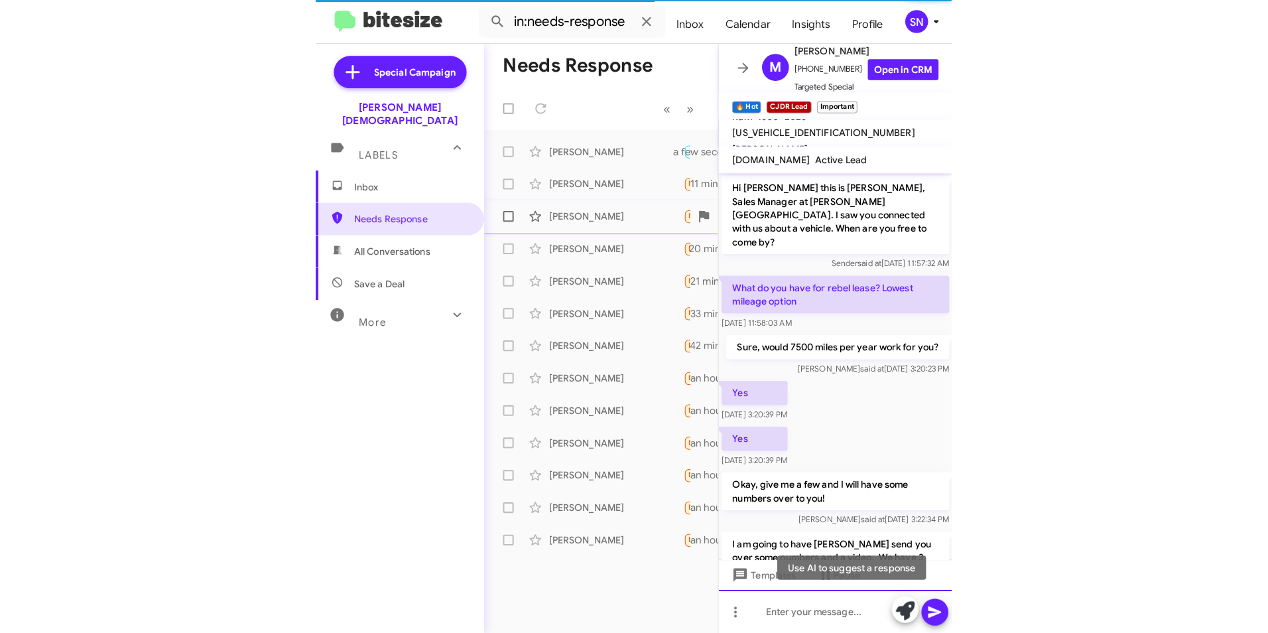
scroll to position [66, 0]
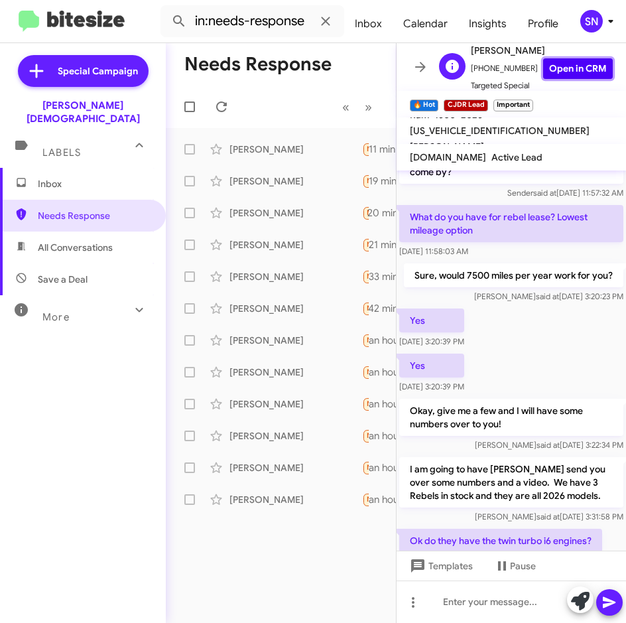
click at [543, 65] on link "Open in CRM" at bounding box center [578, 68] width 70 height 21
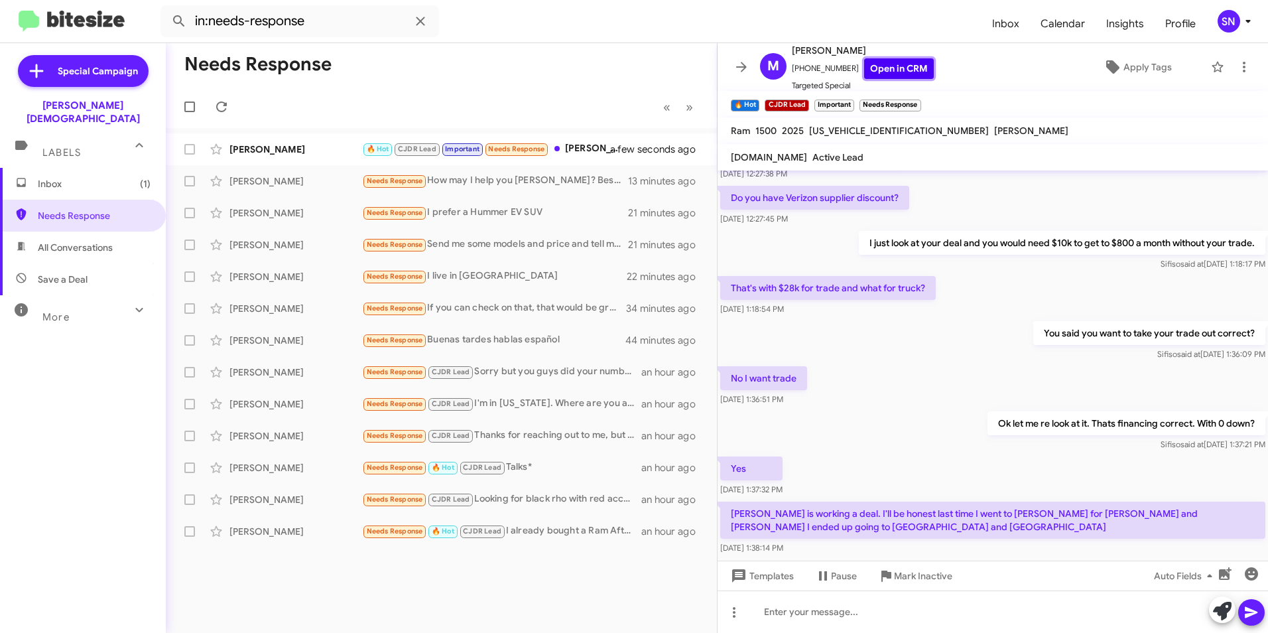
scroll to position [661, 0]
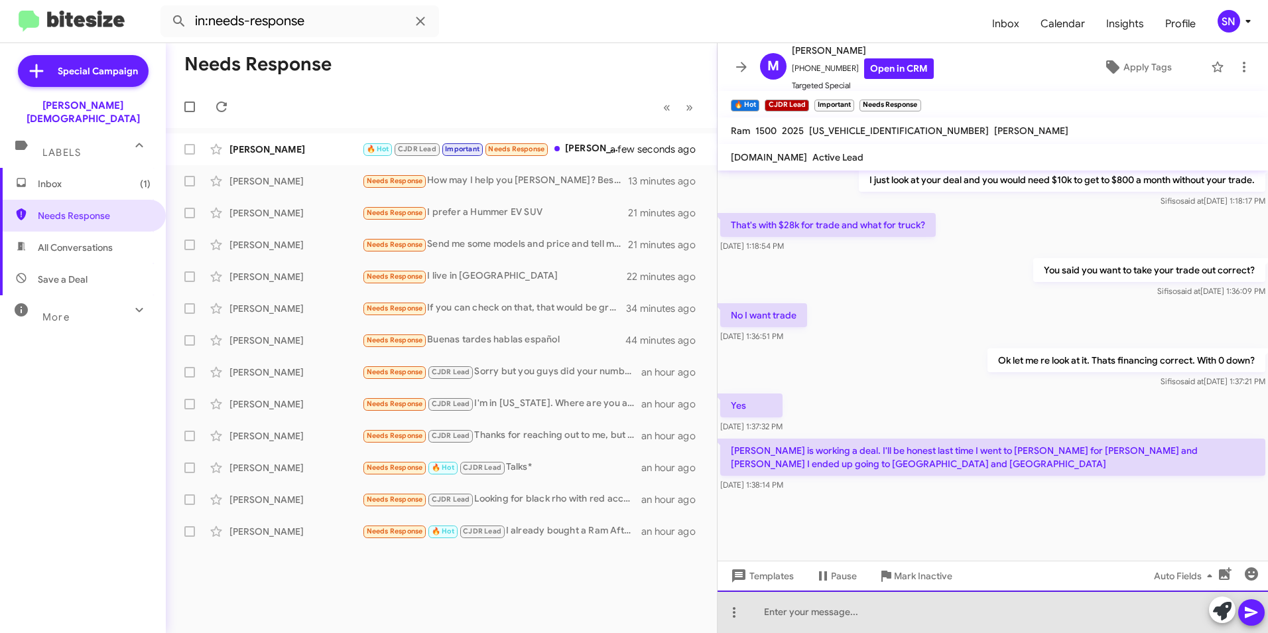
click at [625, 617] on div at bounding box center [992, 611] width 550 height 42
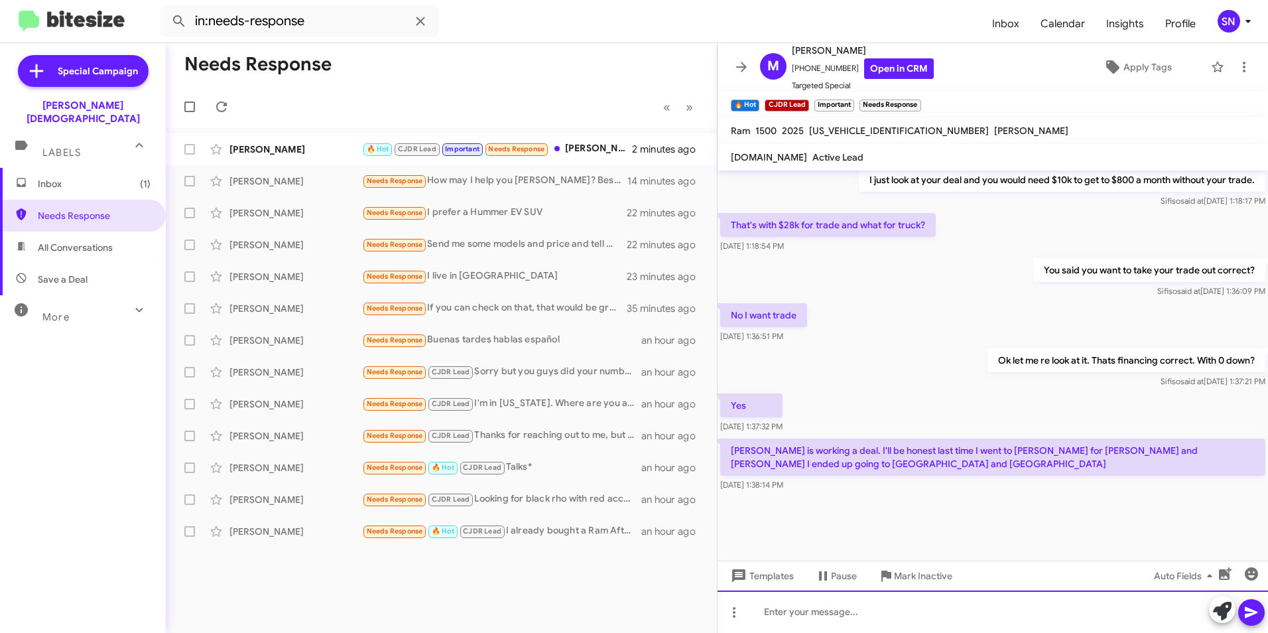
click at [625, 605] on div at bounding box center [992, 611] width 550 height 42
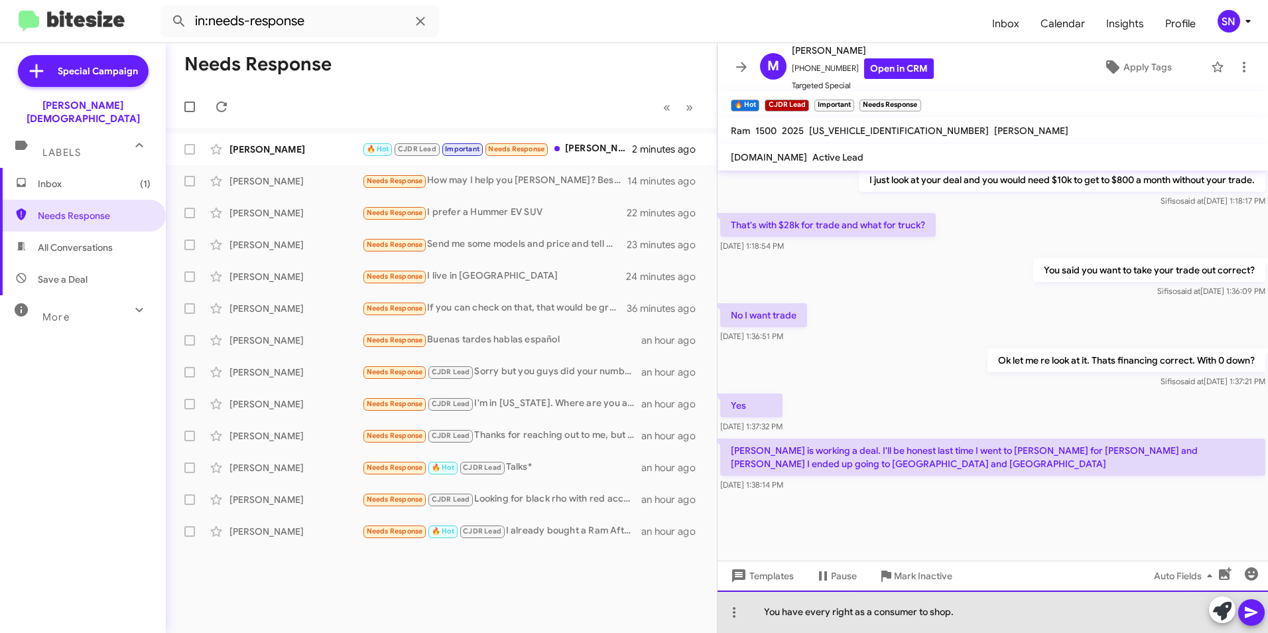
click at [625, 606] on div "You have every right as a consumer to shop." at bounding box center [992, 611] width 550 height 42
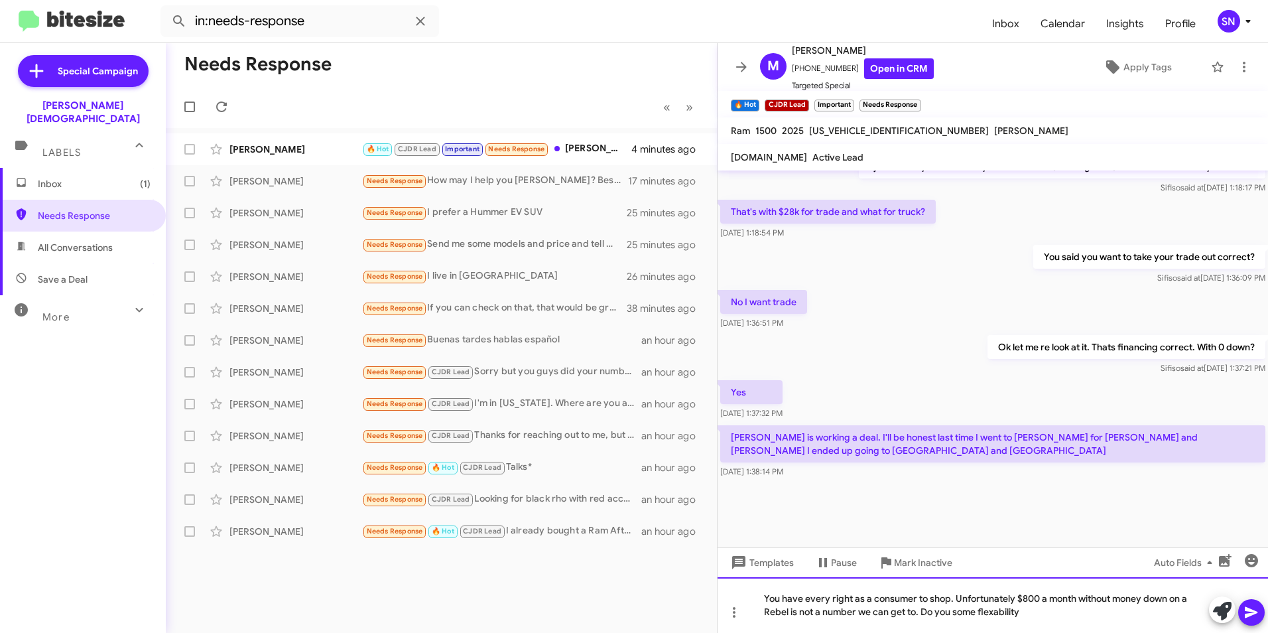
scroll to position [674, 0]
click at [625, 613] on icon at bounding box center [1251, 612] width 16 height 16
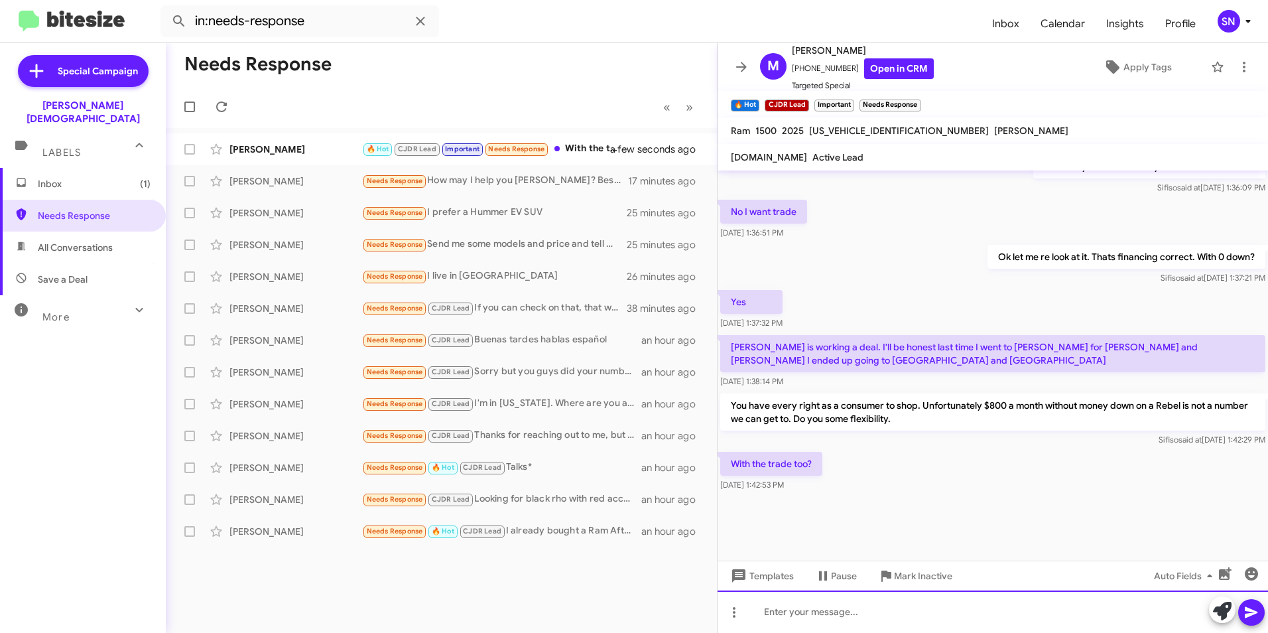
click at [625, 617] on div at bounding box center [992, 611] width 550 height 42
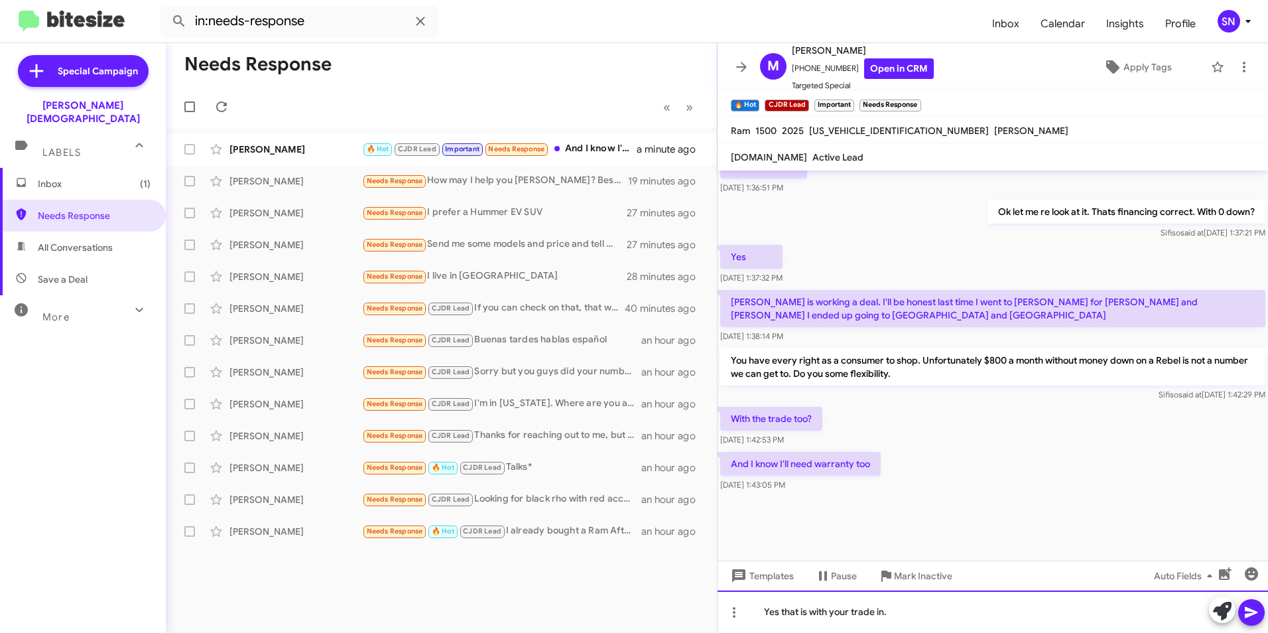
click at [625, 615] on div "Yes that is with your trade in." at bounding box center [992, 611] width 550 height 42
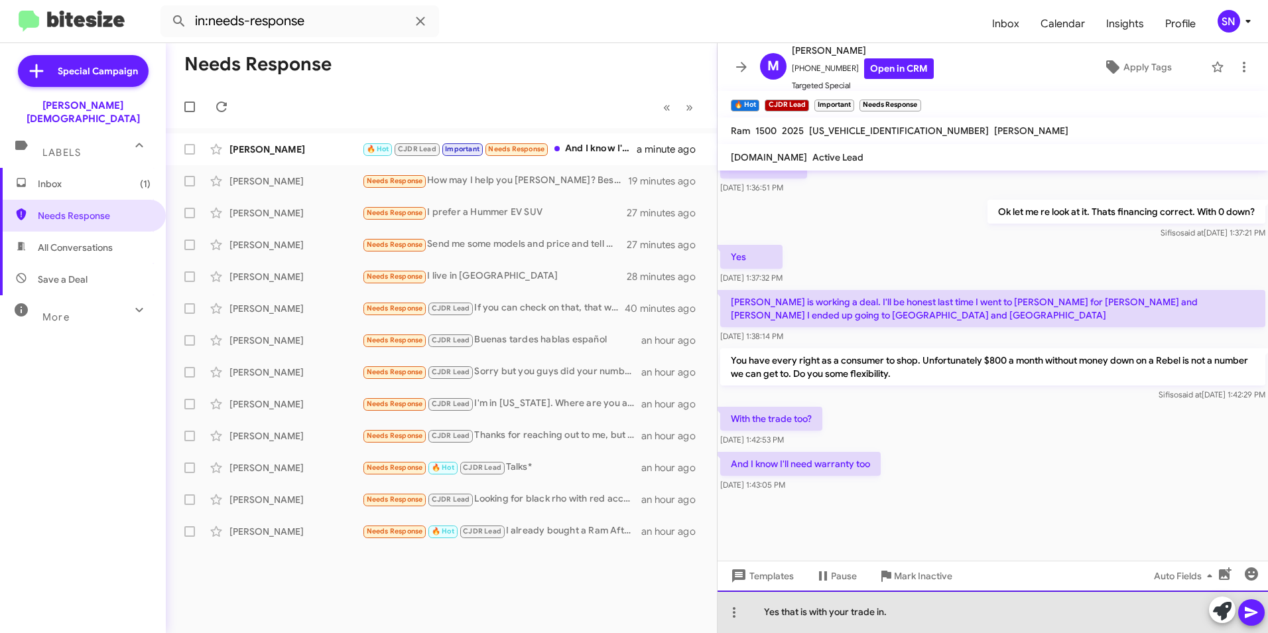
click at [625, 614] on div "Yes that is with your trade in." at bounding box center [992, 611] width 550 height 42
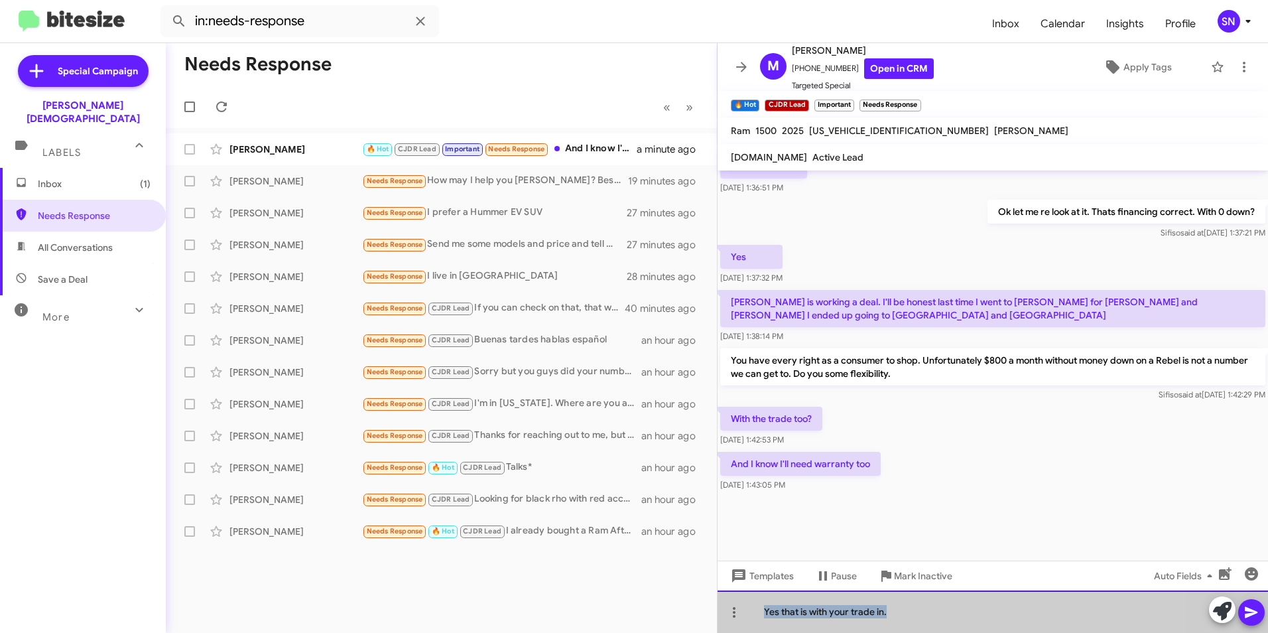
click at [625, 614] on div "Yes that is with your trade in." at bounding box center [992, 611] width 550 height 42
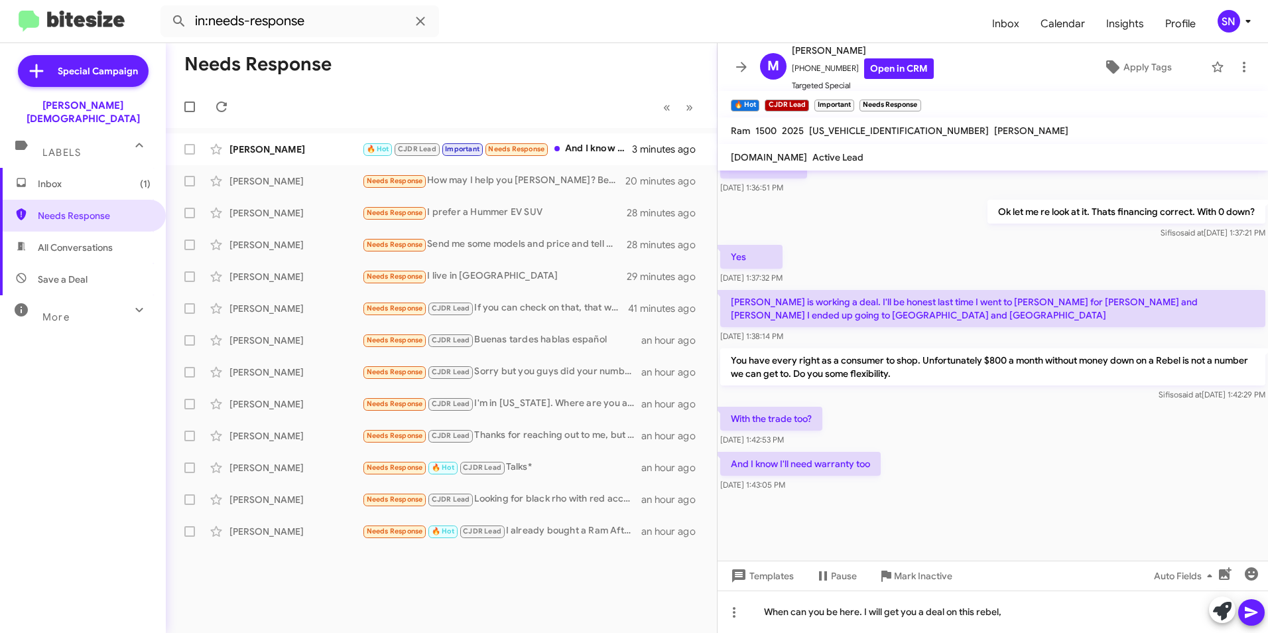
click at [625, 606] on icon at bounding box center [1251, 612] width 16 height 16
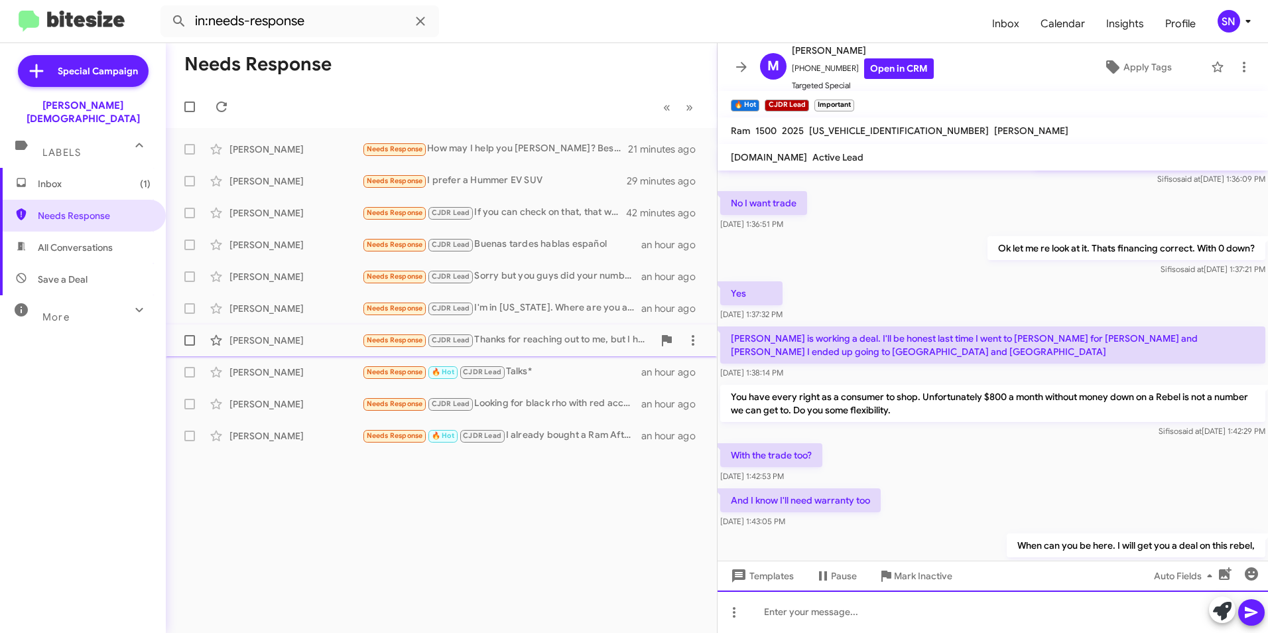
scroll to position [1101, 0]
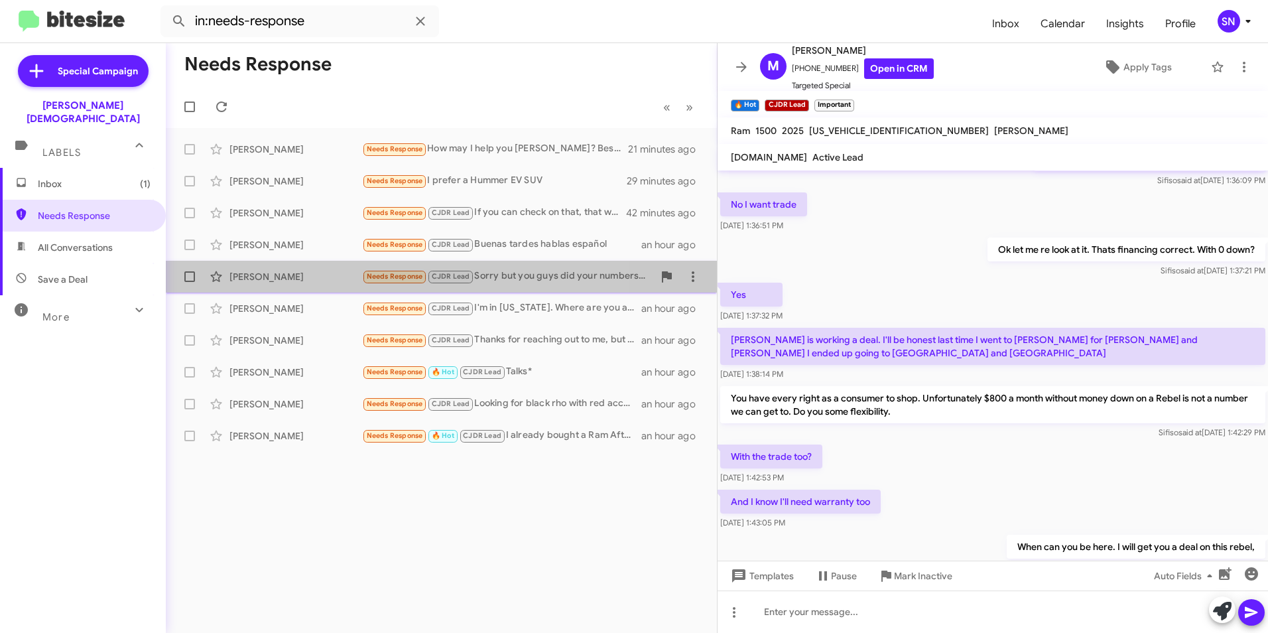
click at [336, 281] on div "[PERSON_NAME]" at bounding box center [295, 276] width 133 height 13
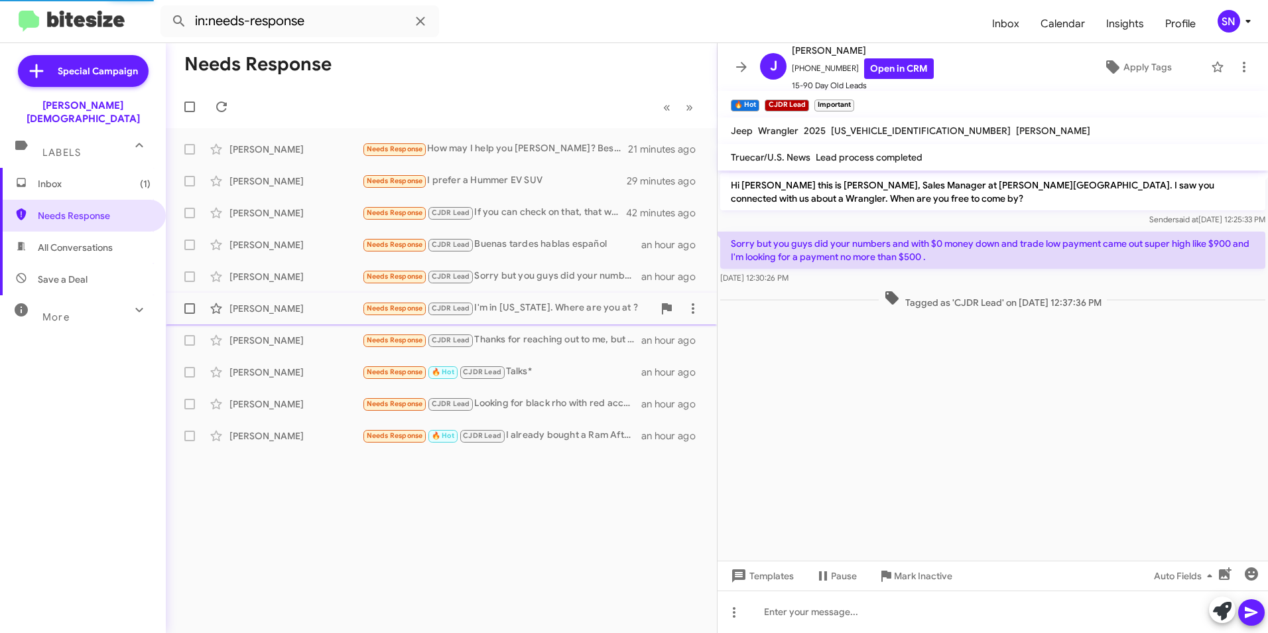
click at [327, 304] on div "[PERSON_NAME]" at bounding box center [295, 308] width 133 height 13
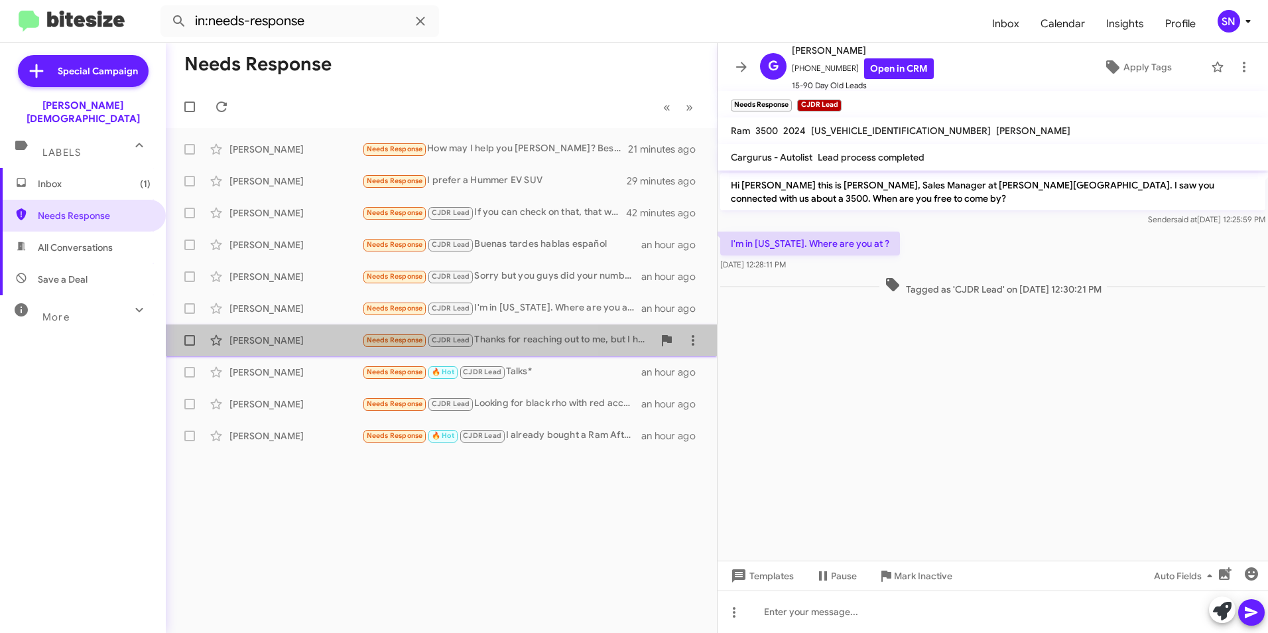
click at [321, 334] on div "[PERSON_NAME]" at bounding box center [295, 340] width 133 height 13
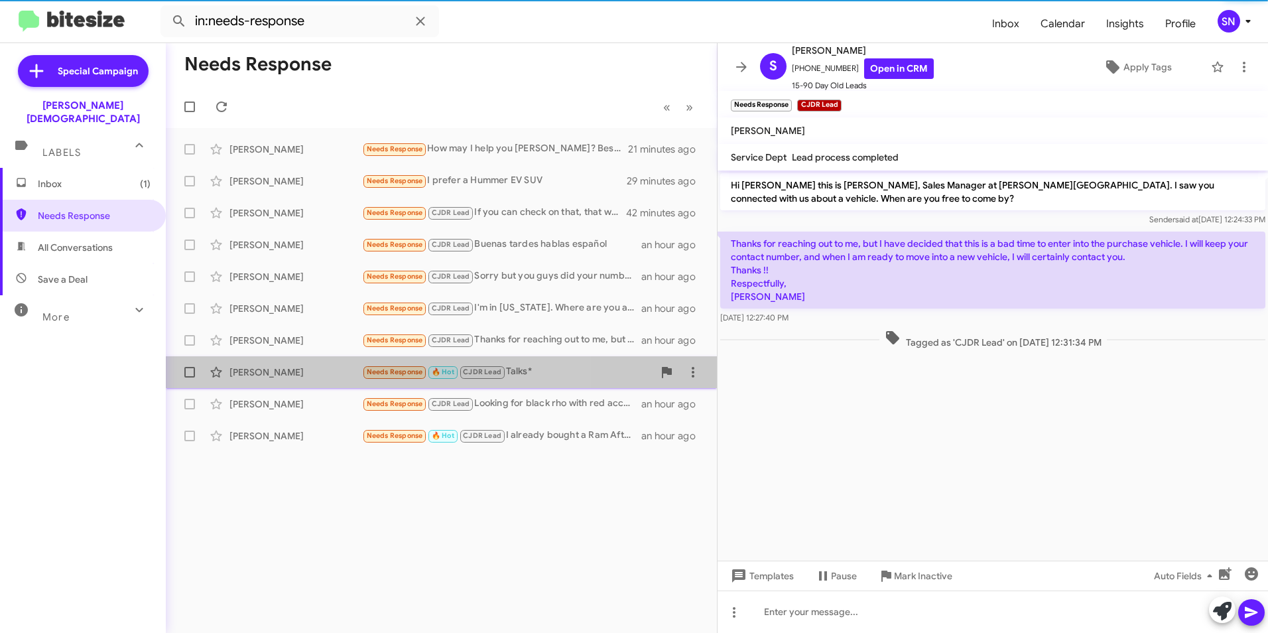
click at [317, 369] on div "[PERSON_NAME]" at bounding box center [295, 371] width 133 height 13
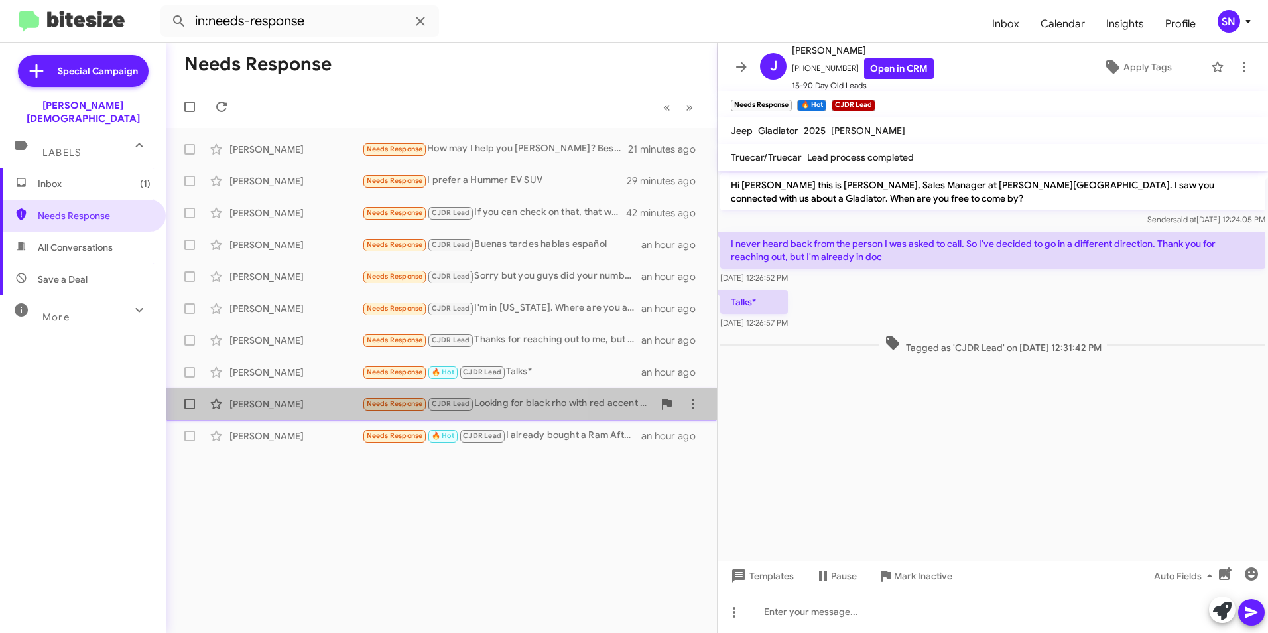
click at [316, 405] on div "[PERSON_NAME]" at bounding box center [295, 403] width 133 height 13
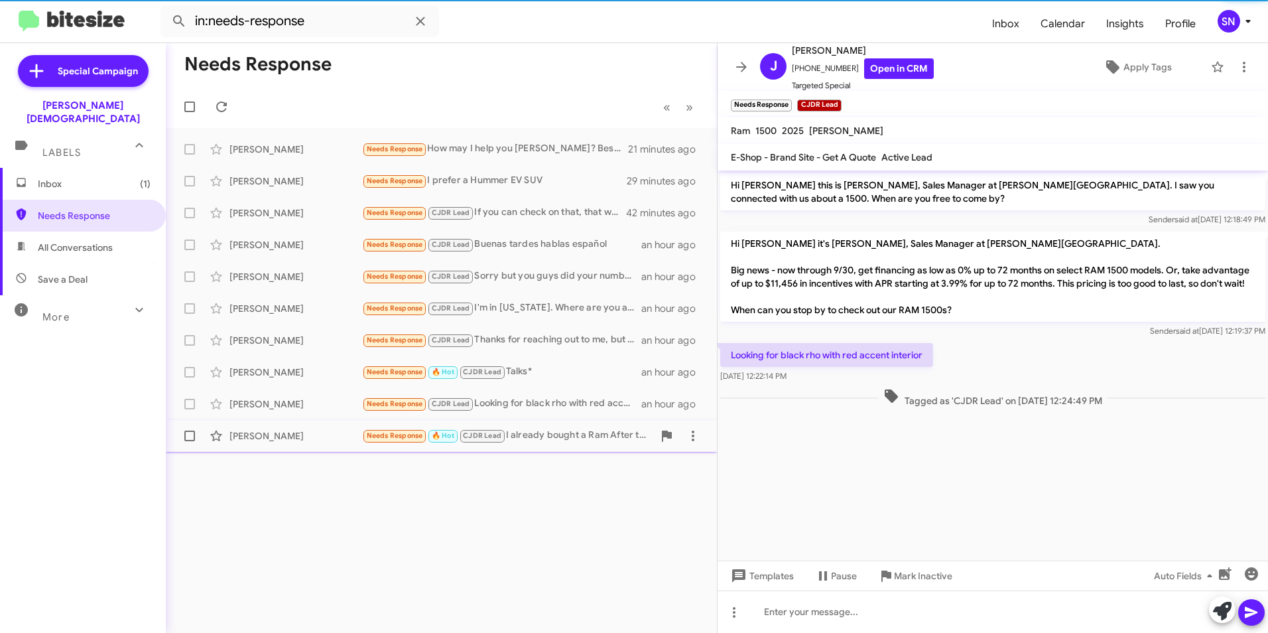
click at [311, 430] on div "[PERSON_NAME]" at bounding box center [295, 435] width 133 height 13
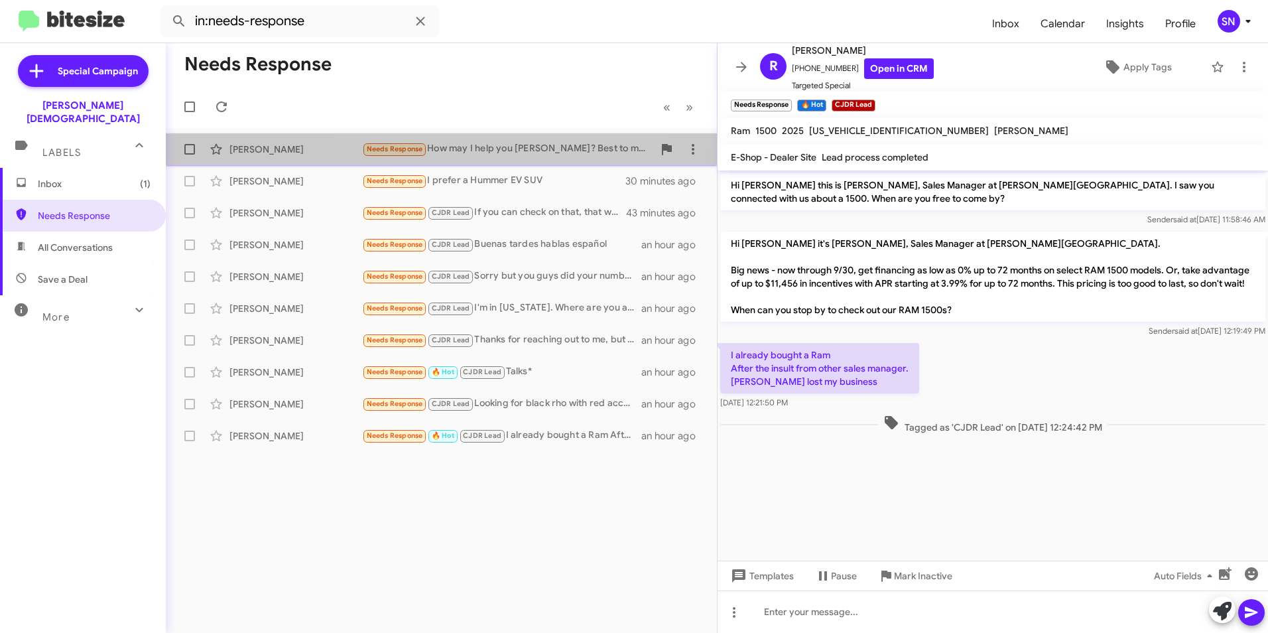
click at [452, 162] on div "[PERSON_NAME] Needs Response How may I help you [PERSON_NAME]? Best to my knowl…" at bounding box center [441, 149] width 530 height 27
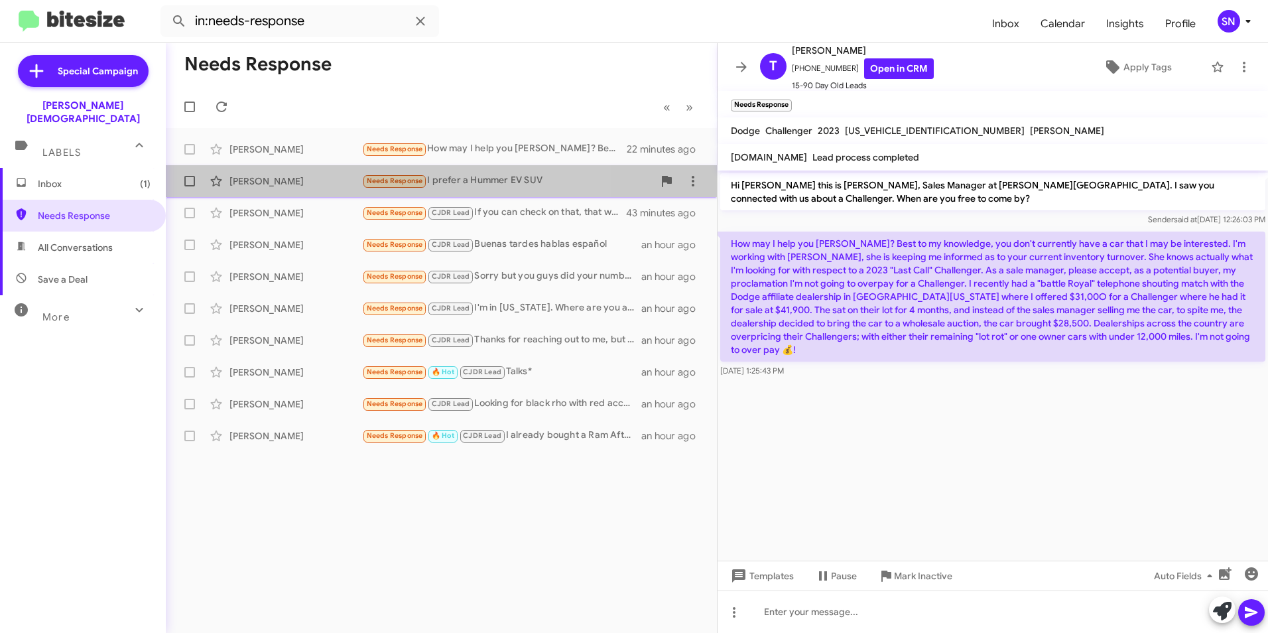
click at [327, 184] on div "[PERSON_NAME]" at bounding box center [295, 180] width 133 height 13
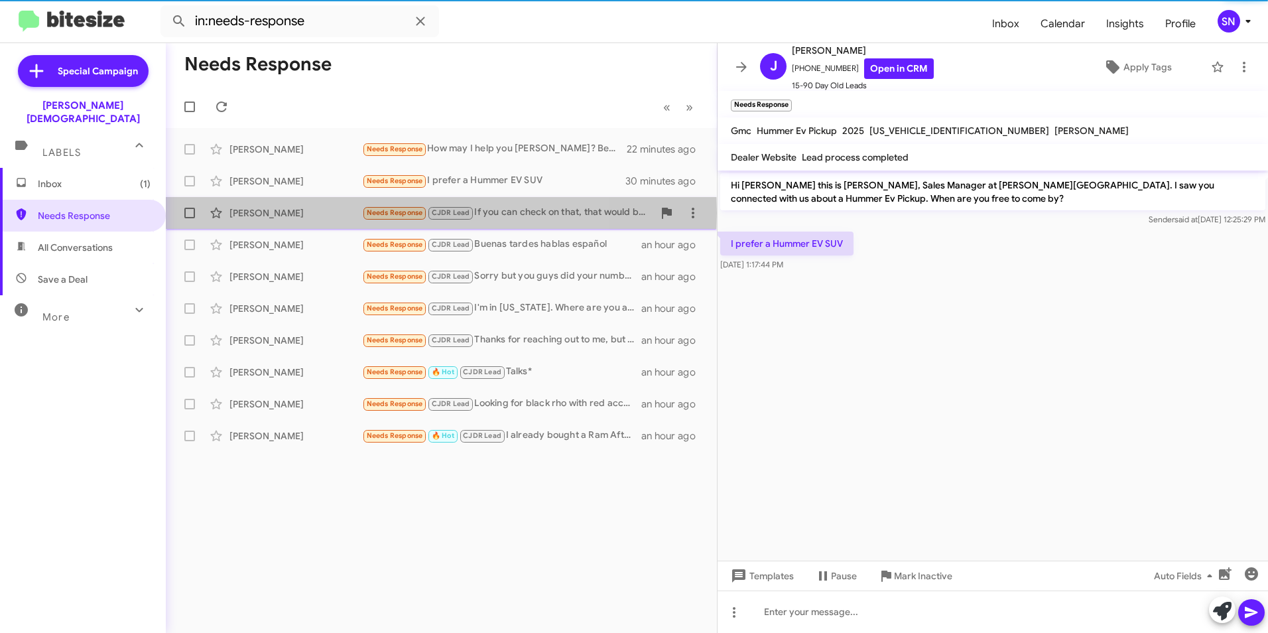
click at [326, 213] on div "[PERSON_NAME]" at bounding box center [295, 212] width 133 height 13
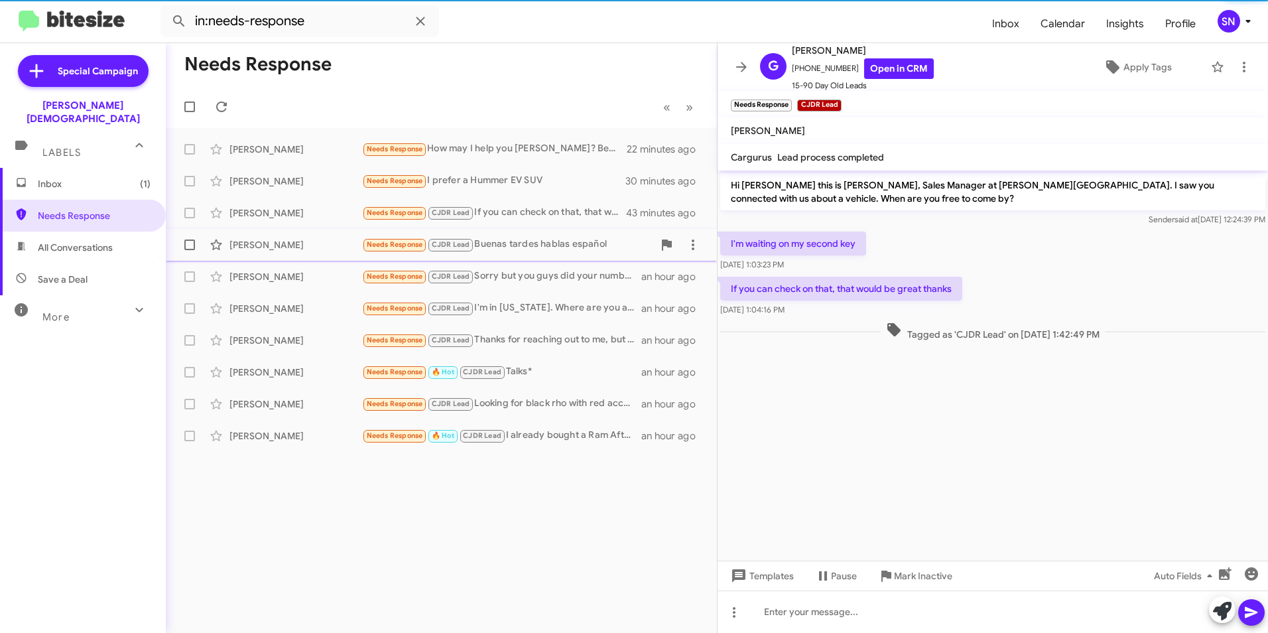
click at [321, 240] on div "[PERSON_NAME]" at bounding box center [295, 244] width 133 height 13
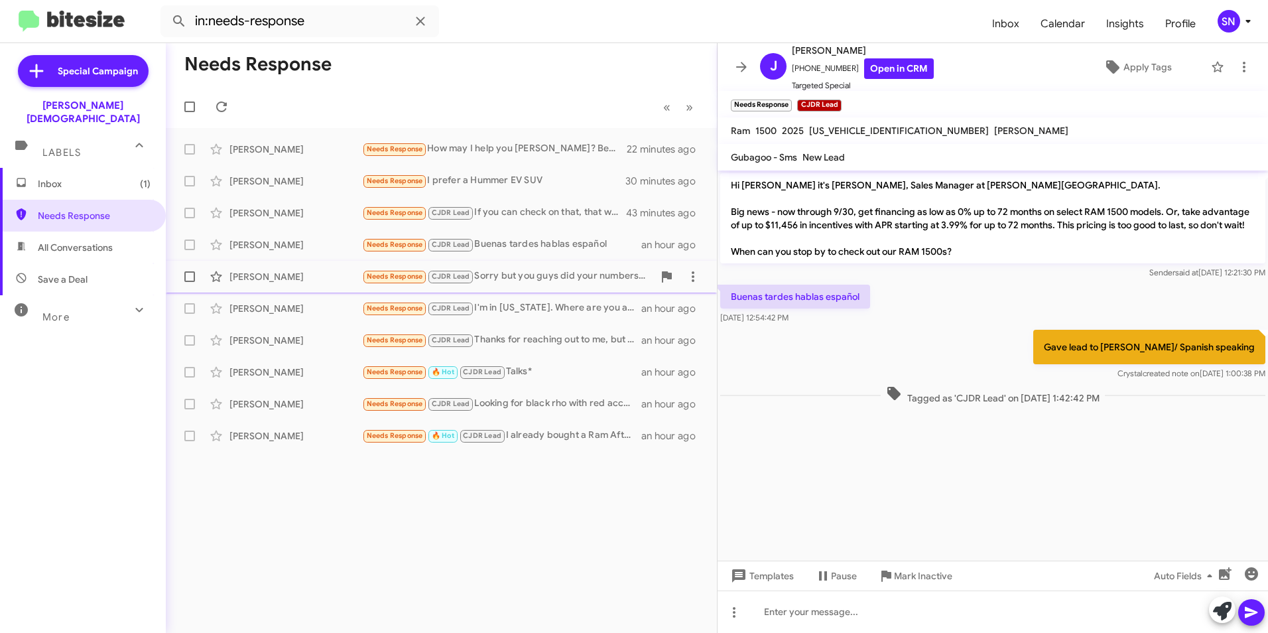
click at [323, 275] on div "[PERSON_NAME]" at bounding box center [295, 276] width 133 height 13
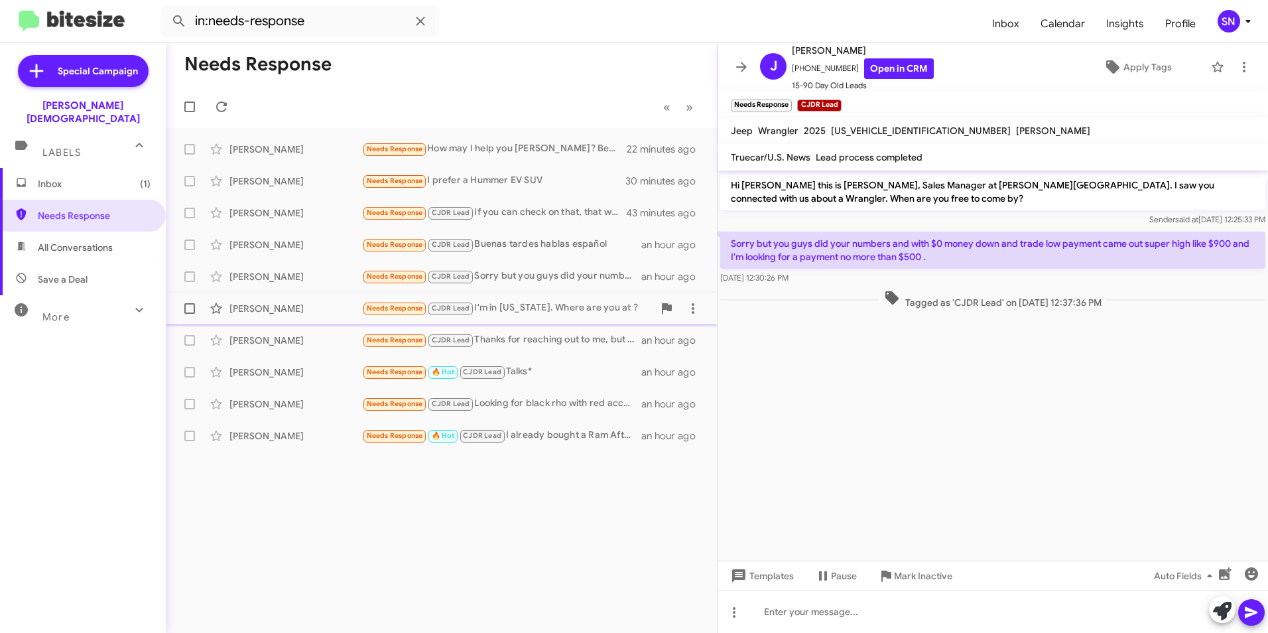
click at [322, 316] on div "[PERSON_NAME] Needs Response CJDR Lead I'm in [US_STATE]. Where are you at ? an…" at bounding box center [441, 308] width 530 height 27
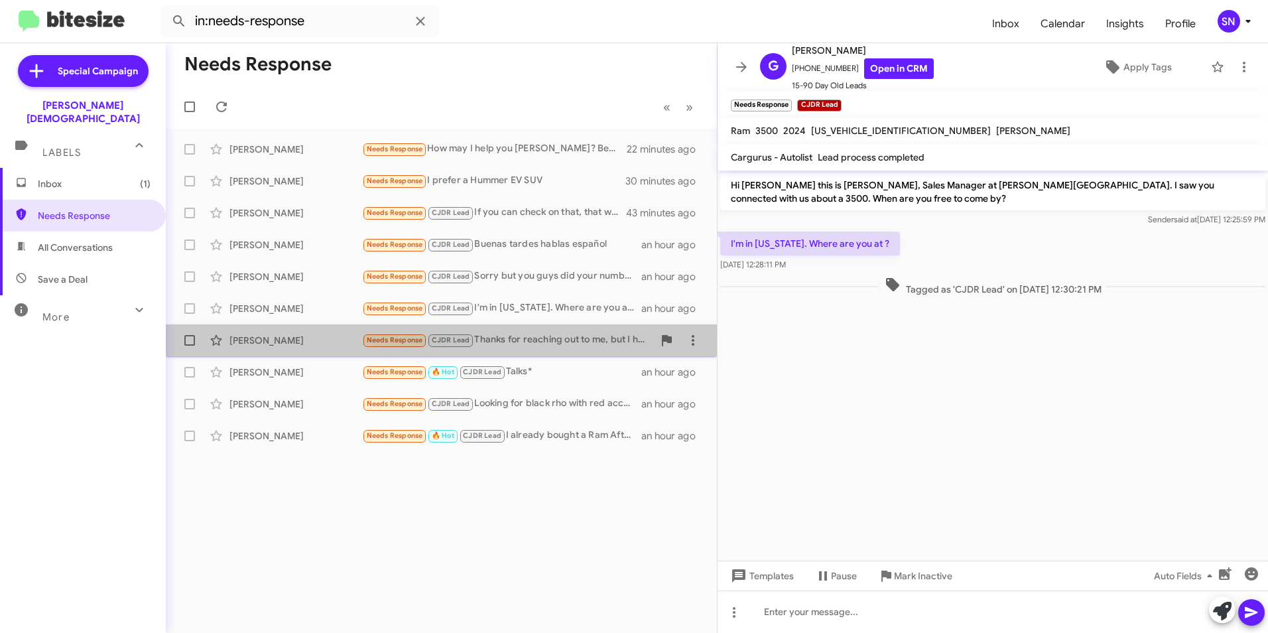
click at [317, 343] on div "[PERSON_NAME]" at bounding box center [295, 340] width 133 height 13
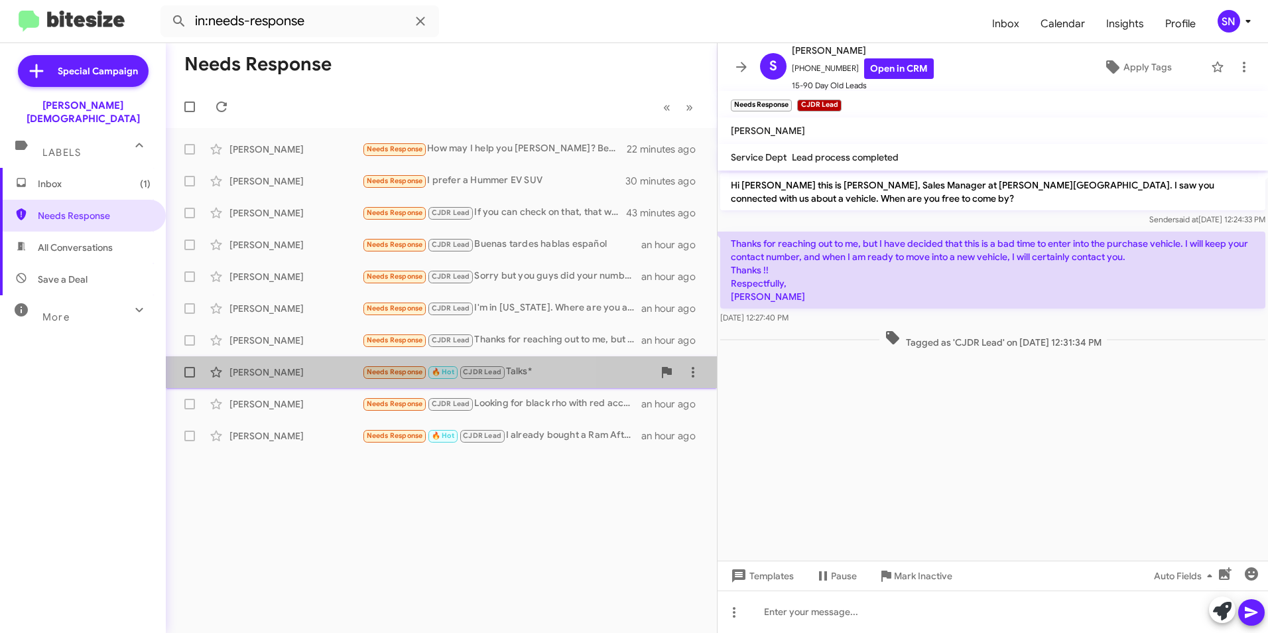
click at [320, 368] on div "[PERSON_NAME]" at bounding box center [295, 371] width 133 height 13
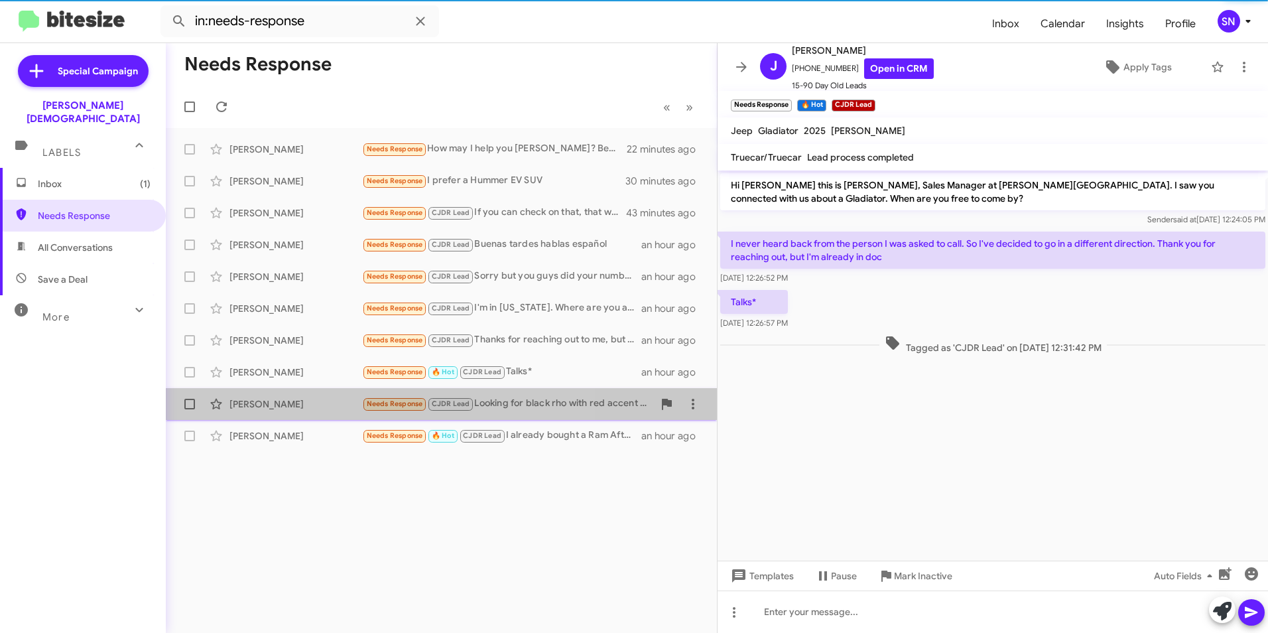
click at [319, 410] on div "[PERSON_NAME]" at bounding box center [295, 403] width 133 height 13
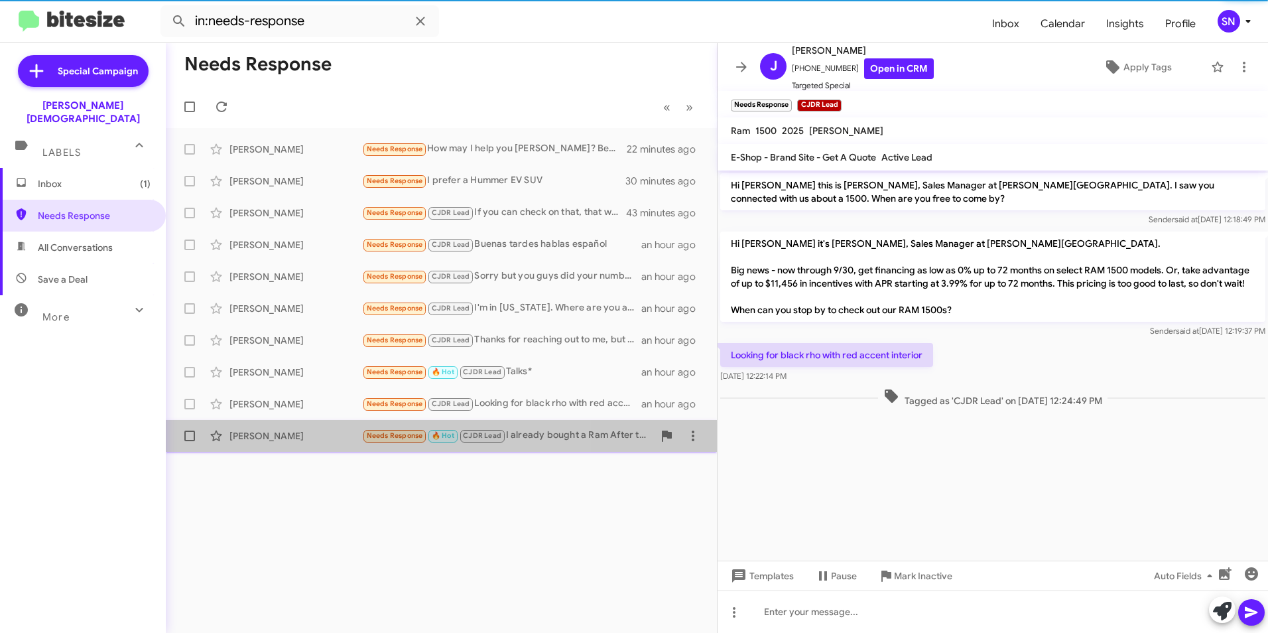
click at [317, 434] on div "[PERSON_NAME]" at bounding box center [295, 435] width 133 height 13
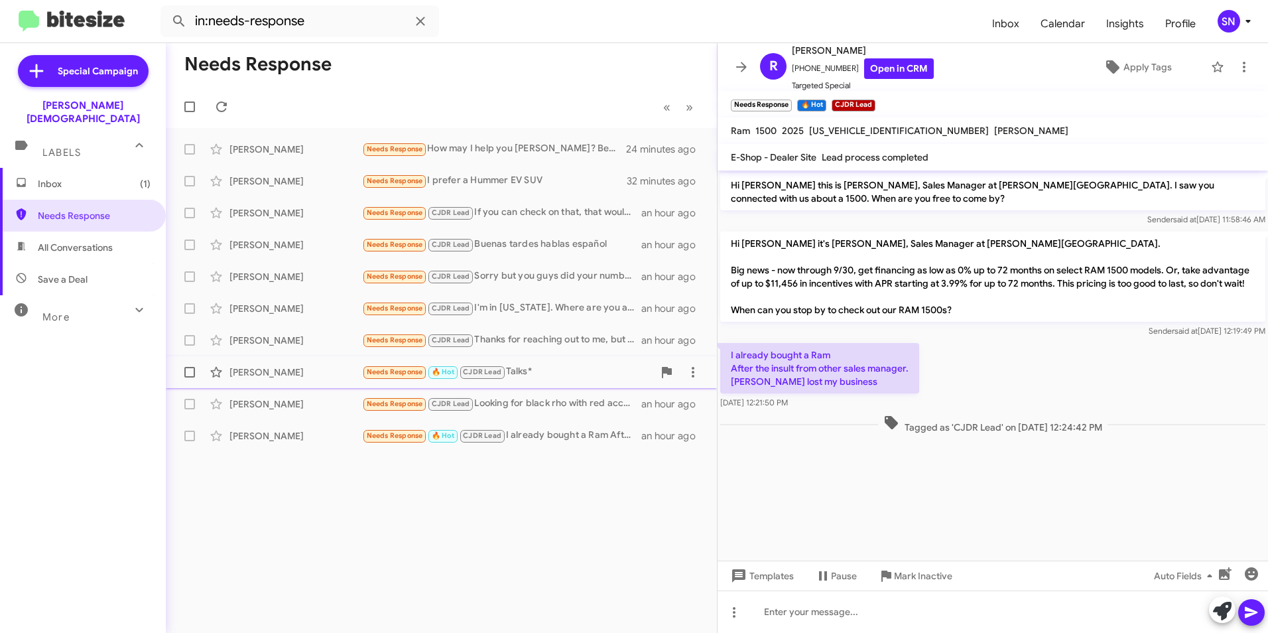
click at [329, 379] on div "[PERSON_NAME] Needs Response 🔥 Hot CJDR Lead Talks* an hour ago" at bounding box center [441, 372] width 530 height 27
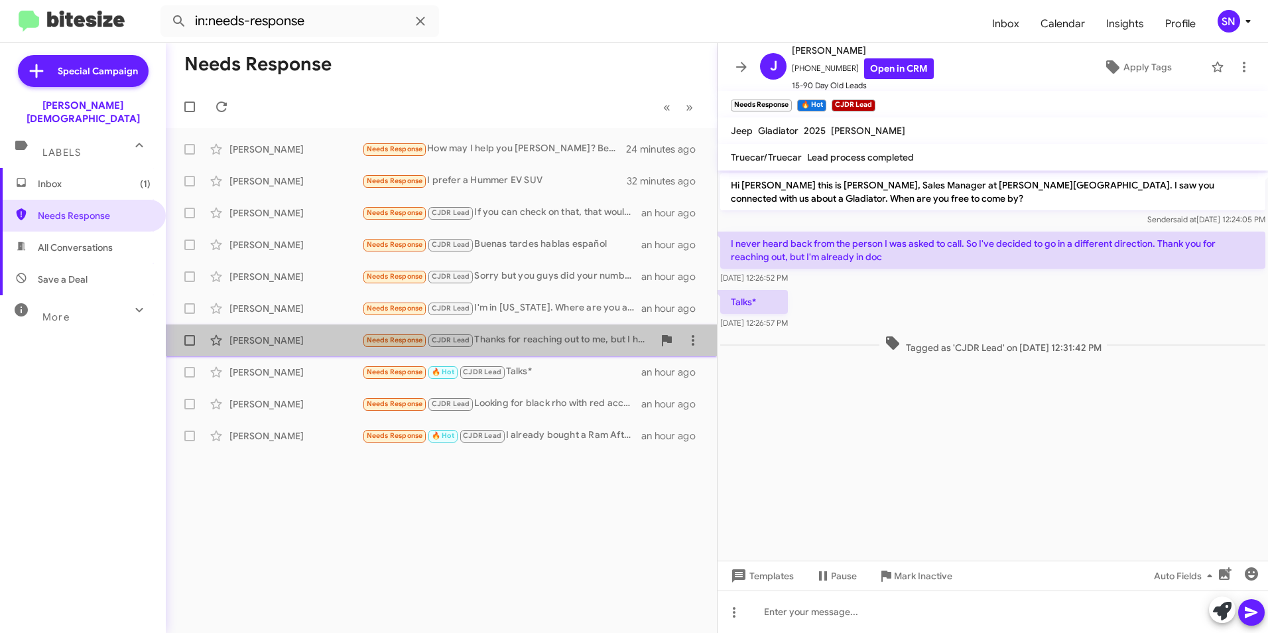
click at [332, 343] on div "[PERSON_NAME]" at bounding box center [295, 340] width 133 height 13
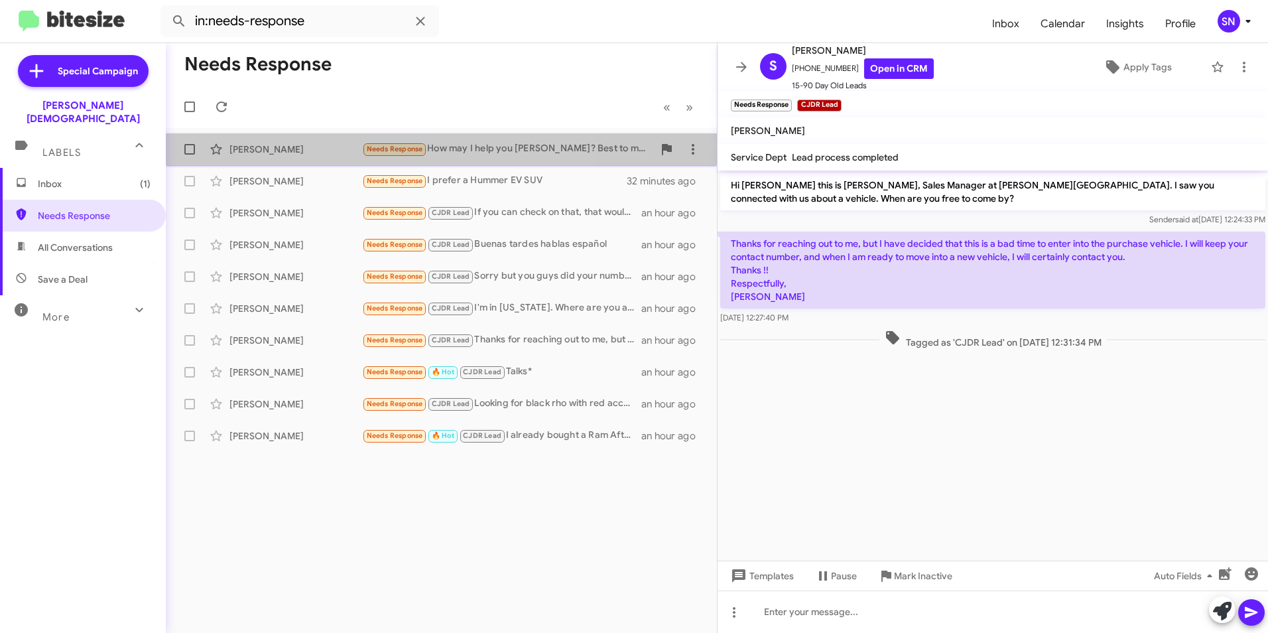
click at [320, 149] on div "[PERSON_NAME]" at bounding box center [295, 149] width 133 height 13
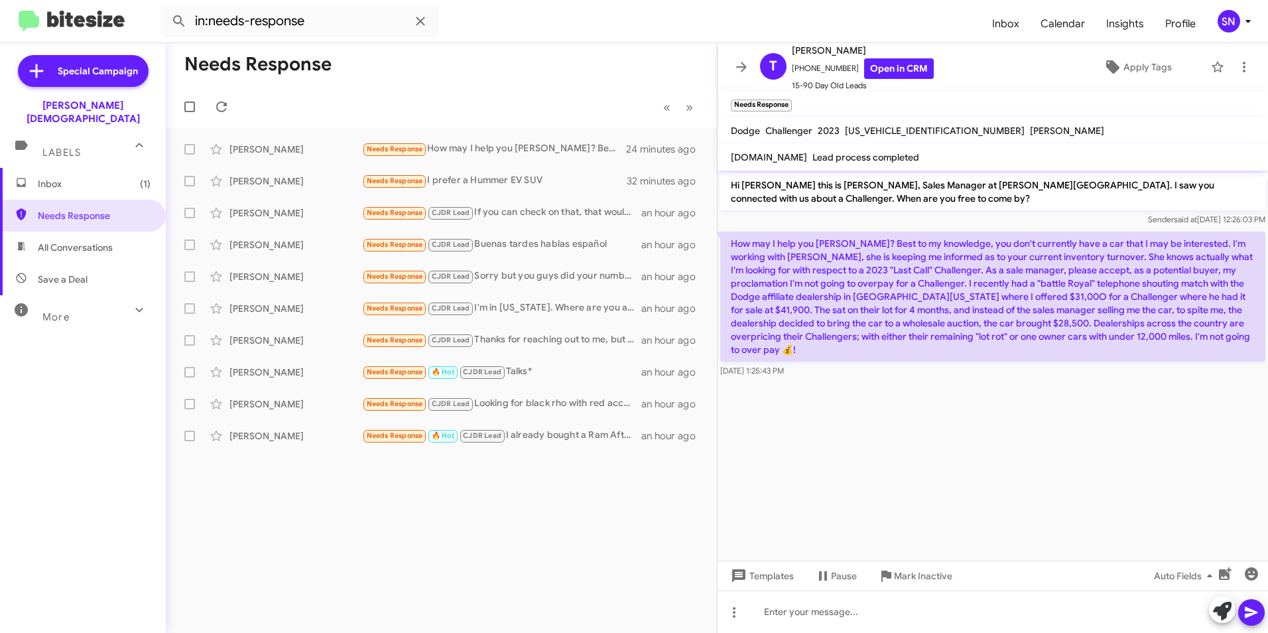
click at [115, 179] on span "Inbox (1)" at bounding box center [83, 184] width 166 height 32
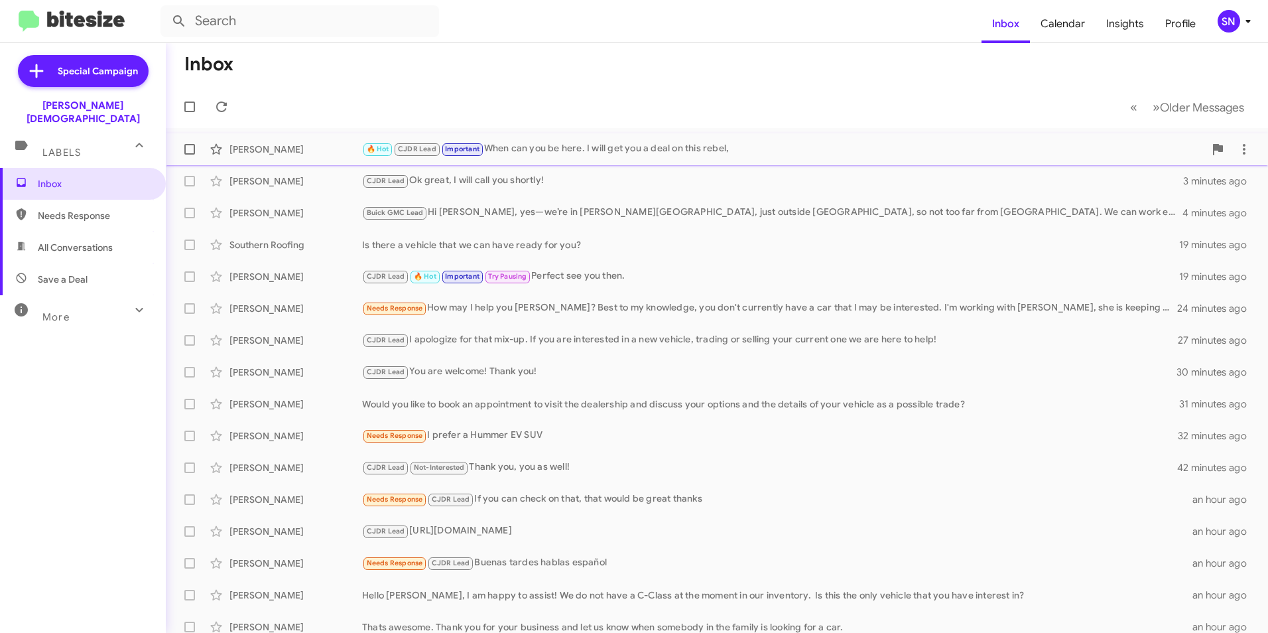
click at [322, 143] on div "[PERSON_NAME]" at bounding box center [295, 149] width 133 height 13
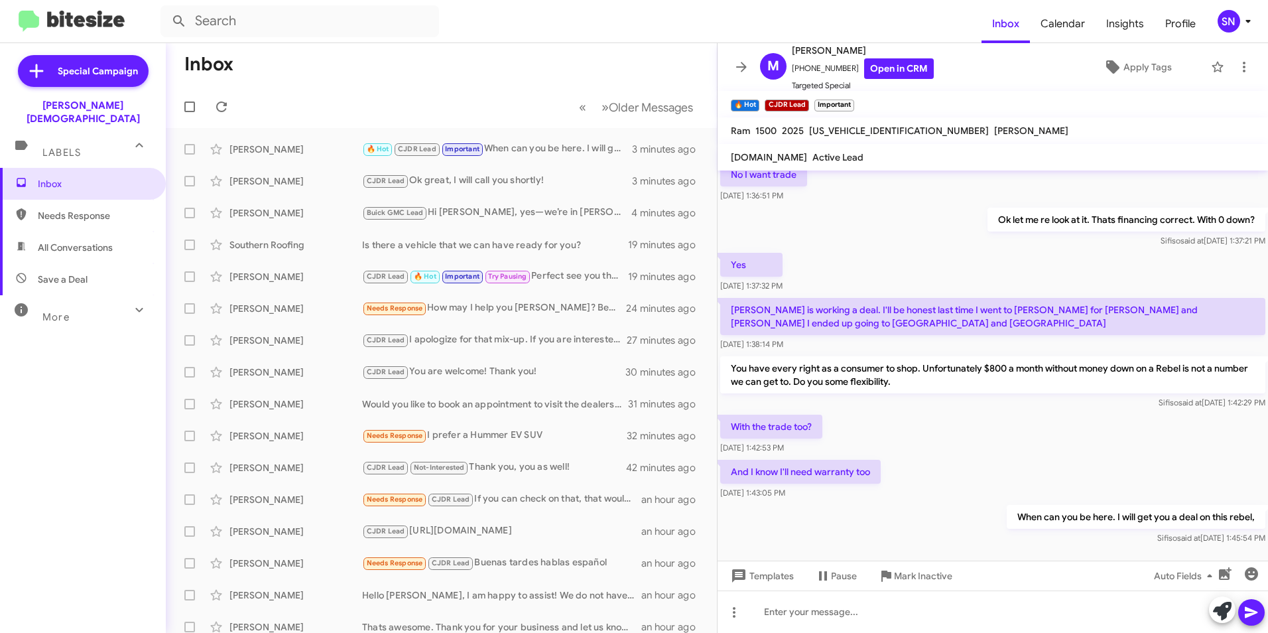
scroll to position [674, 0]
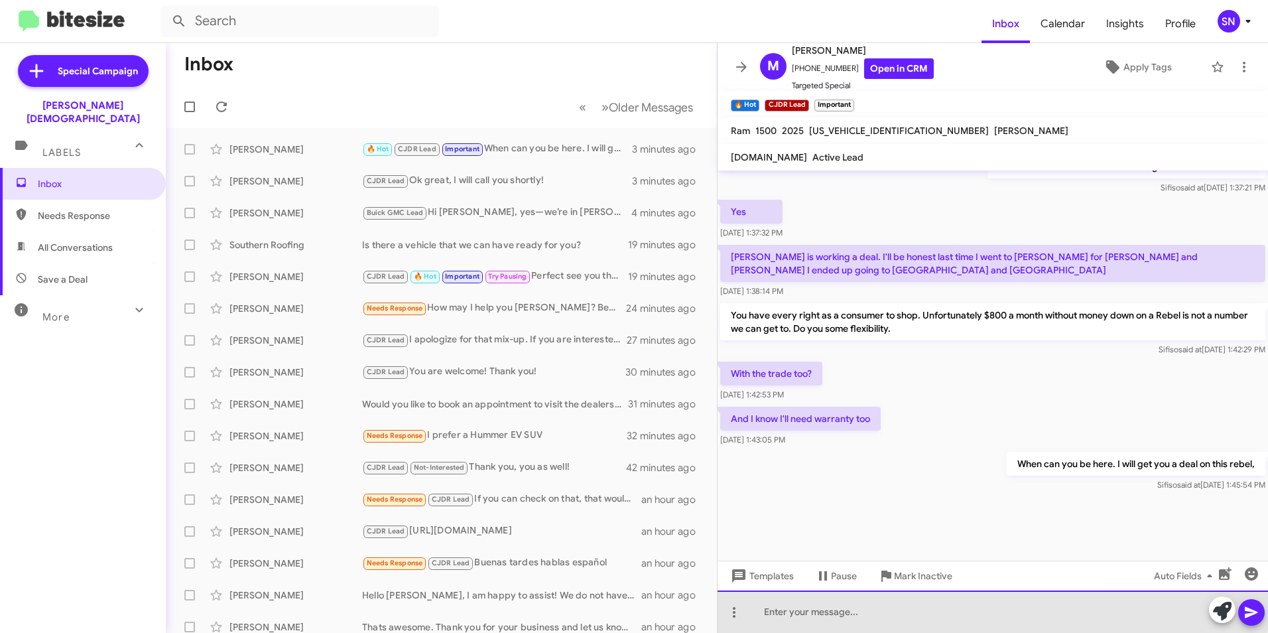
click at [625, 606] on div at bounding box center [992, 611] width 550 height 42
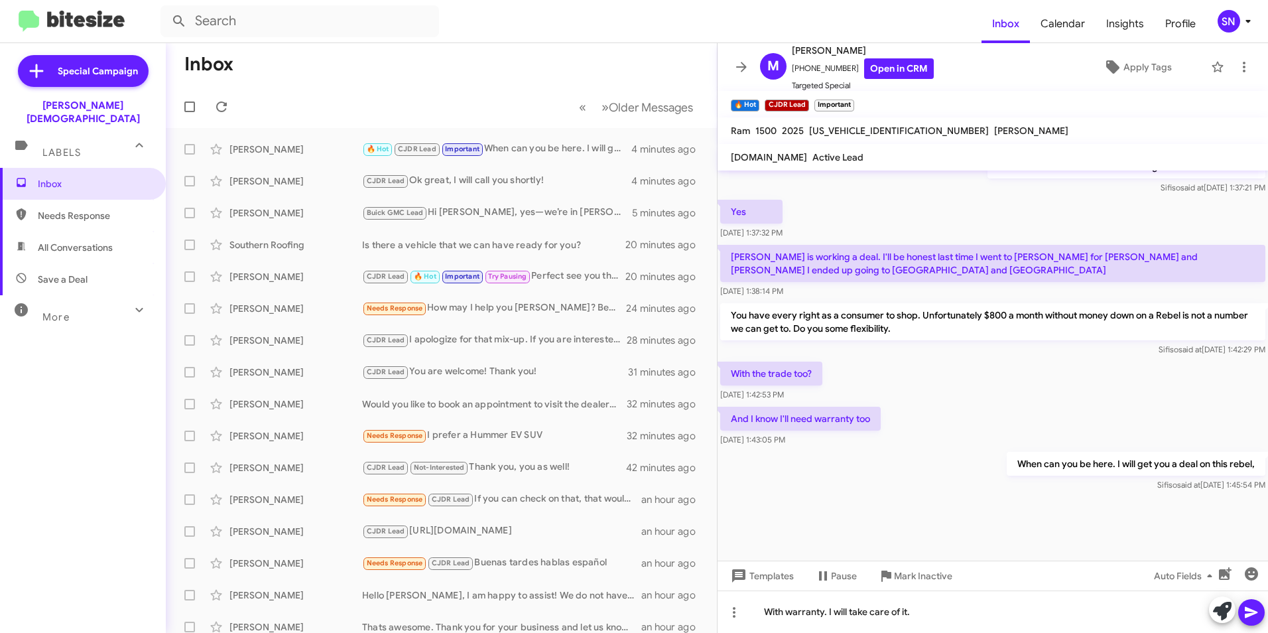
click at [625, 607] on button at bounding box center [1251, 612] width 27 height 27
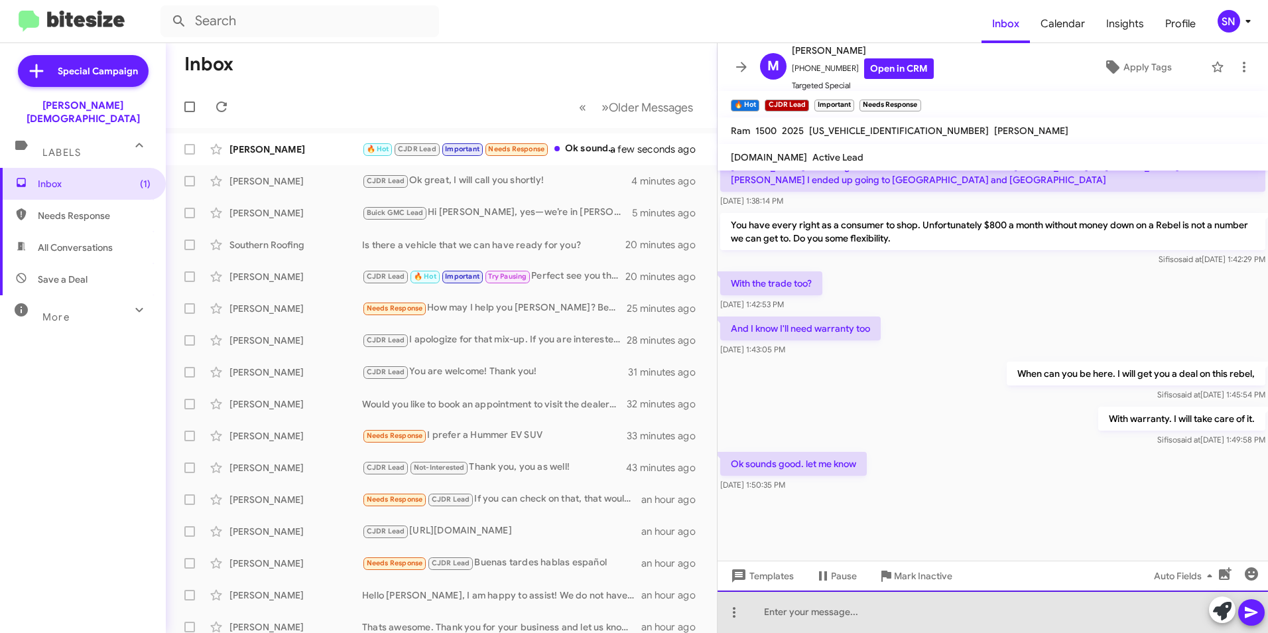
click at [625, 619] on div at bounding box center [992, 611] width 550 height 42
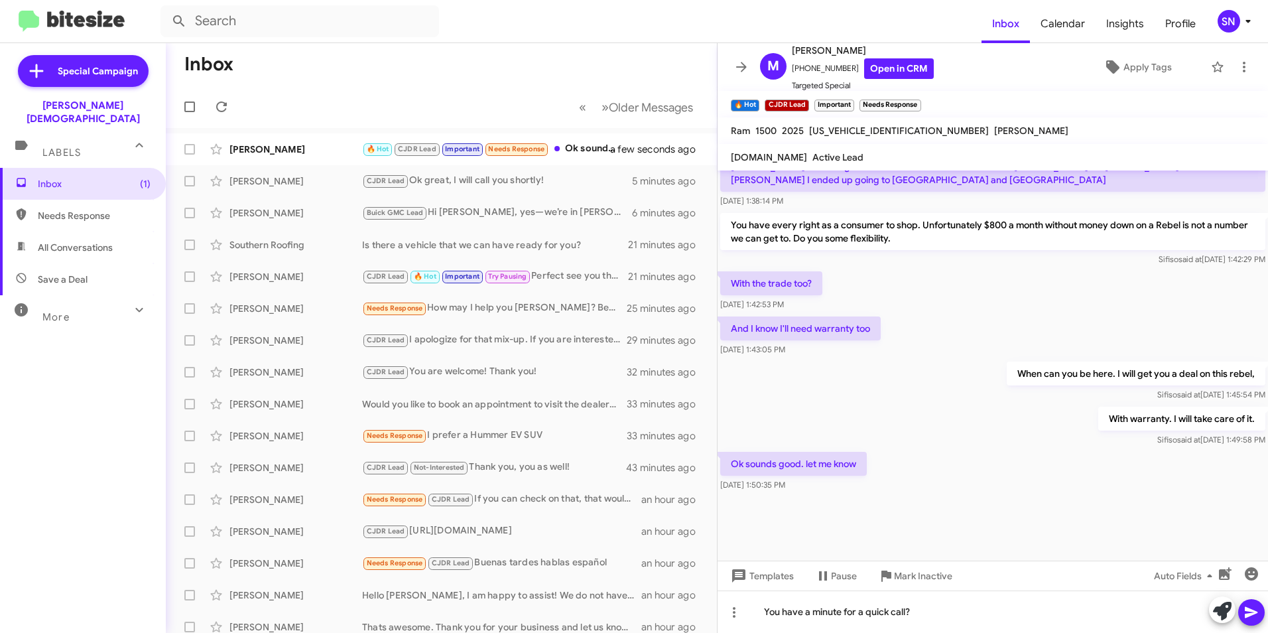
click at [625, 611] on icon at bounding box center [1251, 612] width 16 height 16
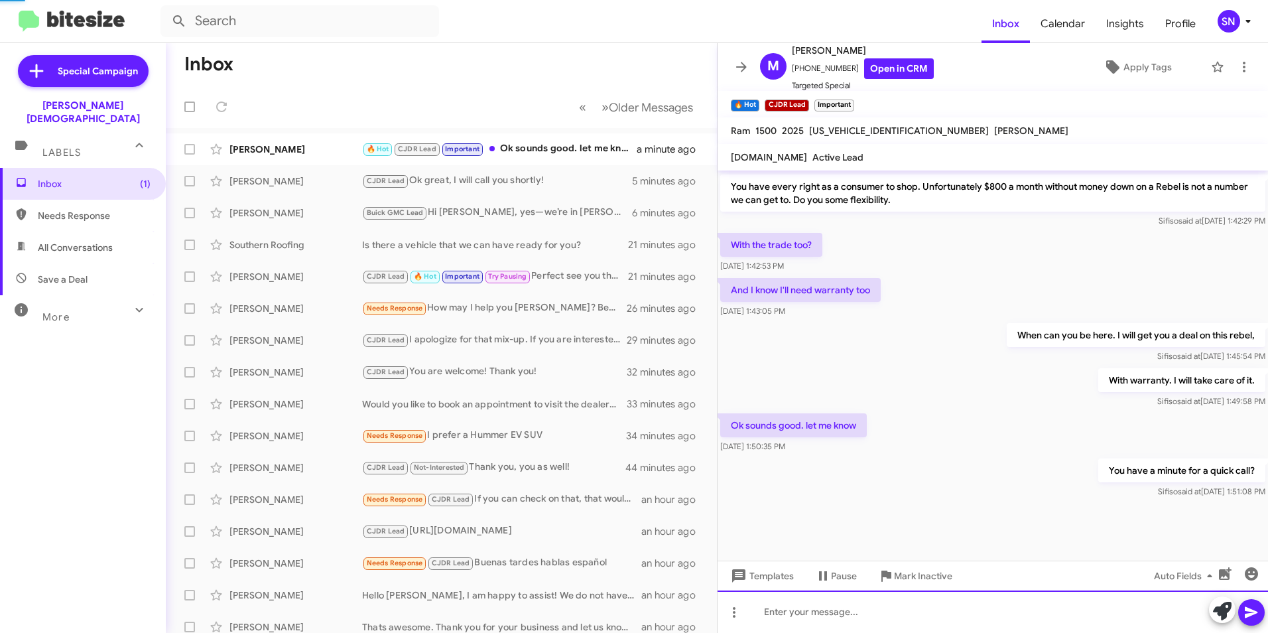
scroll to position [664, 0]
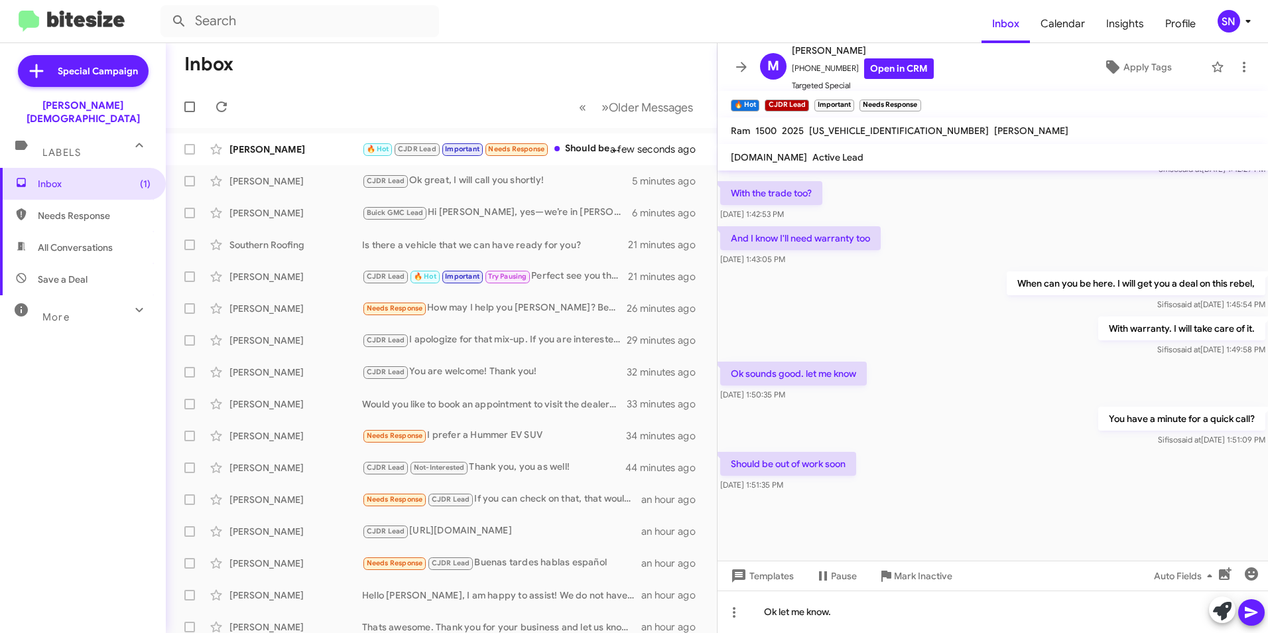
click at [625, 621] on span at bounding box center [1251, 612] width 16 height 27
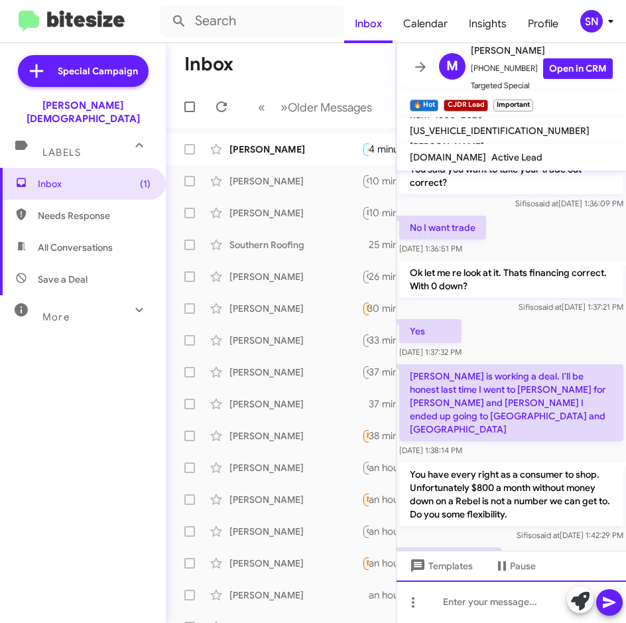
scroll to position [1807, 0]
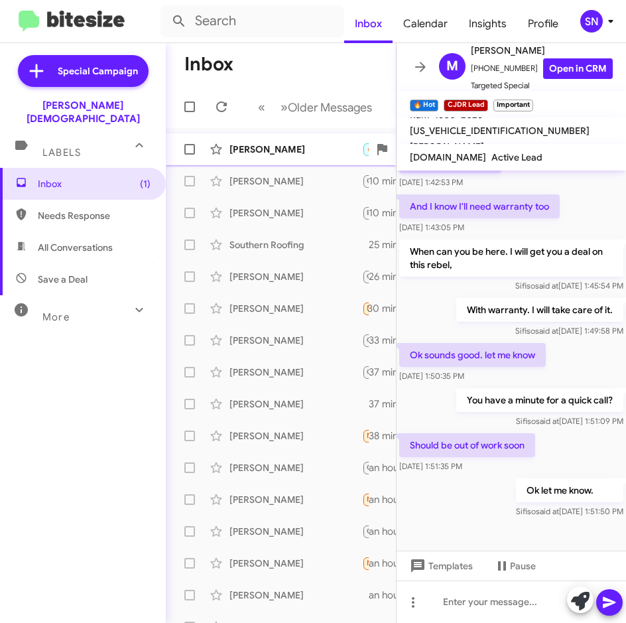
click at [302, 156] on div "[PERSON_NAME] 🔥 Hot CJDR Lead Important Ok let me know. 4 minutes ago" at bounding box center [280, 149] width 209 height 27
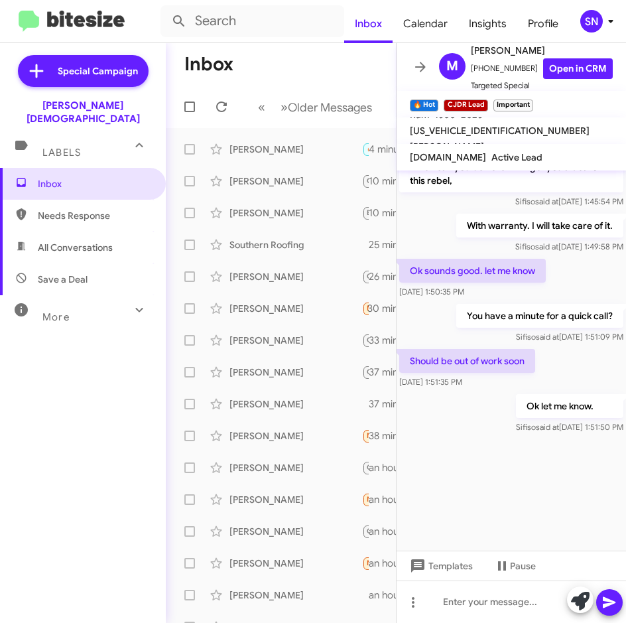
scroll to position [1896, 0]
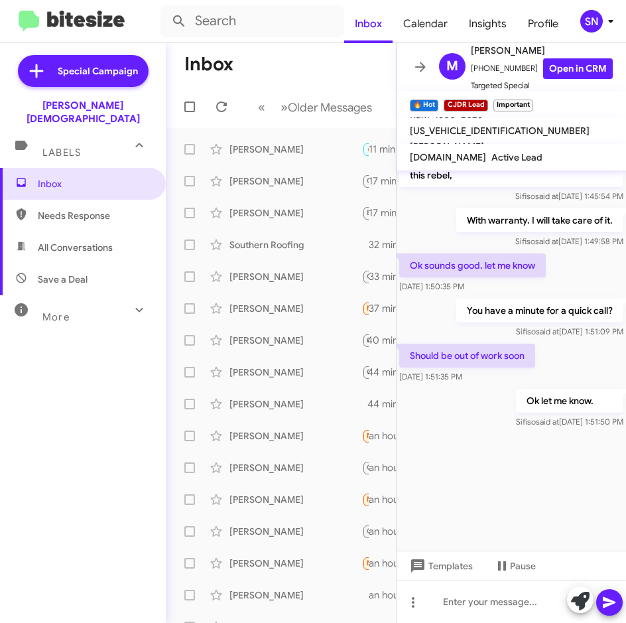
click at [73, 209] on span "Needs Response" at bounding box center [83, 216] width 166 height 32
type input "in:needs-response"
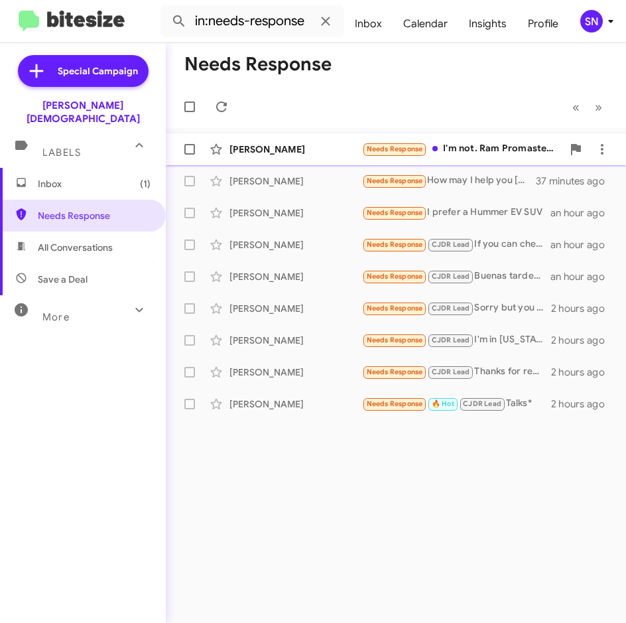
click at [280, 147] on div "[PERSON_NAME]" at bounding box center [295, 149] width 133 height 13
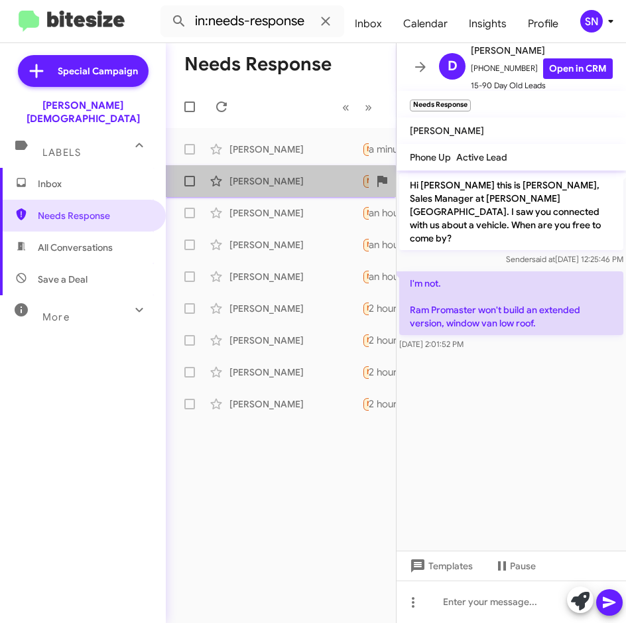
click at [280, 191] on div "[PERSON_NAME] Needs Response How may I help you [PERSON_NAME]? Best to my knowl…" at bounding box center [280, 181] width 209 height 27
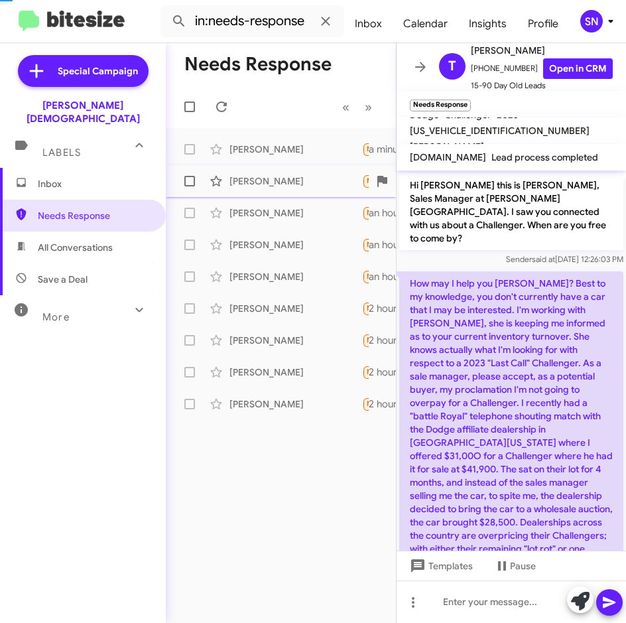
scroll to position [48, 0]
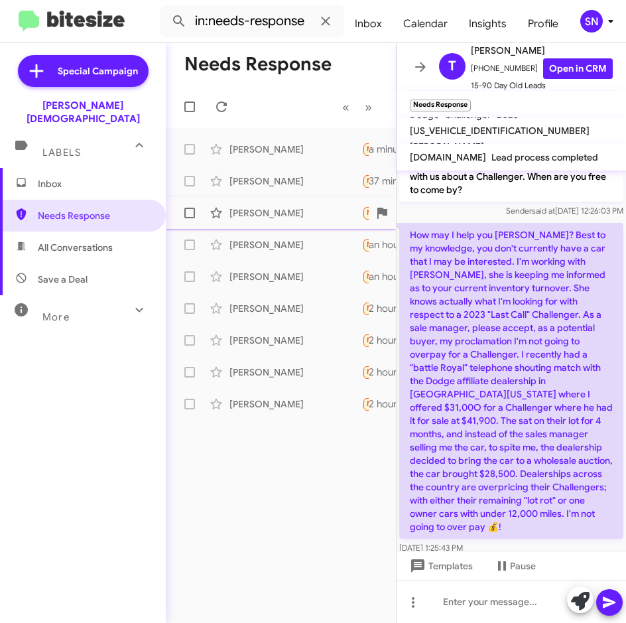
click at [280, 212] on div "[PERSON_NAME]" at bounding box center [295, 212] width 133 height 13
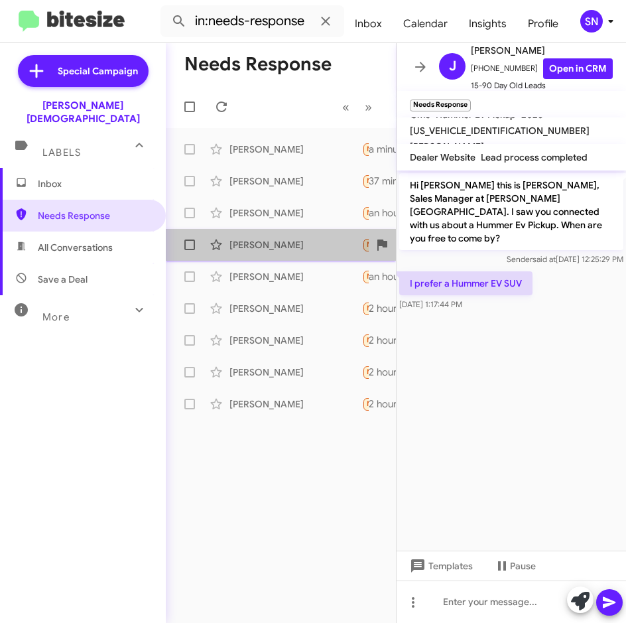
click at [280, 245] on div "[PERSON_NAME]" at bounding box center [295, 244] width 133 height 13
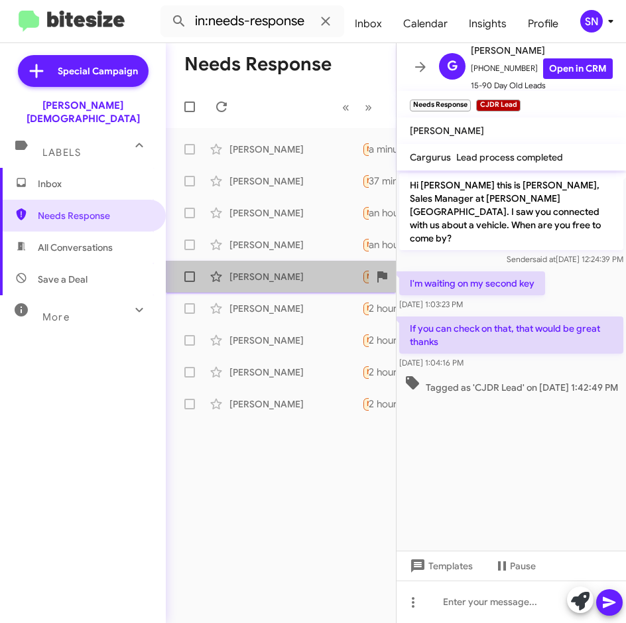
click at [277, 275] on div "[PERSON_NAME]" at bounding box center [295, 276] width 133 height 13
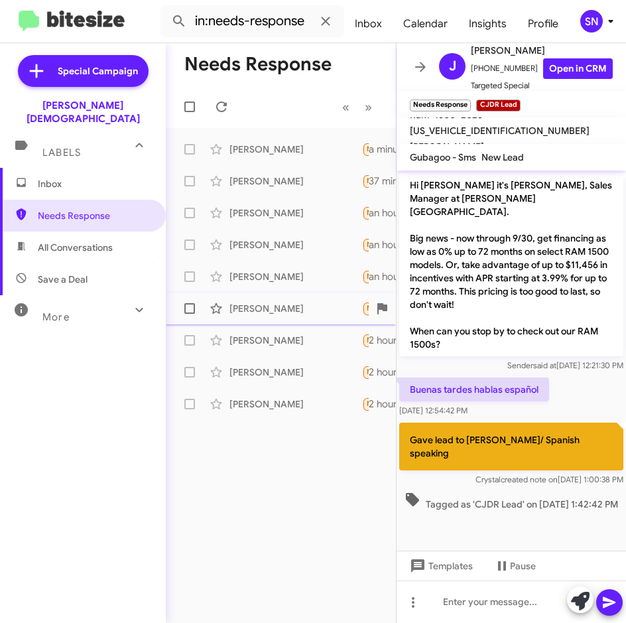
click at [281, 304] on div "[PERSON_NAME]" at bounding box center [295, 308] width 133 height 13
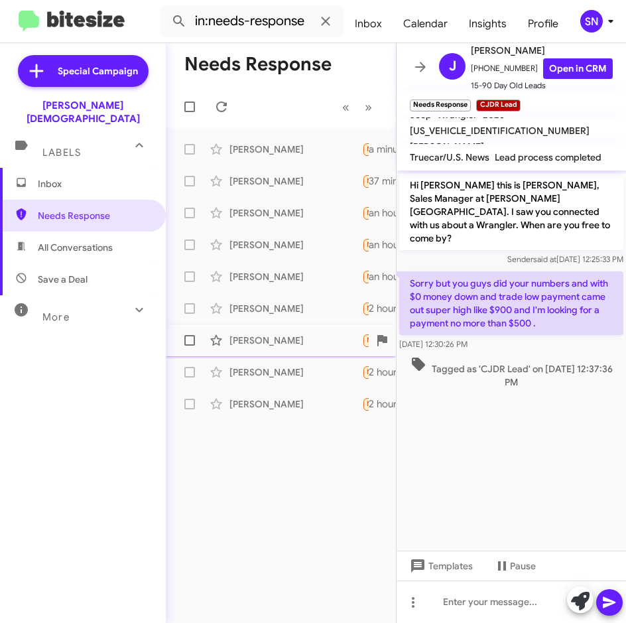
click at [279, 340] on div "[PERSON_NAME]" at bounding box center [295, 340] width 133 height 13
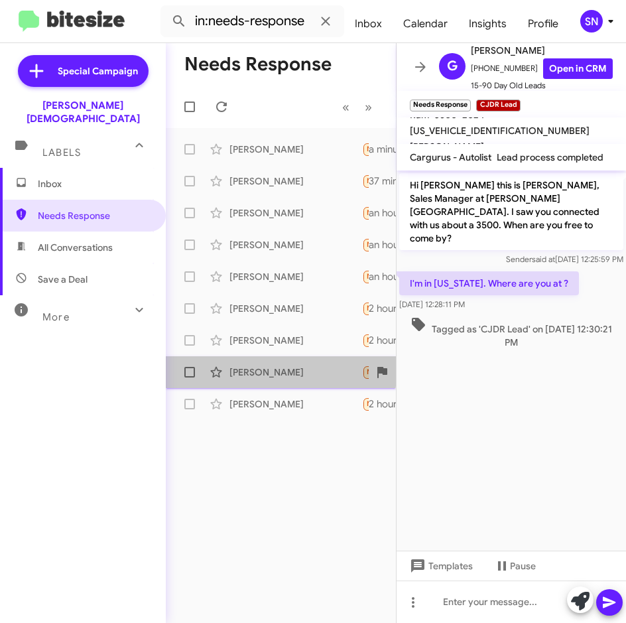
click at [279, 365] on div "[PERSON_NAME] Needs Response CJDR Lead Thanks for reaching out to me, but I hav…" at bounding box center [280, 372] width 209 height 27
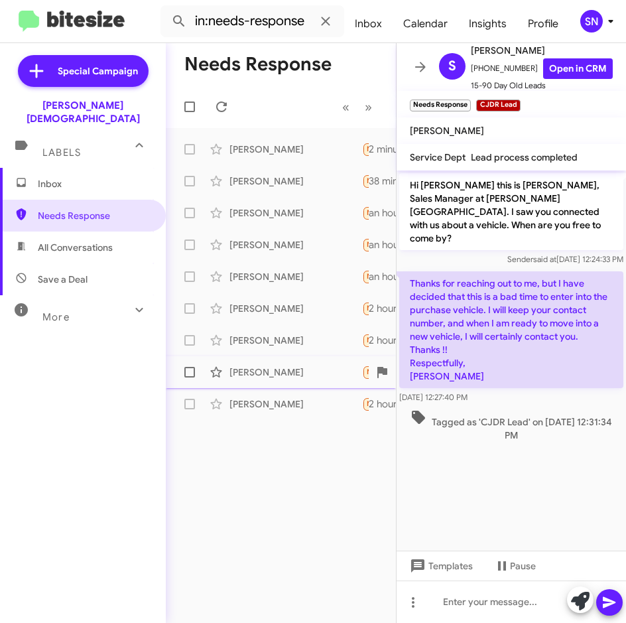
click at [245, 381] on div "[PERSON_NAME] Needs Response CJDR Lead Thanks for reaching out to me, but I hav…" at bounding box center [280, 372] width 209 height 27
click at [247, 408] on div "[PERSON_NAME]" at bounding box center [295, 403] width 133 height 13
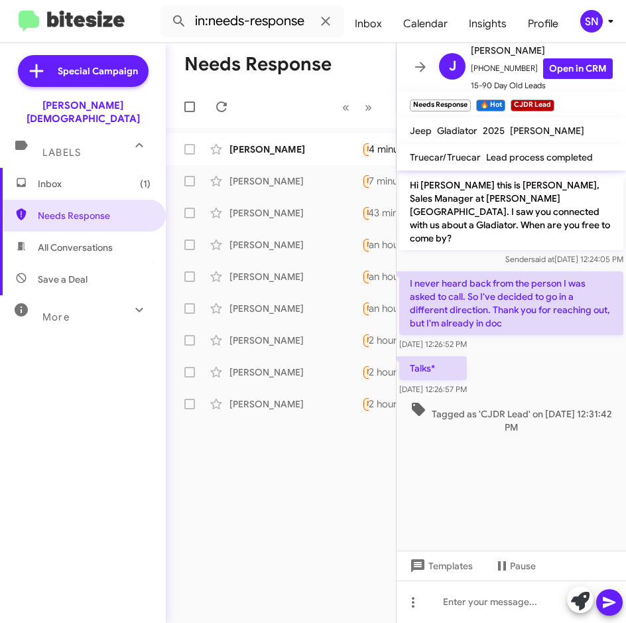
click at [92, 177] on span "Inbox (1)" at bounding box center [94, 183] width 113 height 13
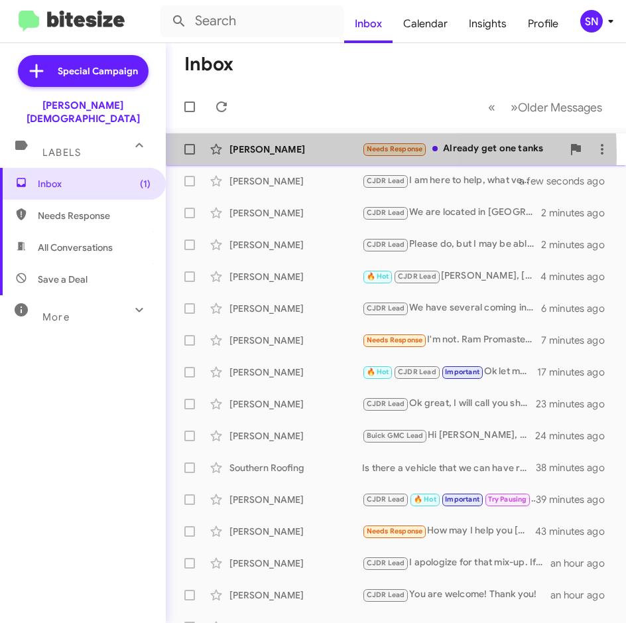
click at [284, 155] on div "[PERSON_NAME]" at bounding box center [295, 149] width 133 height 13
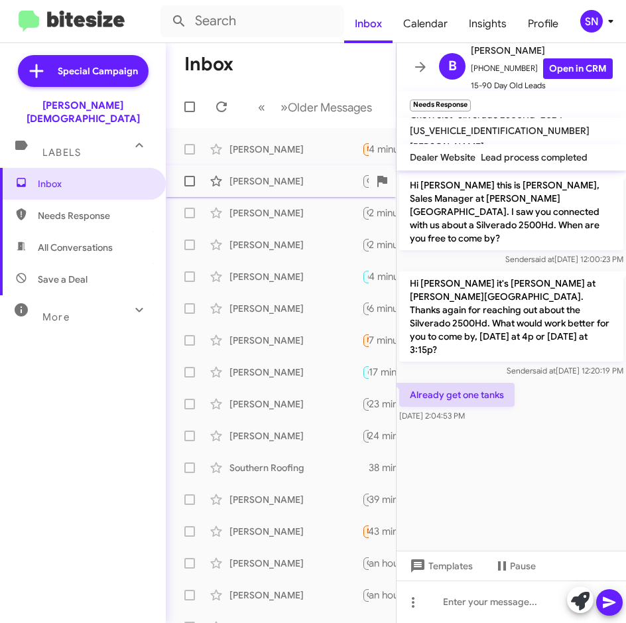
click at [276, 186] on div "[PERSON_NAME]" at bounding box center [295, 180] width 133 height 13
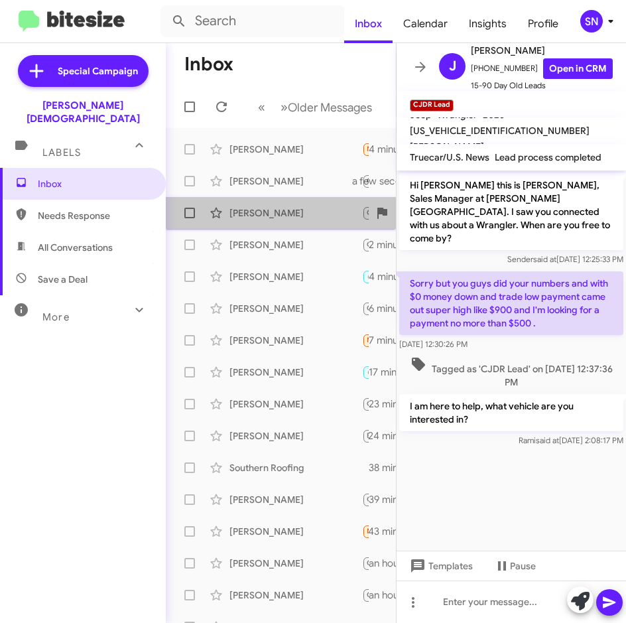
click at [282, 214] on div "[PERSON_NAME]" at bounding box center [295, 212] width 133 height 13
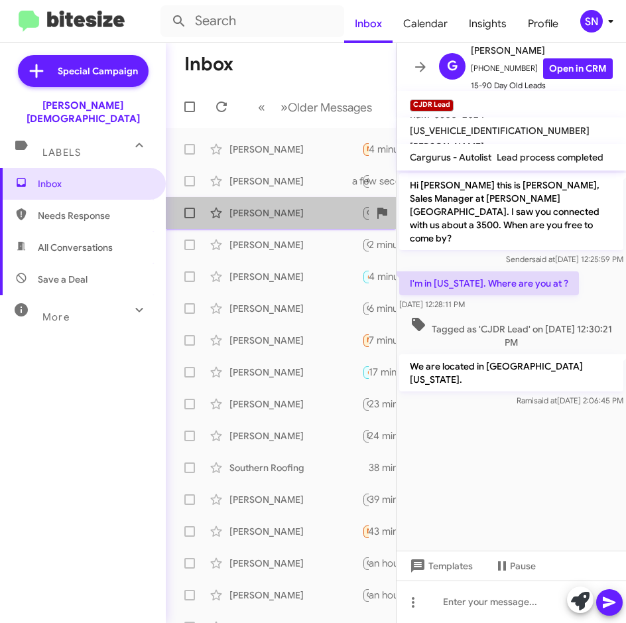
click at [283, 218] on div "[PERSON_NAME]" at bounding box center [295, 212] width 133 height 13
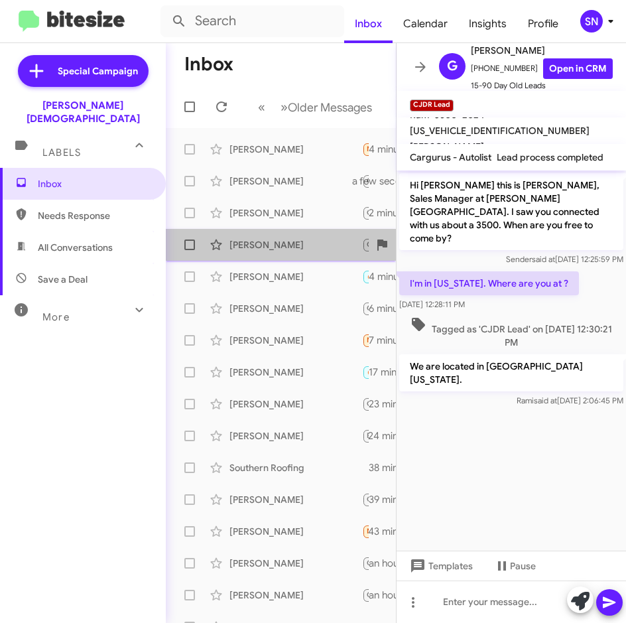
click at [288, 247] on div "[PERSON_NAME]" at bounding box center [295, 244] width 133 height 13
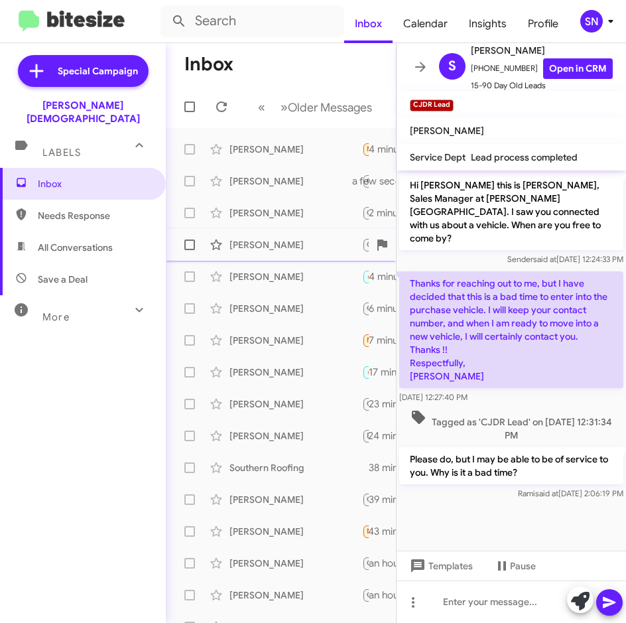
click at [279, 251] on div "[PERSON_NAME] CJDR Lead Please do, but I may be able to be of service to you. W…" at bounding box center [280, 244] width 209 height 27
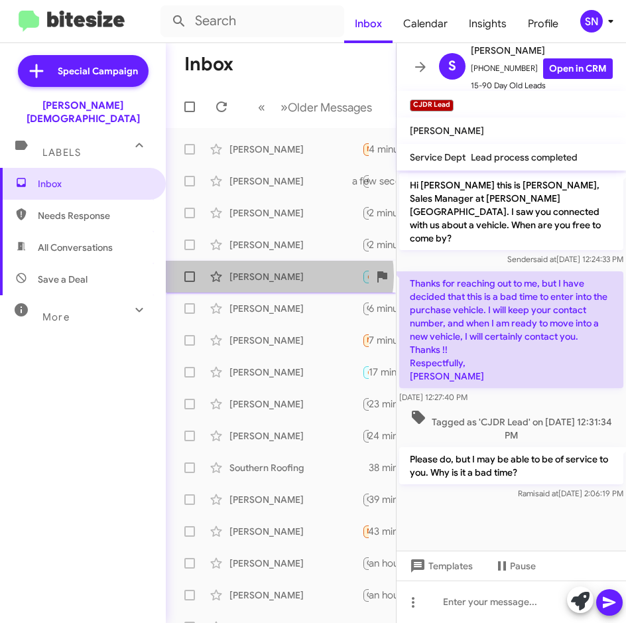
click at [279, 276] on div "[PERSON_NAME]" at bounding box center [295, 276] width 133 height 13
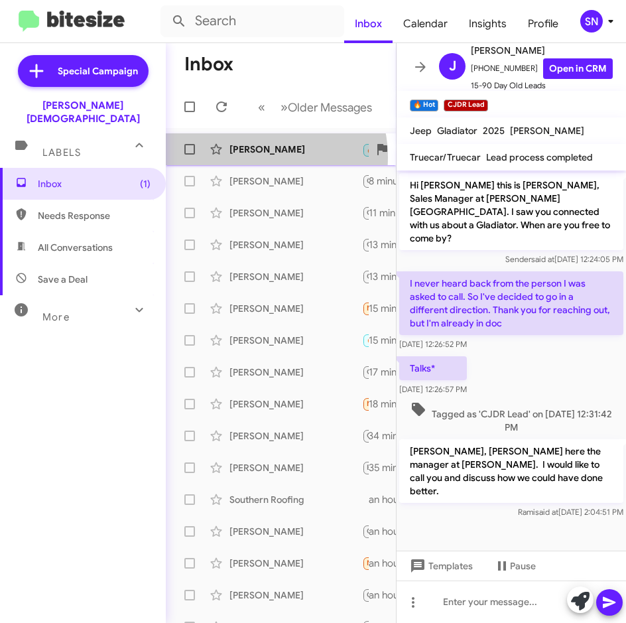
click at [253, 157] on div "[PERSON_NAME] 🔥 Hot CJDR Lead Important Call Them Needs Response Inbound Call 6…" at bounding box center [280, 149] width 209 height 27
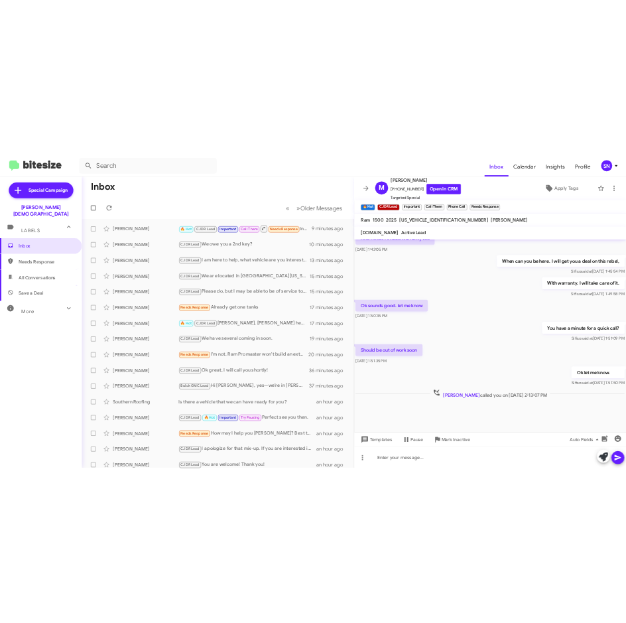
scroll to position [664, 0]
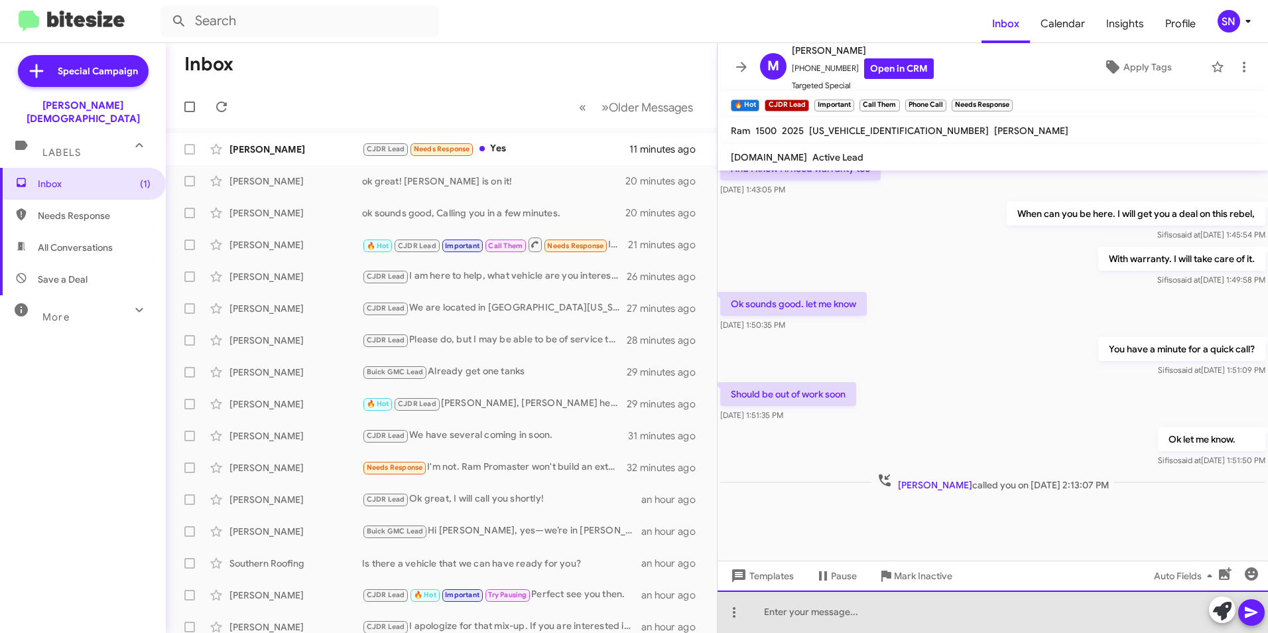
click at [625, 614] on div at bounding box center [992, 611] width 550 height 42
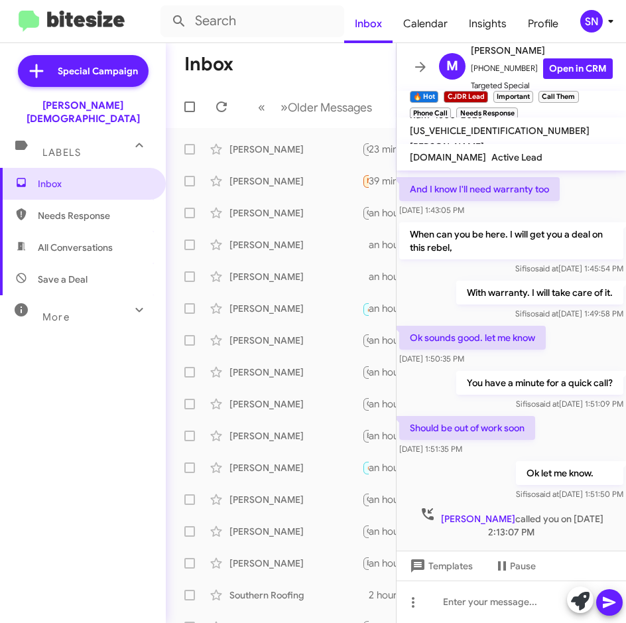
scroll to position [873, 0]
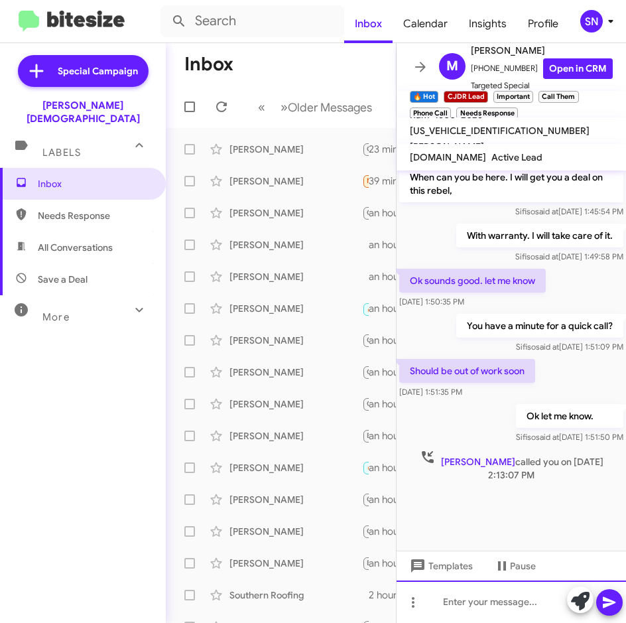
click at [460, 607] on div at bounding box center [511, 601] width 229 height 42
